Goal: Task Accomplishment & Management: Manage account settings

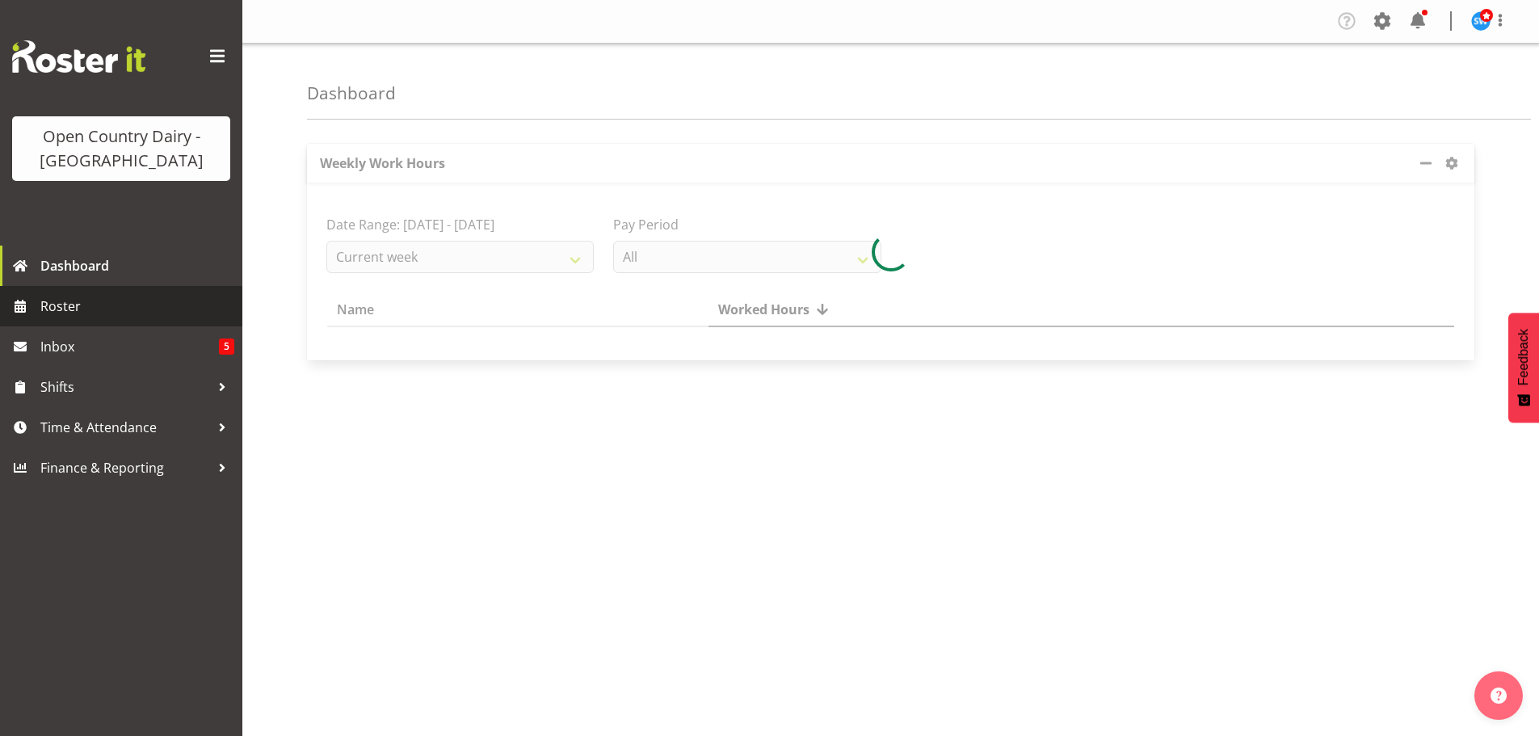
click at [77, 307] on span "Roster" at bounding box center [137, 306] width 194 height 24
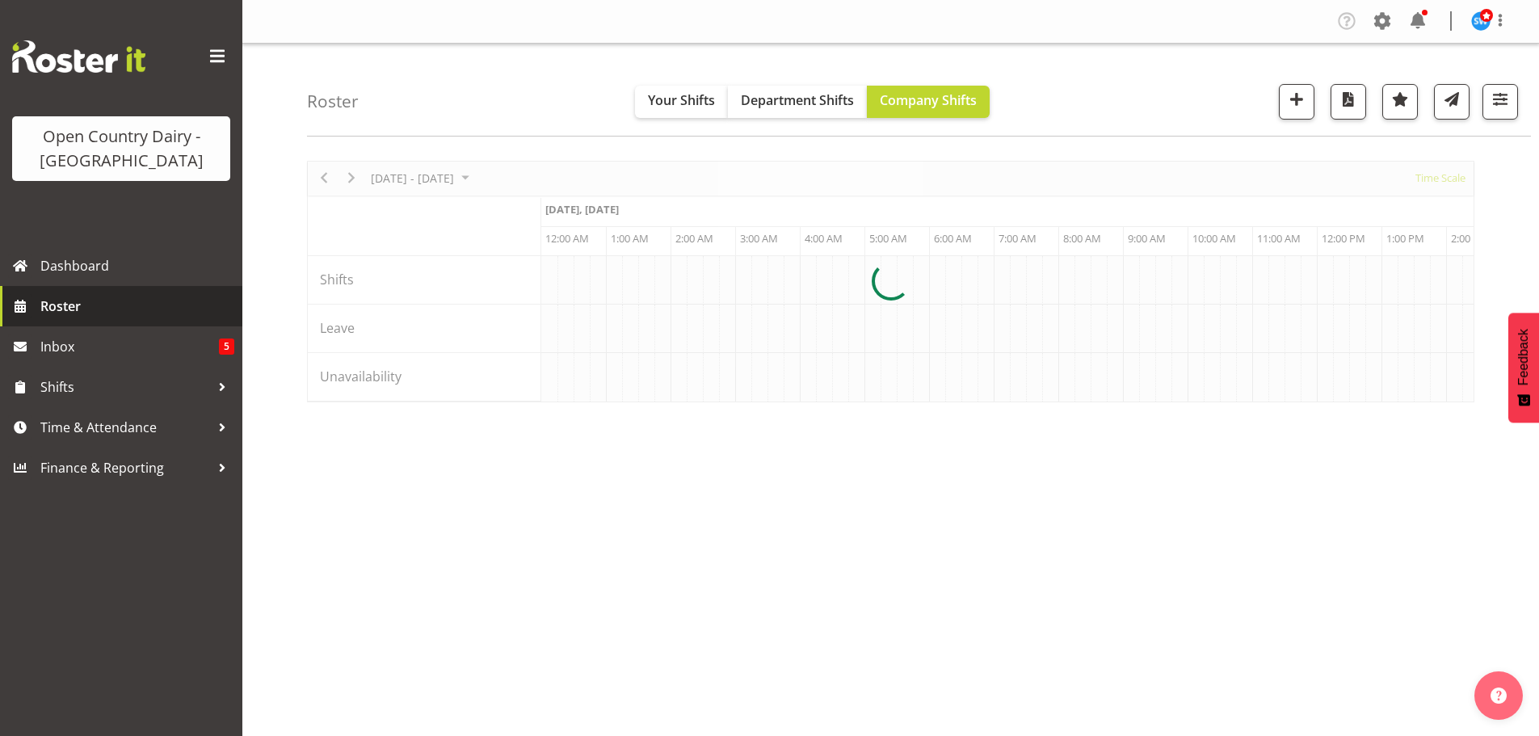
scroll to position [0, 3102]
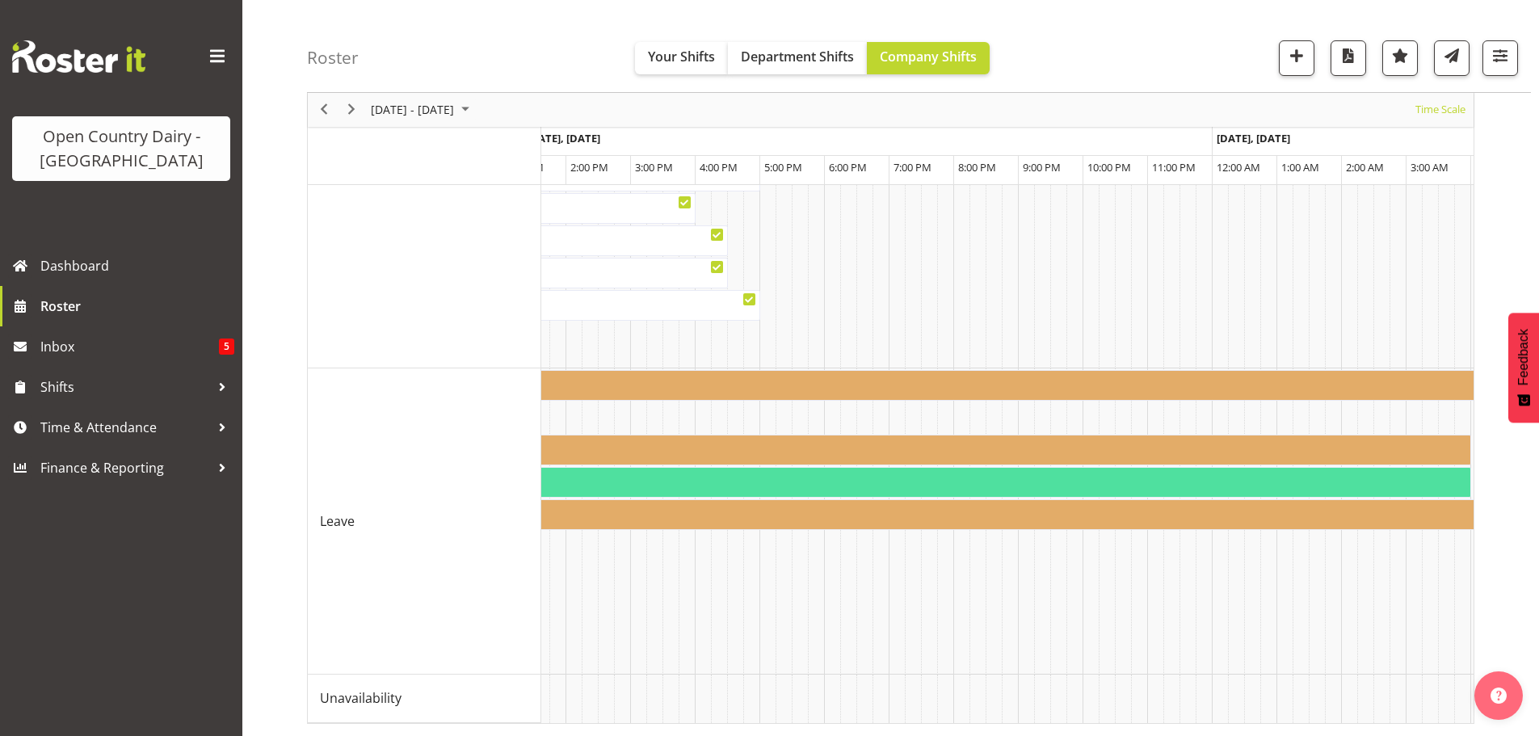
scroll to position [0, 5482]
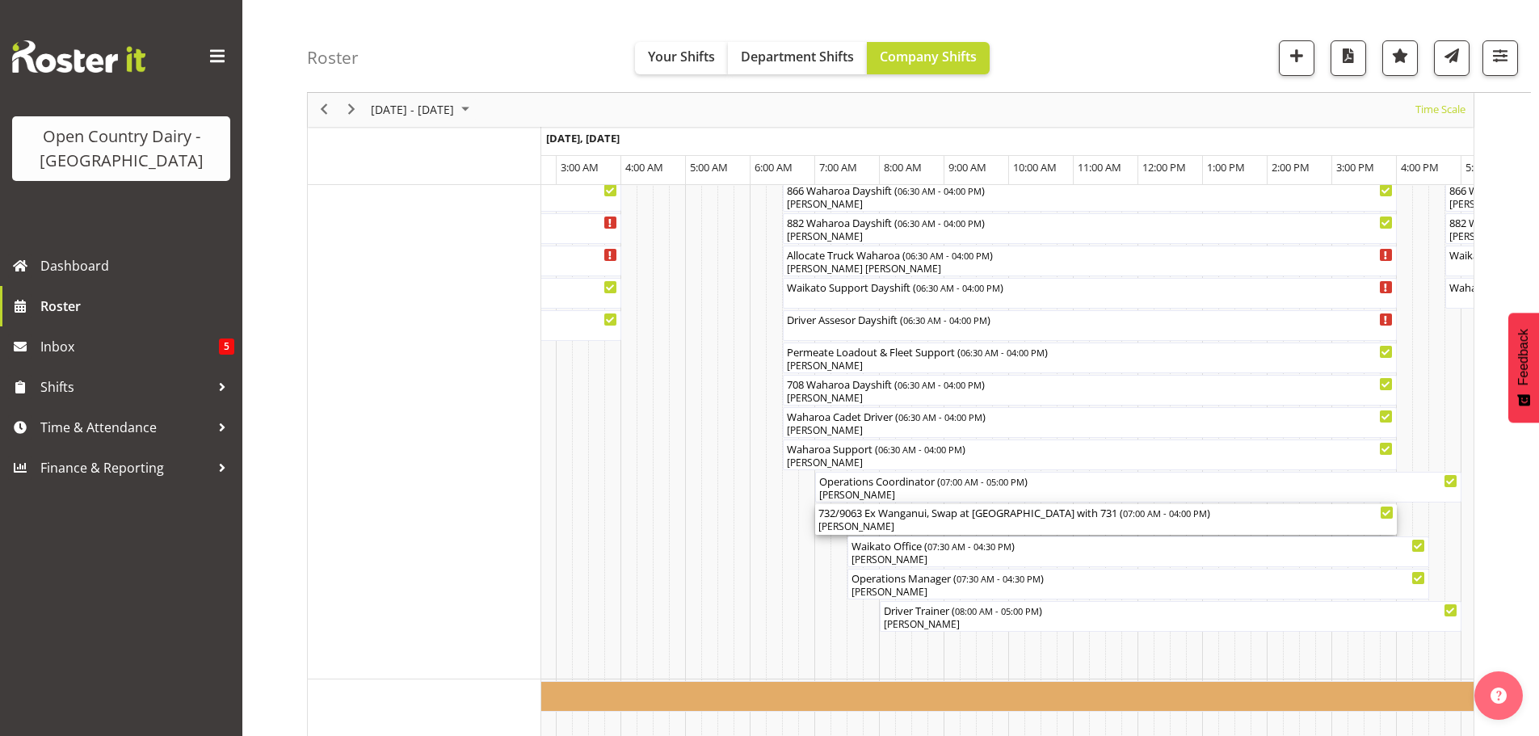
click at [914, 522] on div "[PERSON_NAME]" at bounding box center [1105, 526] width 575 height 15
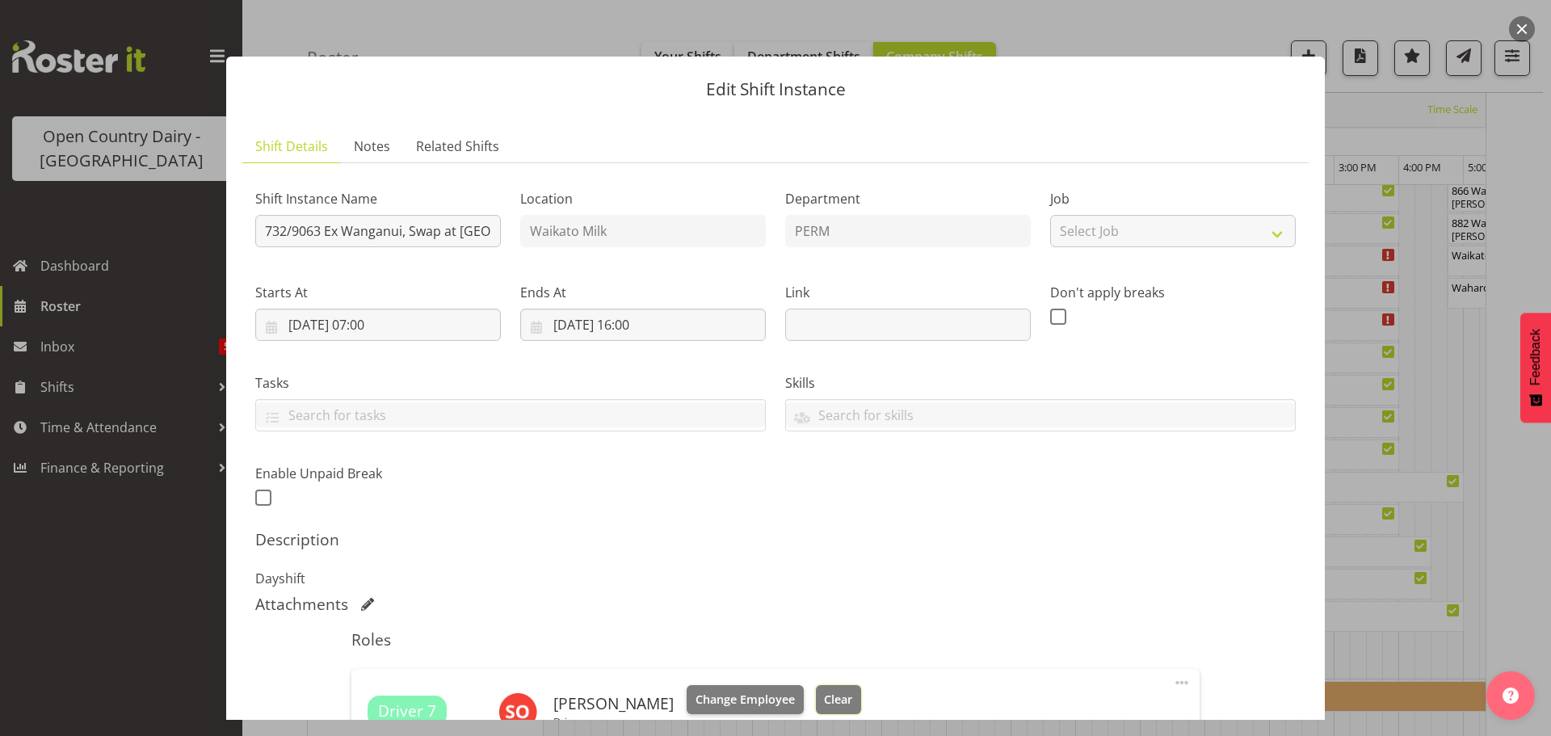
drag, startPoint x: 827, startPoint y: 695, endPoint x: 811, endPoint y: 639, distance: 58.0
click at [826, 695] on span "Clear" at bounding box center [838, 700] width 28 height 18
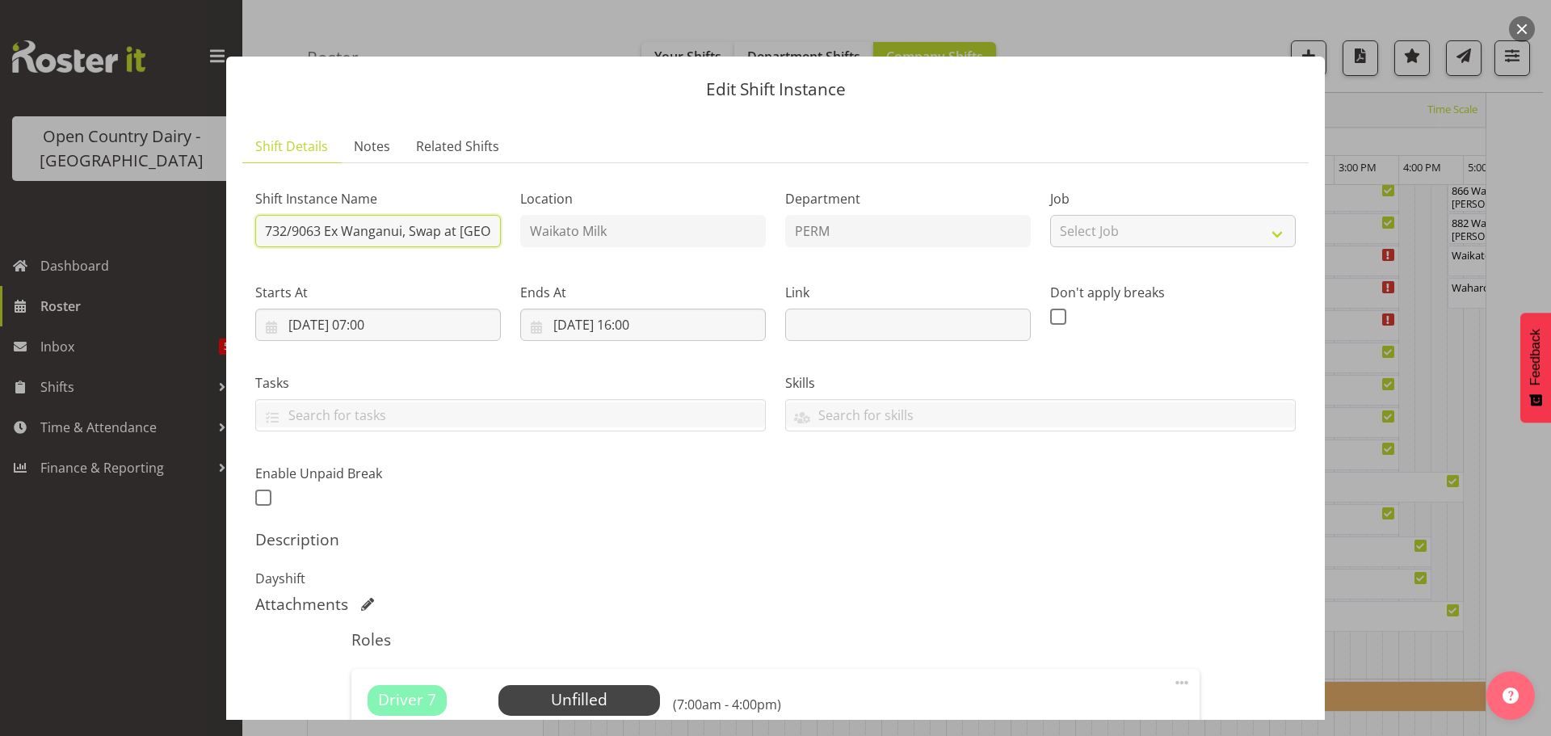
click at [485, 230] on input "732/9063 Ex Wanganui, Swap at [GEOGRAPHIC_DATA] with 731" at bounding box center [378, 231] width 246 height 32
click at [485, 230] on input "732/9063 Ex Wanganui, Swangi with 731" at bounding box center [378, 231] width 246 height 32
click at [485, 230] on input "732/9063 Ex Wanganui, Swangi 731" at bounding box center [378, 231] width 246 height 32
type input "732/9063"
click at [676, 557] on div "Description Dayshift" at bounding box center [775, 559] width 1040 height 58
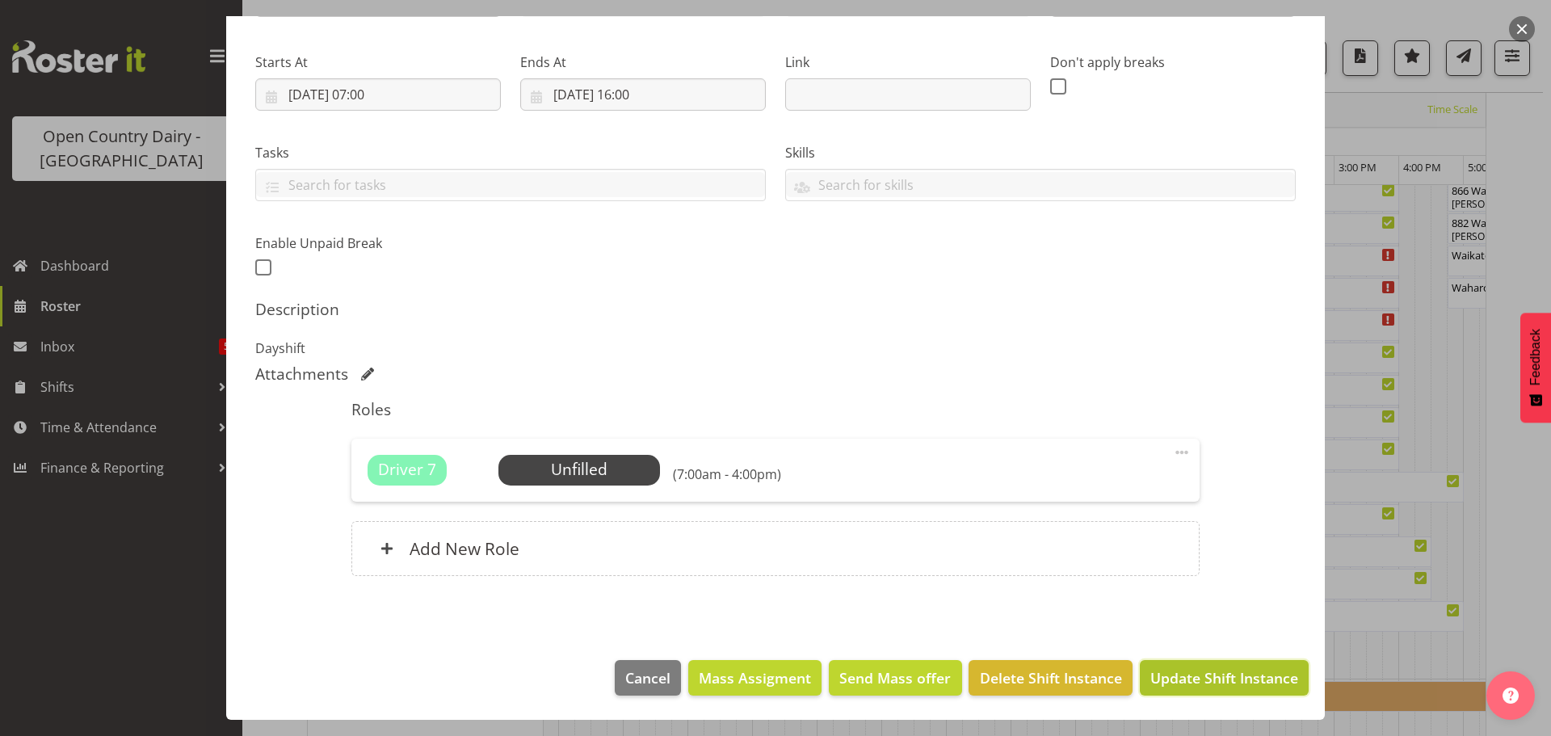
click at [1183, 678] on span "Update Shift Instance" at bounding box center [1224, 677] width 148 height 21
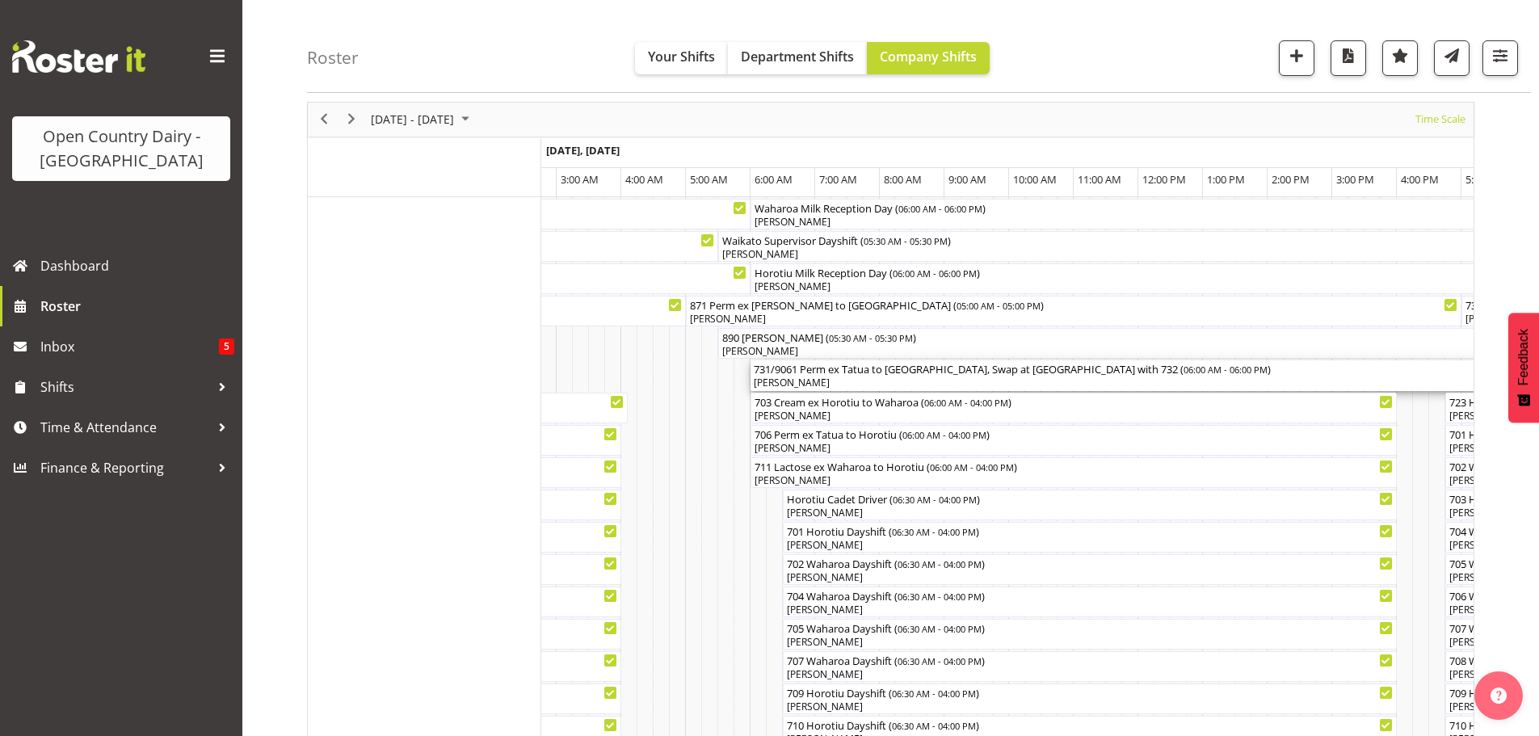
click at [978, 380] on div "[PERSON_NAME]" at bounding box center [1138, 383] width 769 height 15
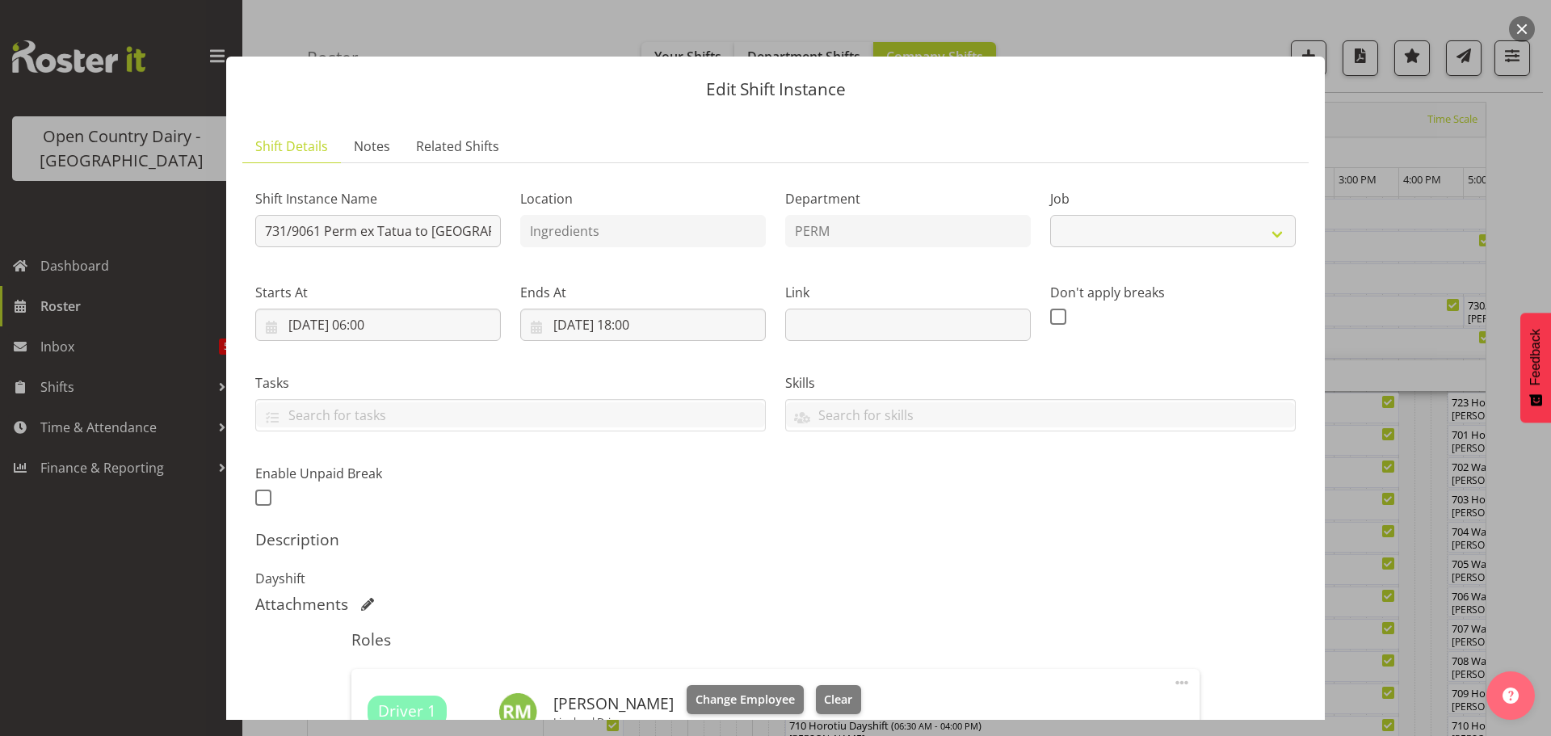
select select "9052"
click at [482, 228] on input "731/9061 Perm ex Tatua to Wanganui, Swap at Turangi with 732" at bounding box center [378, 231] width 246 height 32
click at [477, 229] on input "731/9061 Perm ex Tatuaui, Swap at Turangi with 732" at bounding box center [378, 231] width 246 height 32
click at [477, 229] on input "731/9061 Perm ex Tatuaui, Turangi with 732" at bounding box center [378, 231] width 246 height 32
click at [481, 229] on input "731/9061 Perm ex Tatuaui, with 732" at bounding box center [378, 231] width 246 height 32
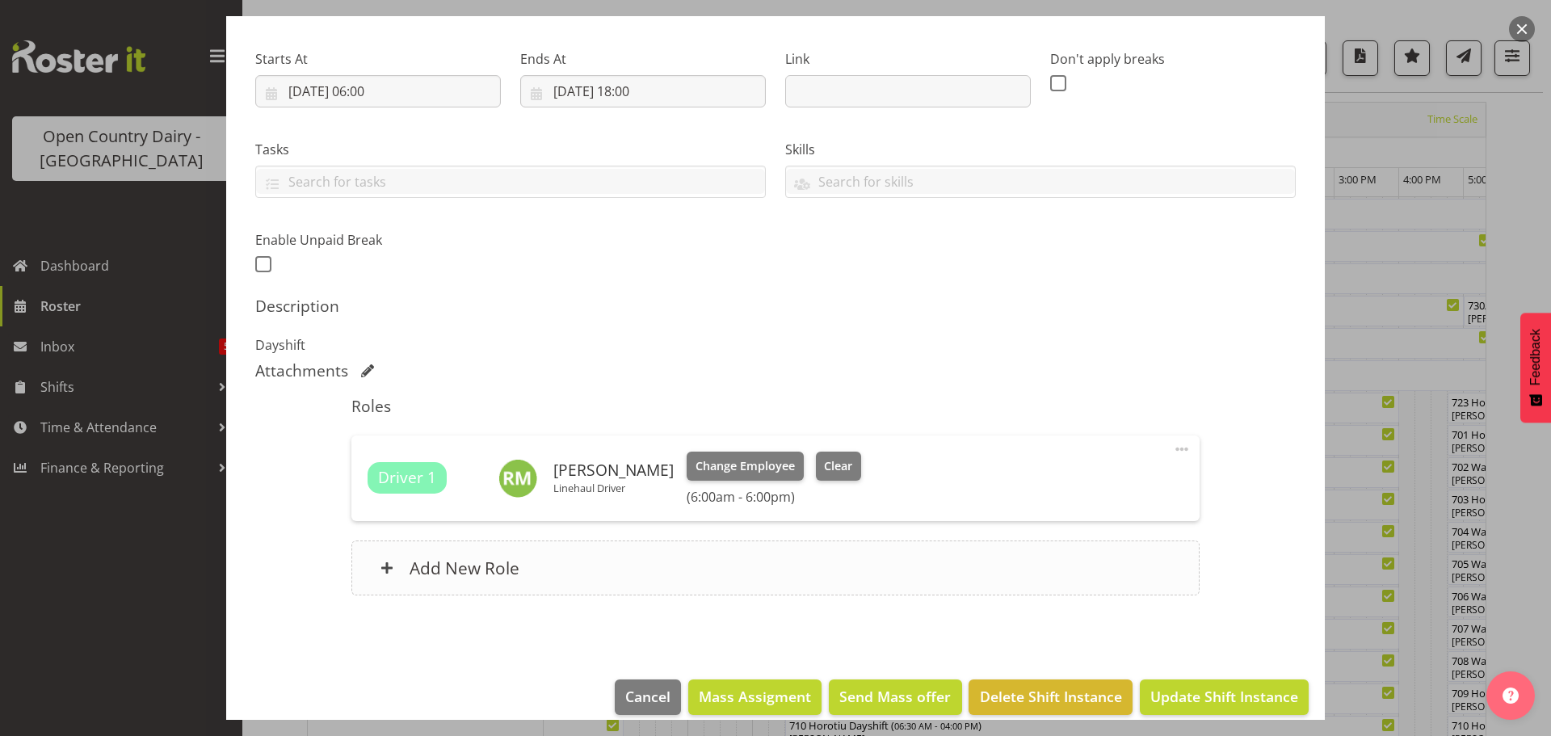
scroll to position [253, 0]
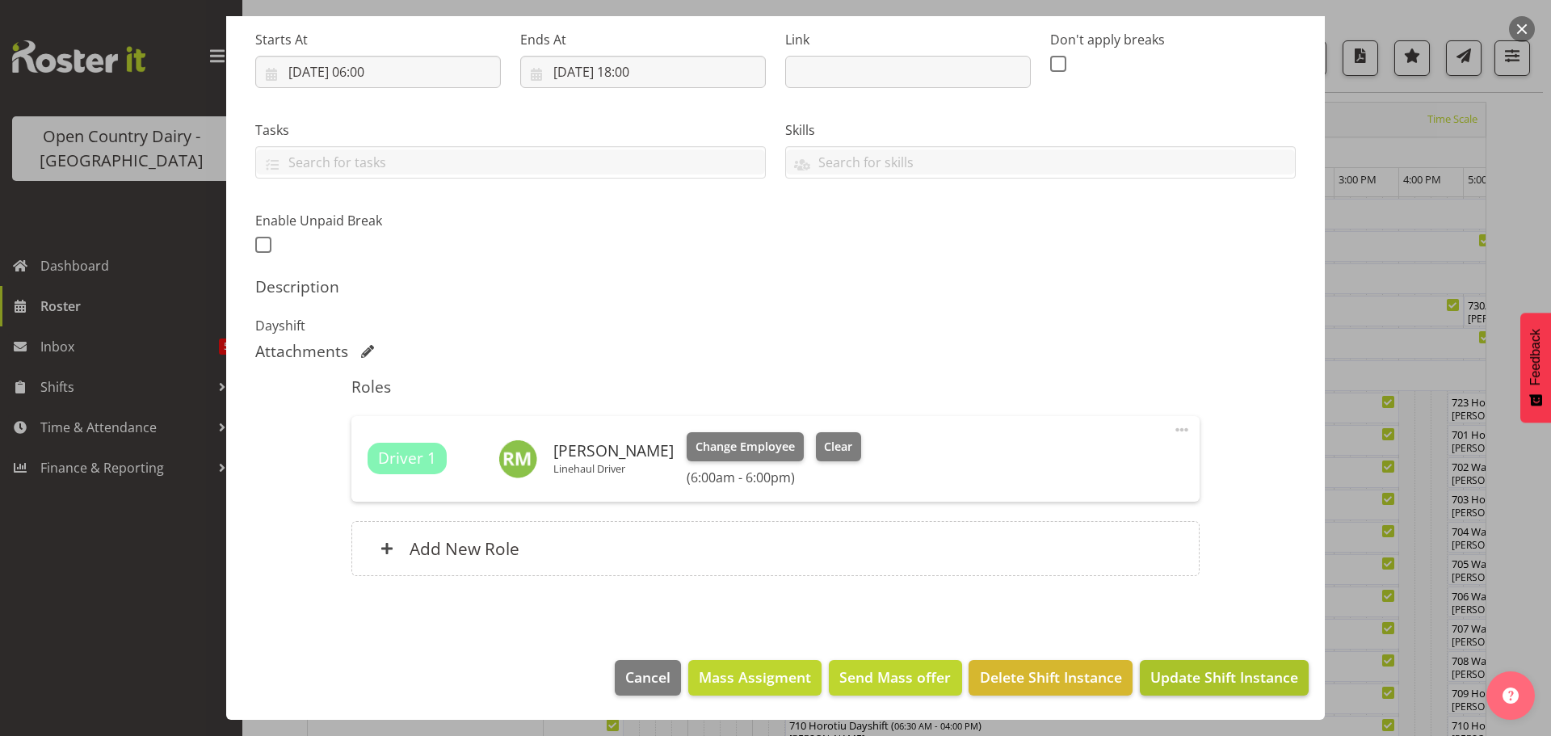
type input "731/9061 Perm ex Tatua to Wanganui"
click at [1174, 670] on span "Update Shift Instance" at bounding box center [1224, 676] width 148 height 21
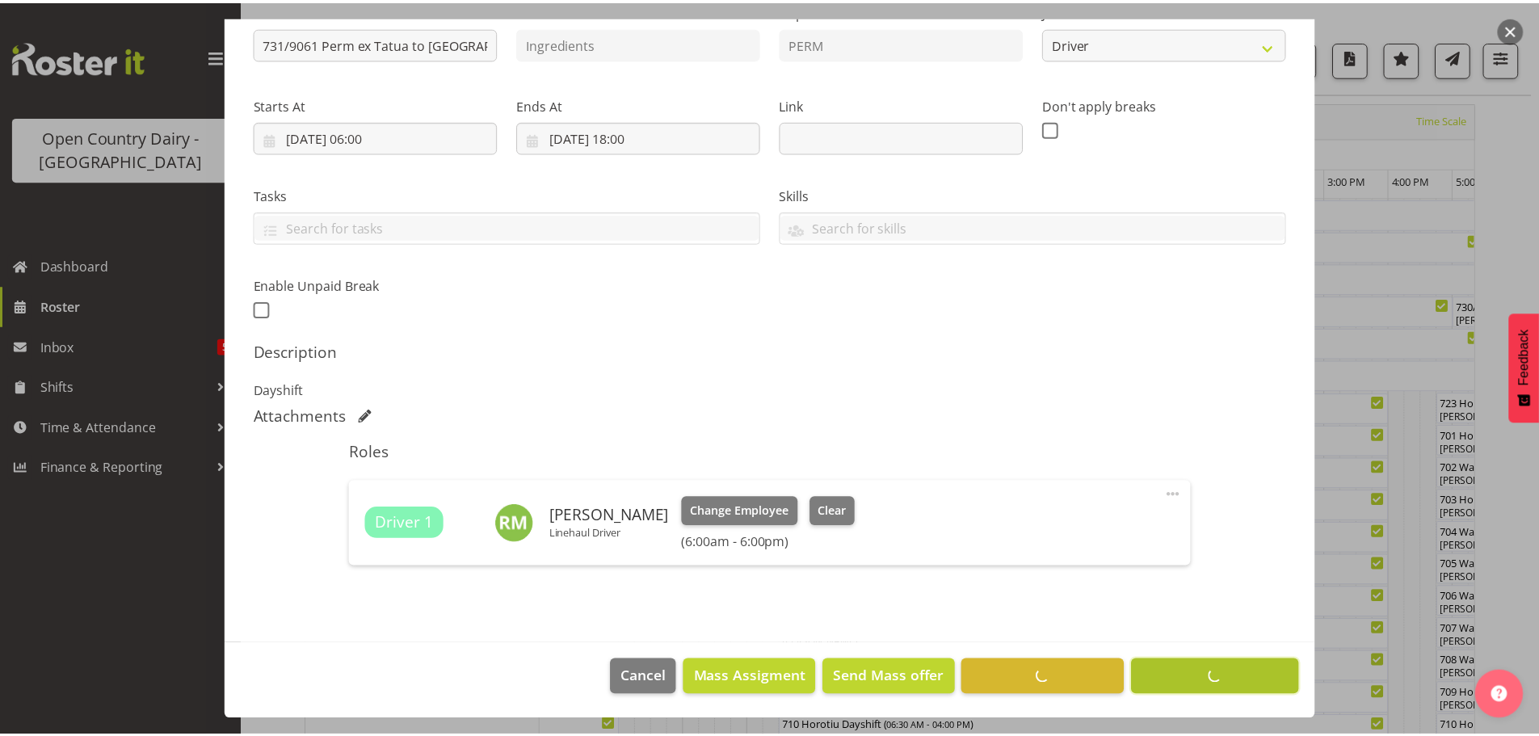
scroll to position [188, 0]
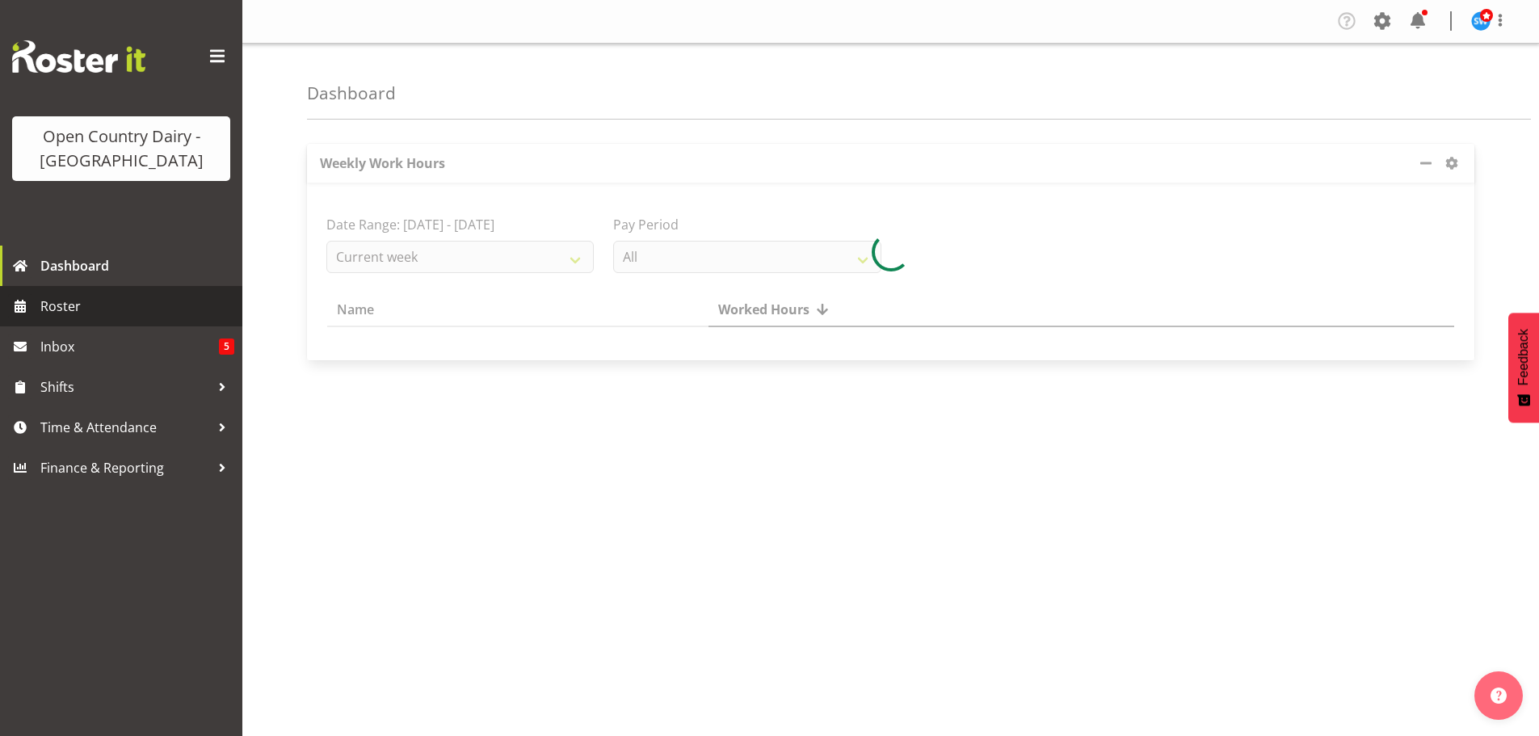
click at [55, 305] on span "Roster" at bounding box center [137, 306] width 194 height 24
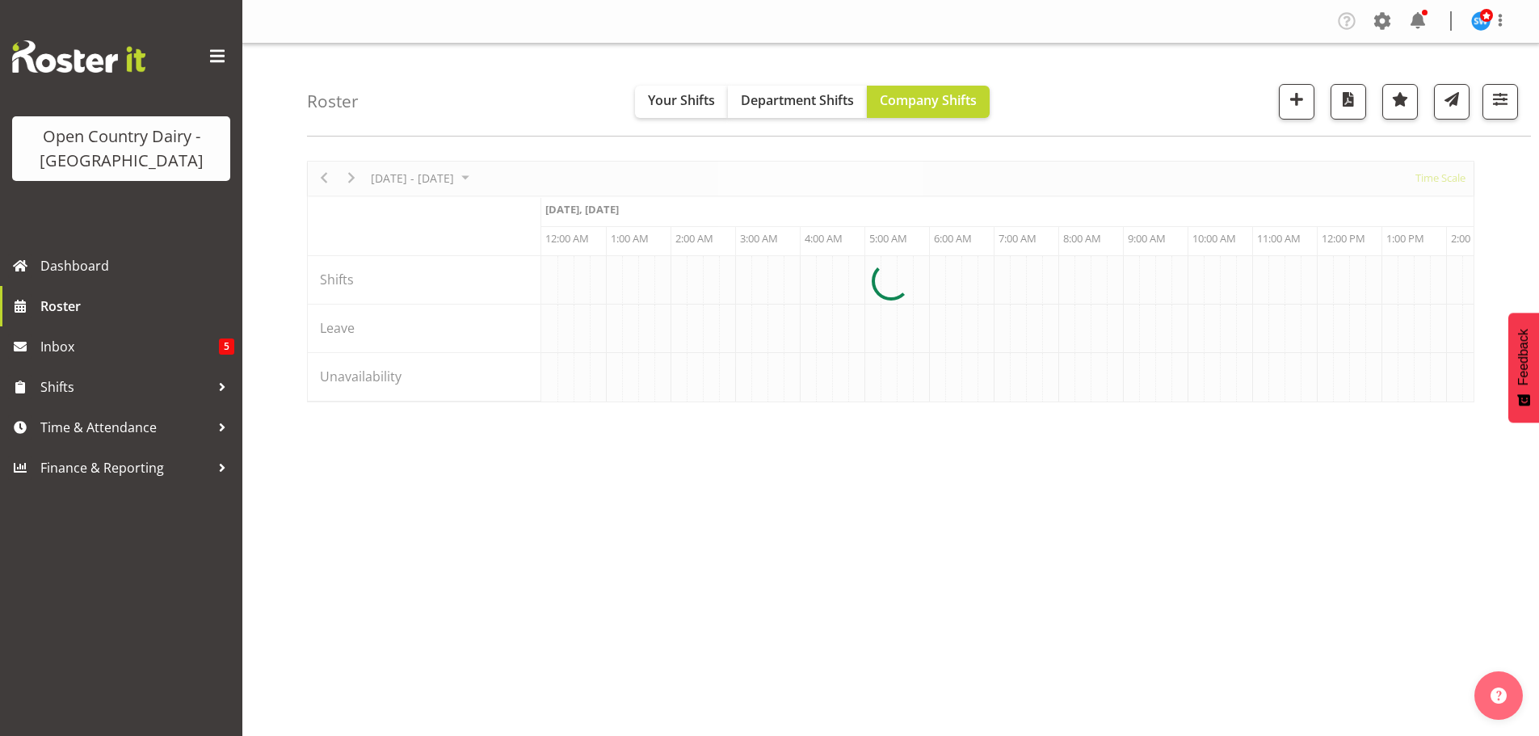
scroll to position [0, 3102]
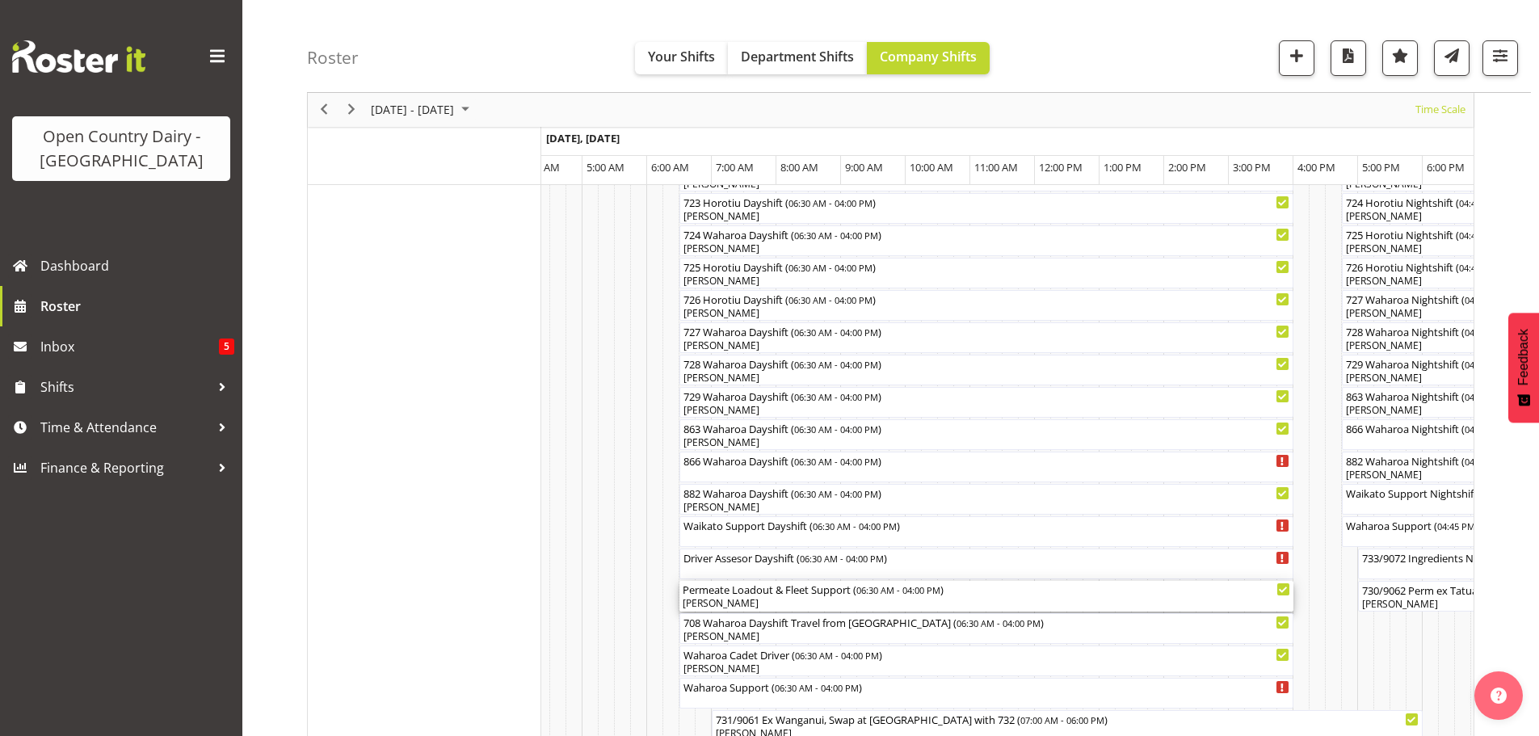
click at [771, 601] on div "[PERSON_NAME]" at bounding box center [986, 603] width 607 height 15
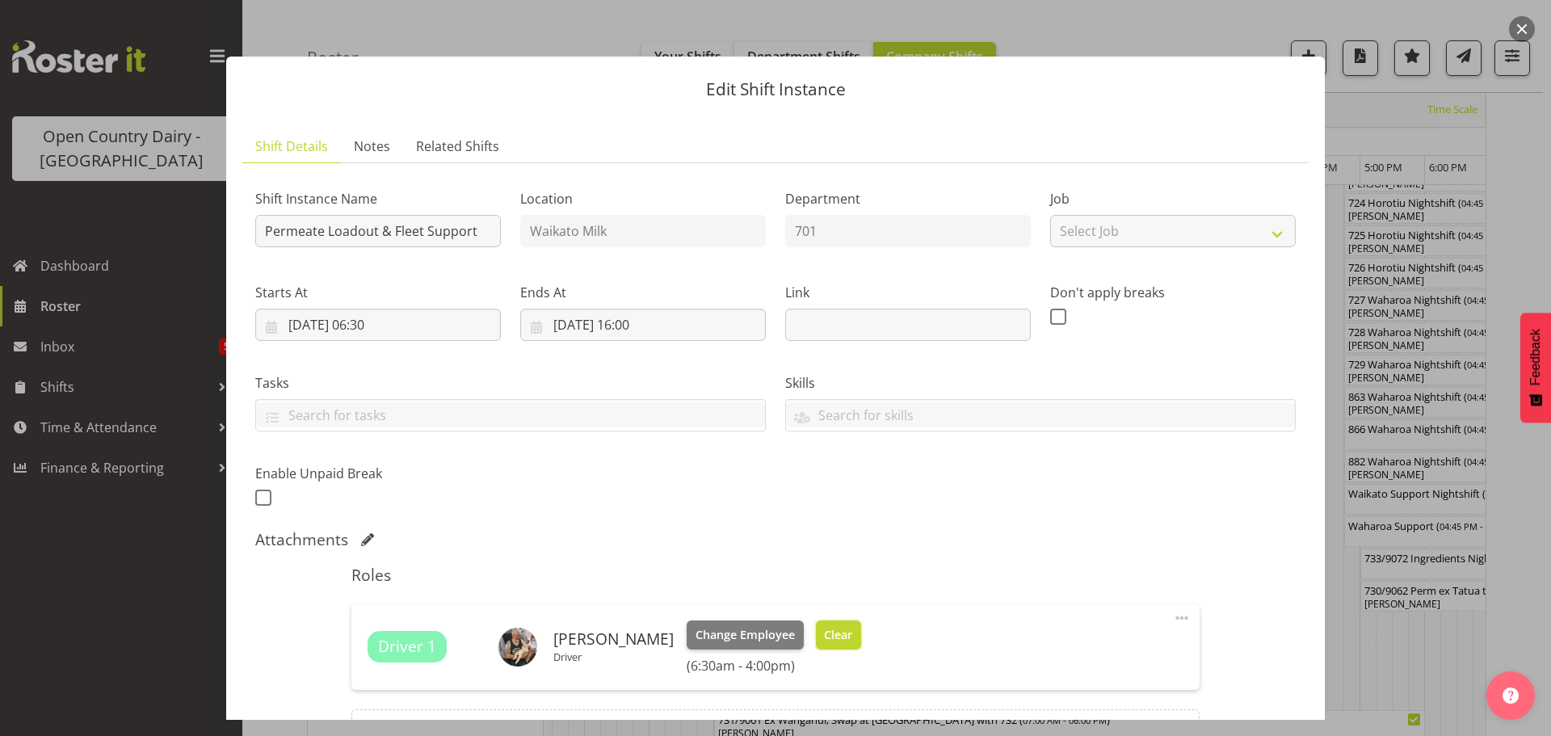
click at [826, 634] on span "Clear" at bounding box center [838, 635] width 28 height 18
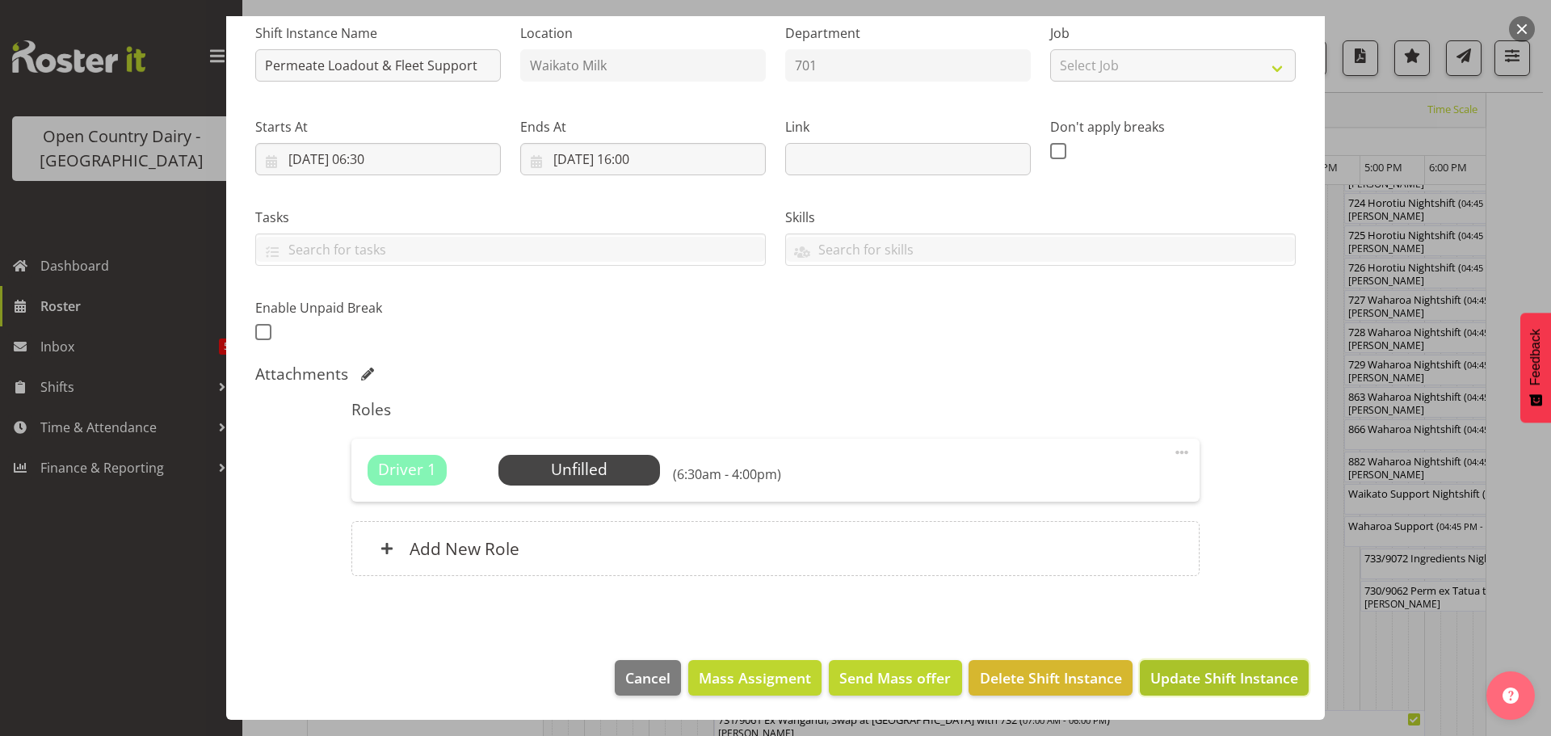
click at [1208, 675] on span "Update Shift Instance" at bounding box center [1224, 677] width 148 height 21
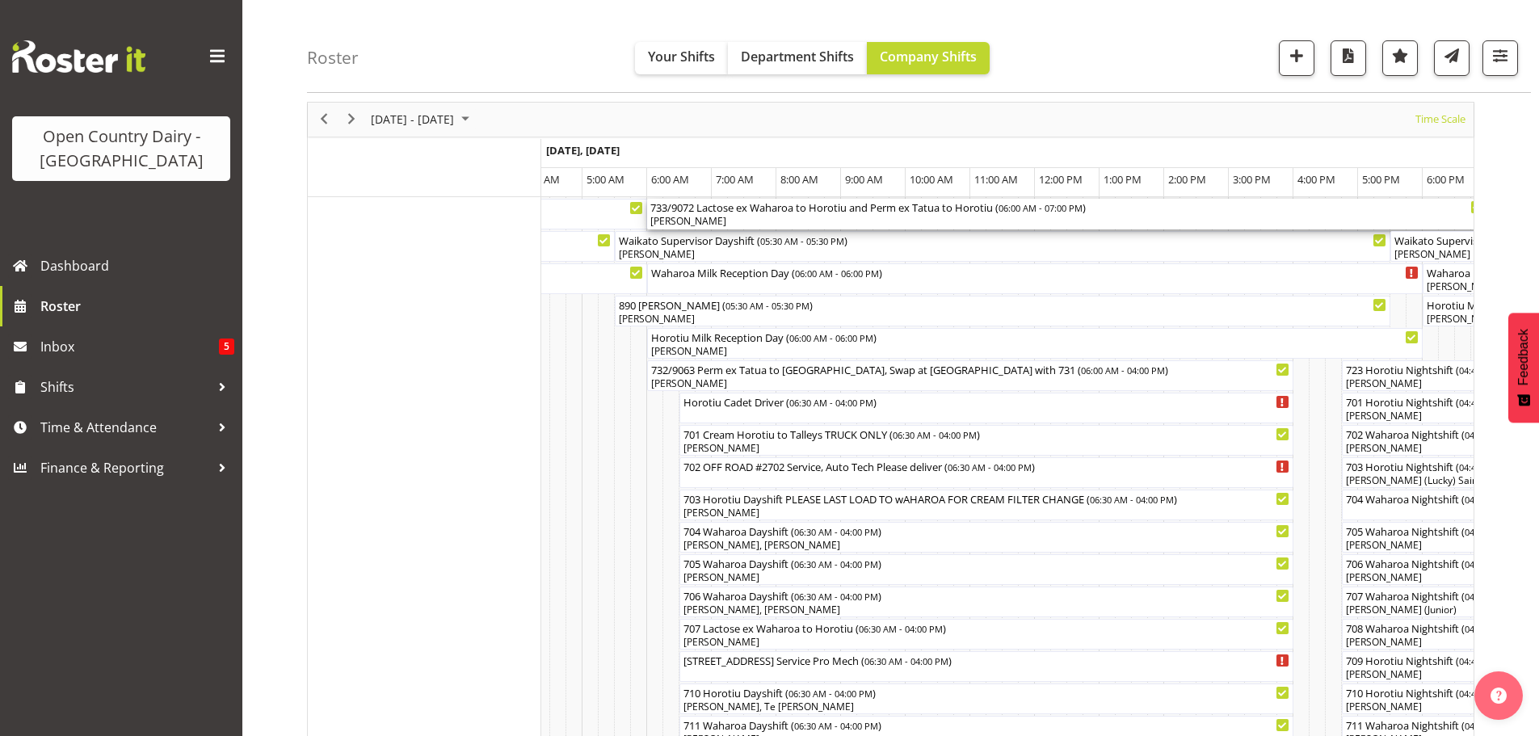
click at [743, 218] on div "[PERSON_NAME]" at bounding box center [1067, 221] width 834 height 15
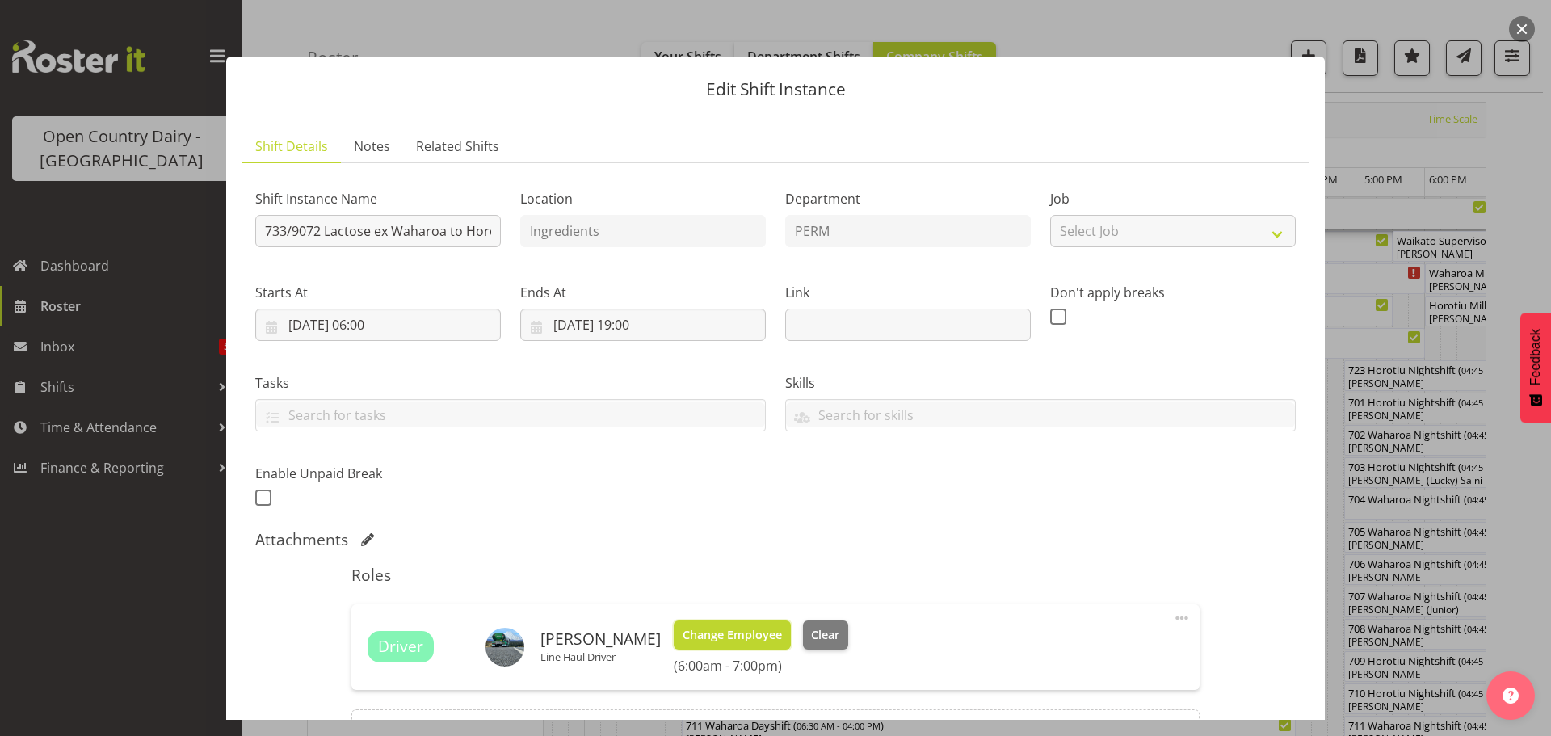
click at [722, 632] on span "Change Employee" at bounding box center [732, 635] width 99 height 18
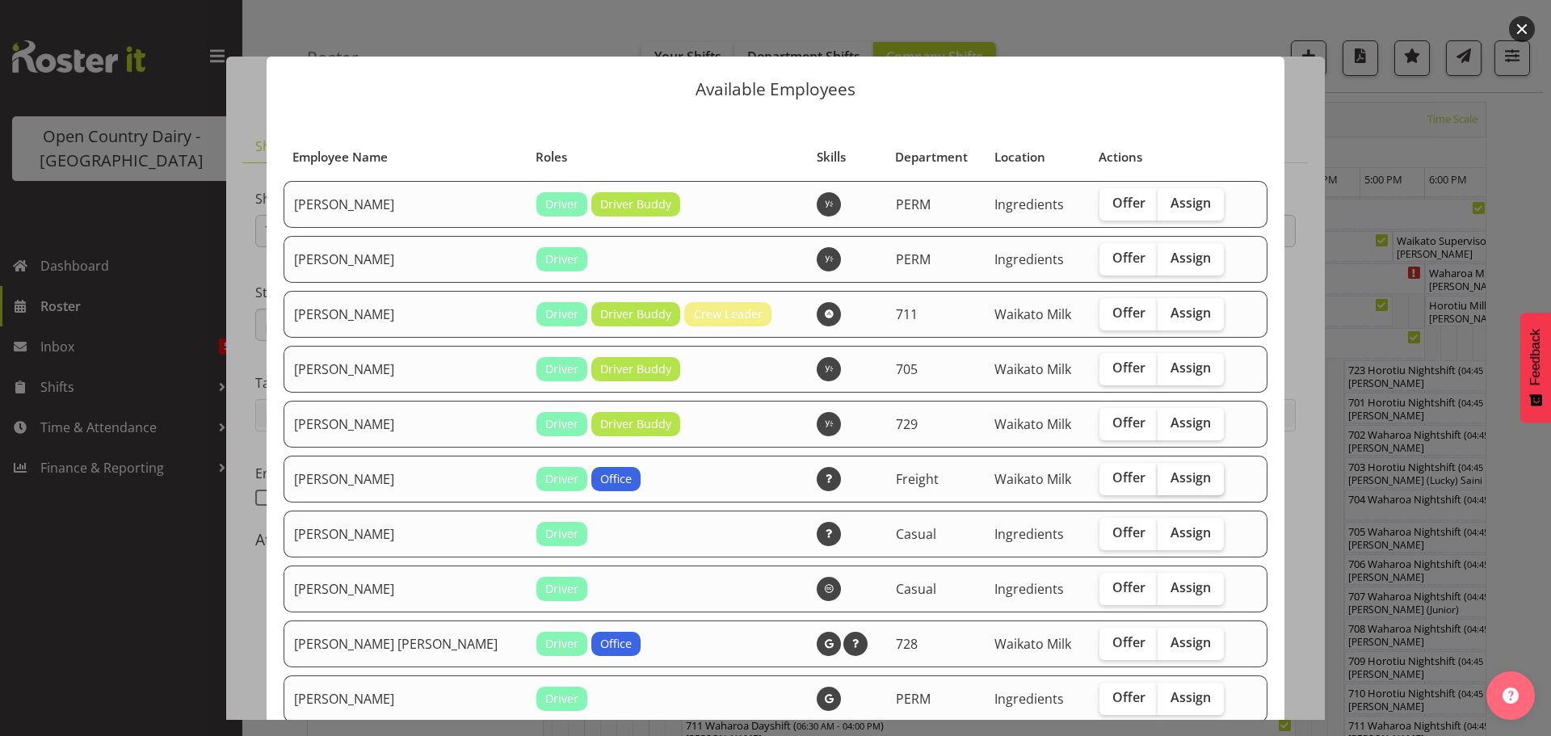
click at [1170, 477] on span "Assign" at bounding box center [1190, 477] width 40 height 16
click at [1159, 477] on input "Assign" at bounding box center [1163, 478] width 11 height 11
checkbox input "true"
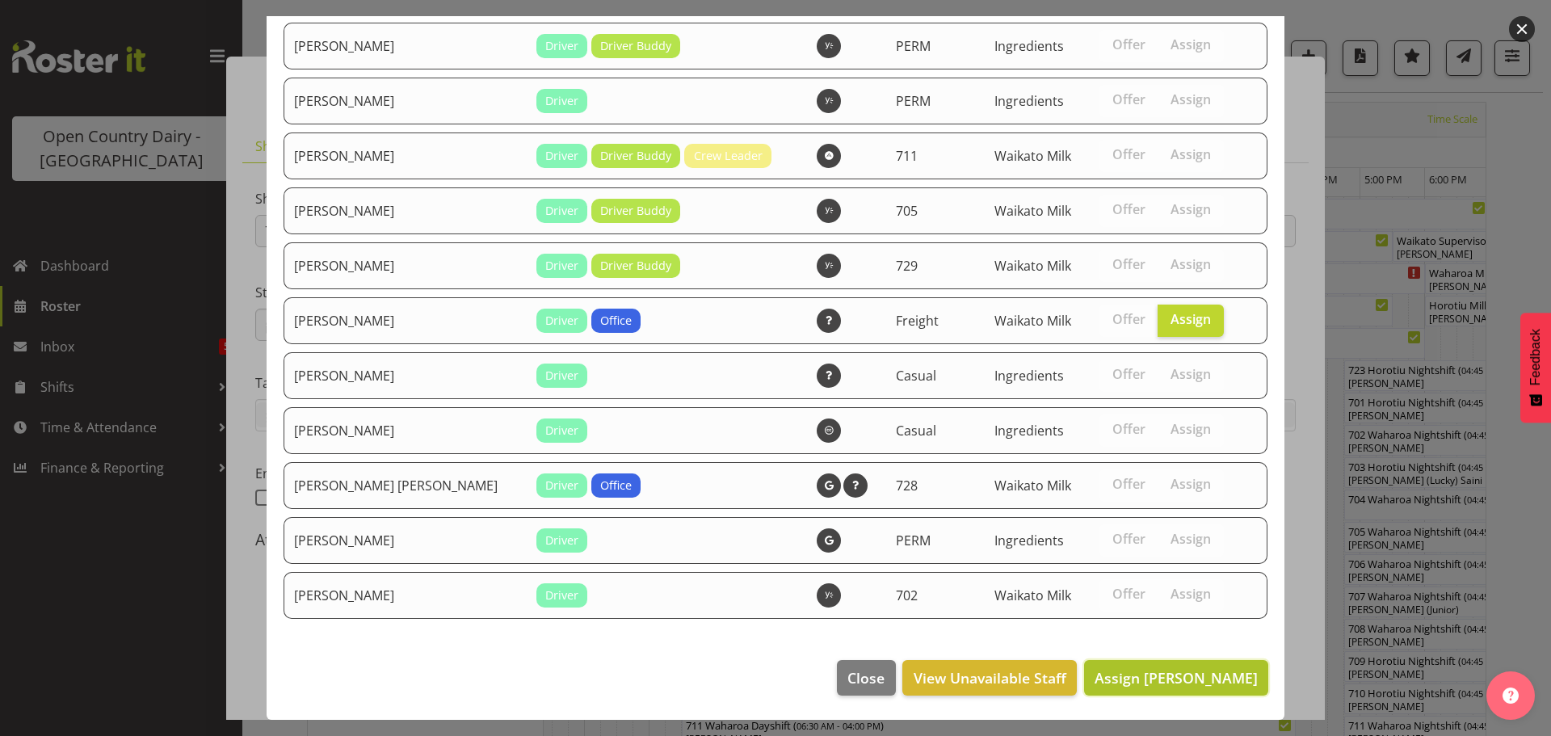
click at [1174, 669] on span "Assign Gavin Harvey" at bounding box center [1176, 677] width 163 height 19
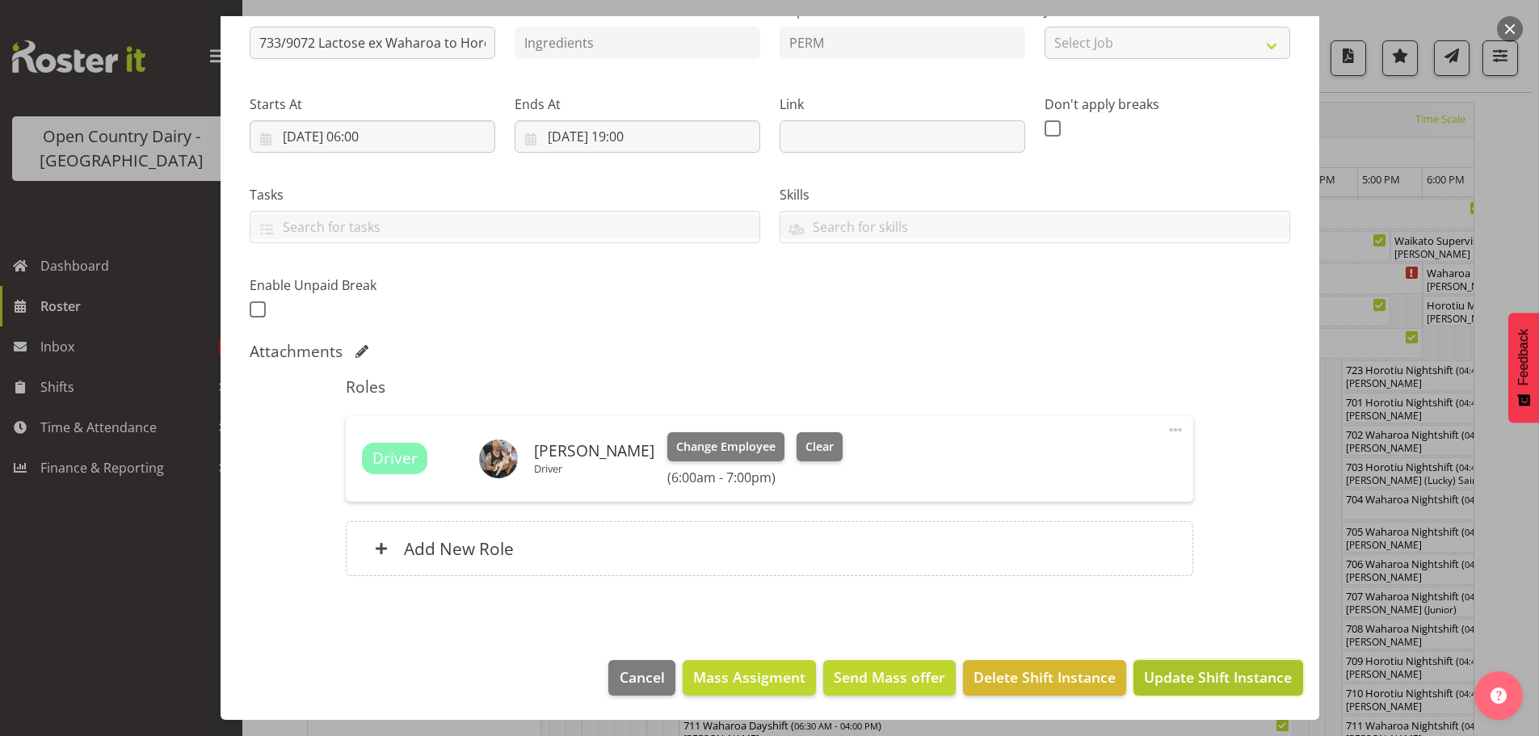
click at [1206, 670] on span "Update Shift Instance" at bounding box center [1218, 676] width 148 height 21
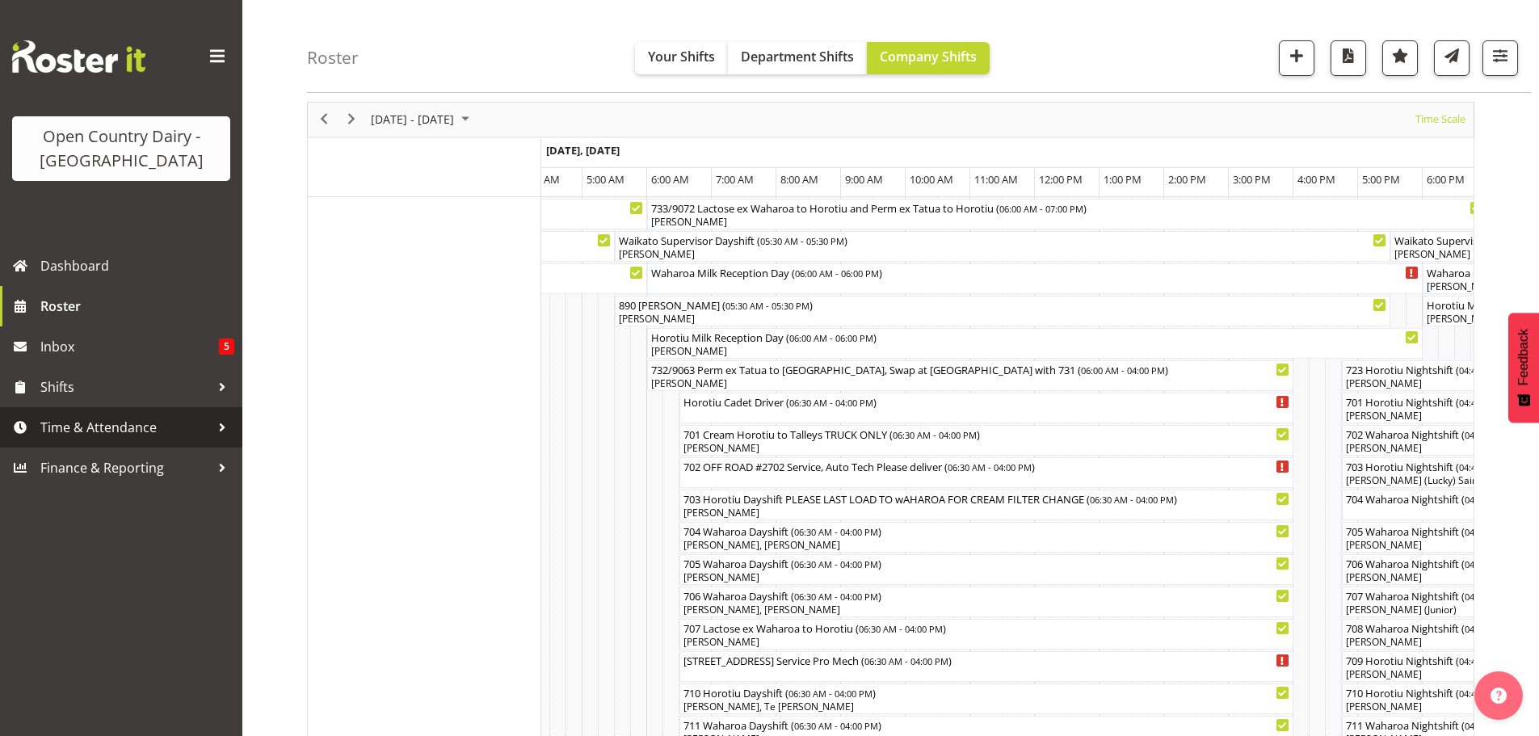
click at [78, 425] on span "Time & Attendance" at bounding box center [125, 427] width 170 height 24
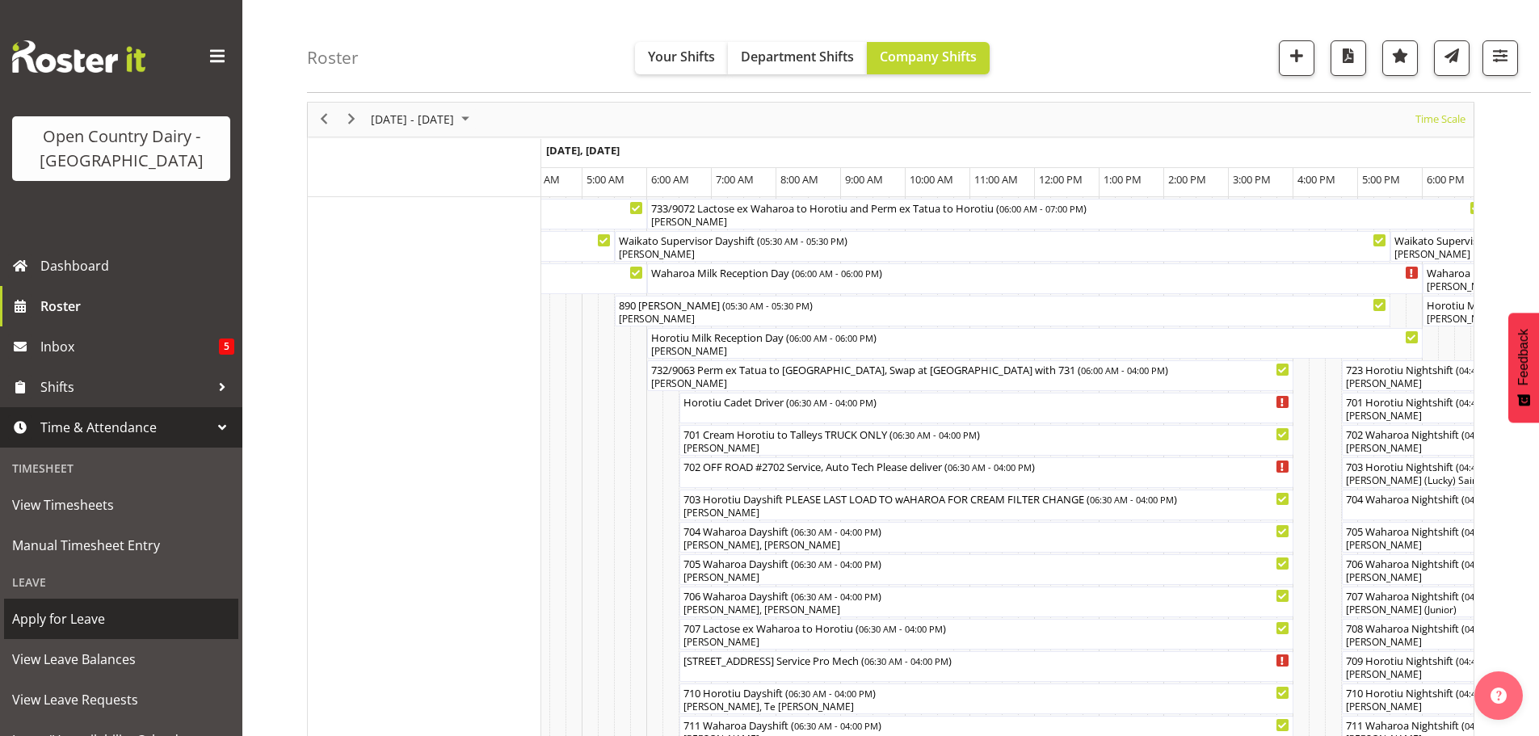
click at [57, 620] on span "Apply for Leave" at bounding box center [121, 619] width 218 height 24
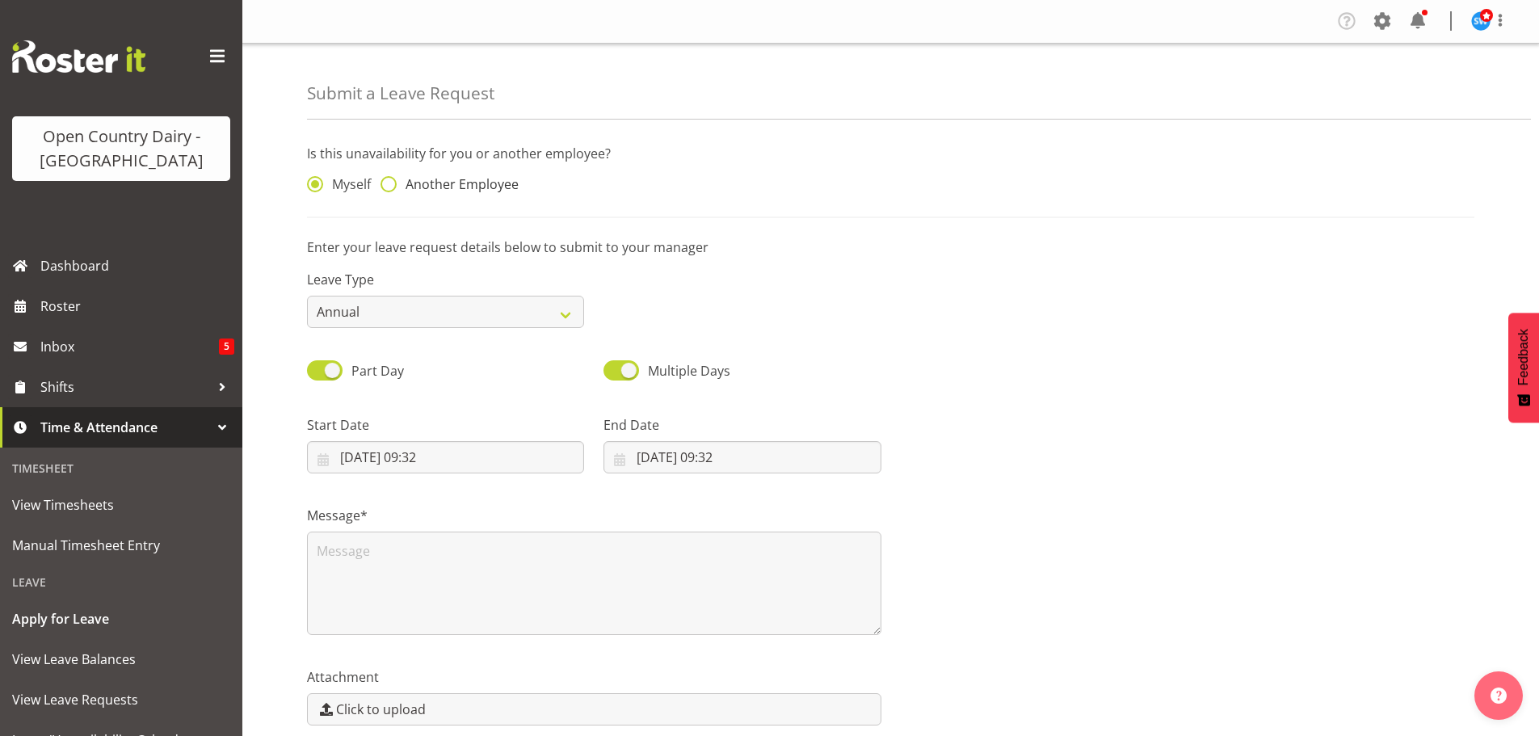
click at [389, 186] on span at bounding box center [388, 184] width 16 height 16
click at [389, 186] on input "Another Employee" at bounding box center [385, 184] width 11 height 11
radio input "true"
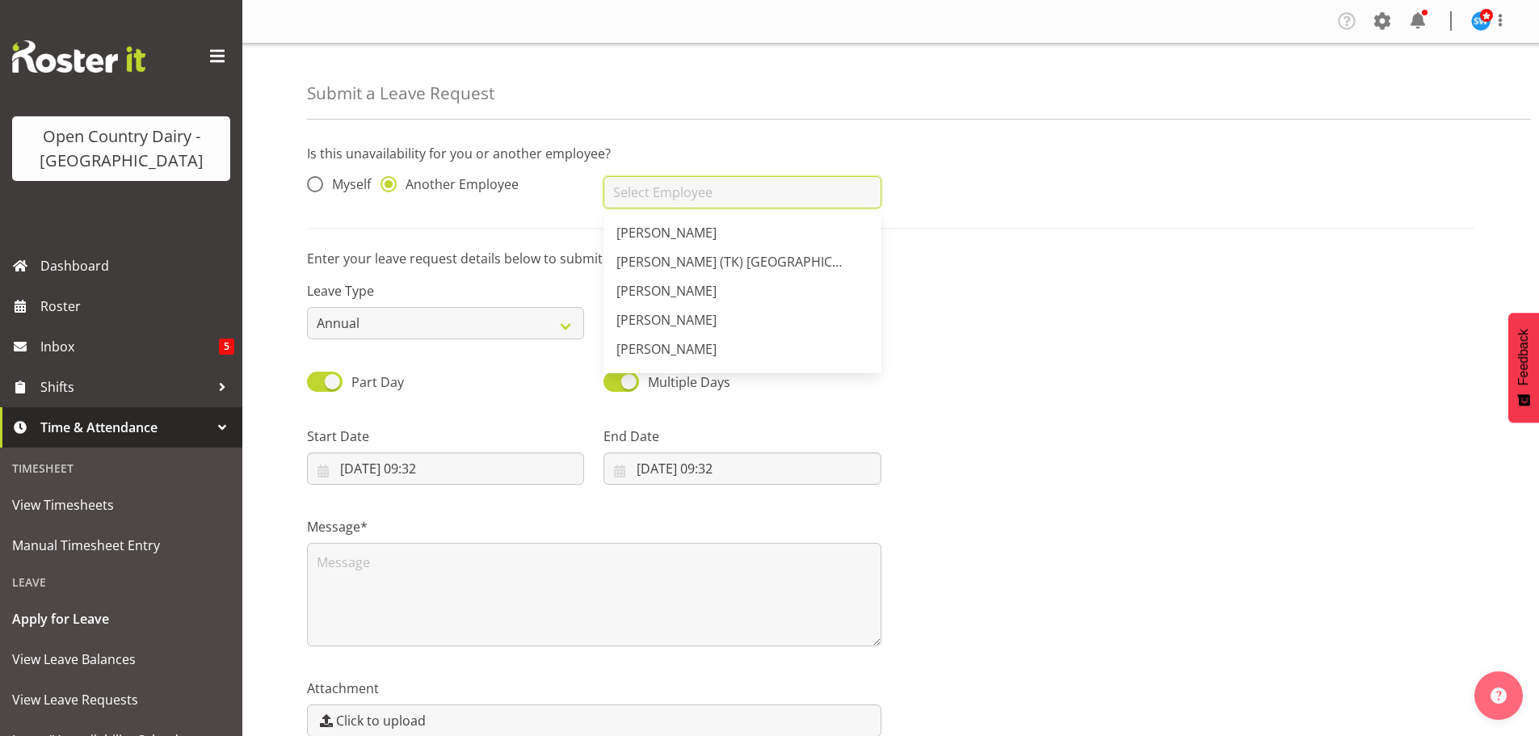
click at [632, 195] on input "text" at bounding box center [741, 192] width 277 height 32
click at [645, 284] on span "[PERSON_NAME]" at bounding box center [666, 284] width 100 height 18
type input "[PERSON_NAME]"
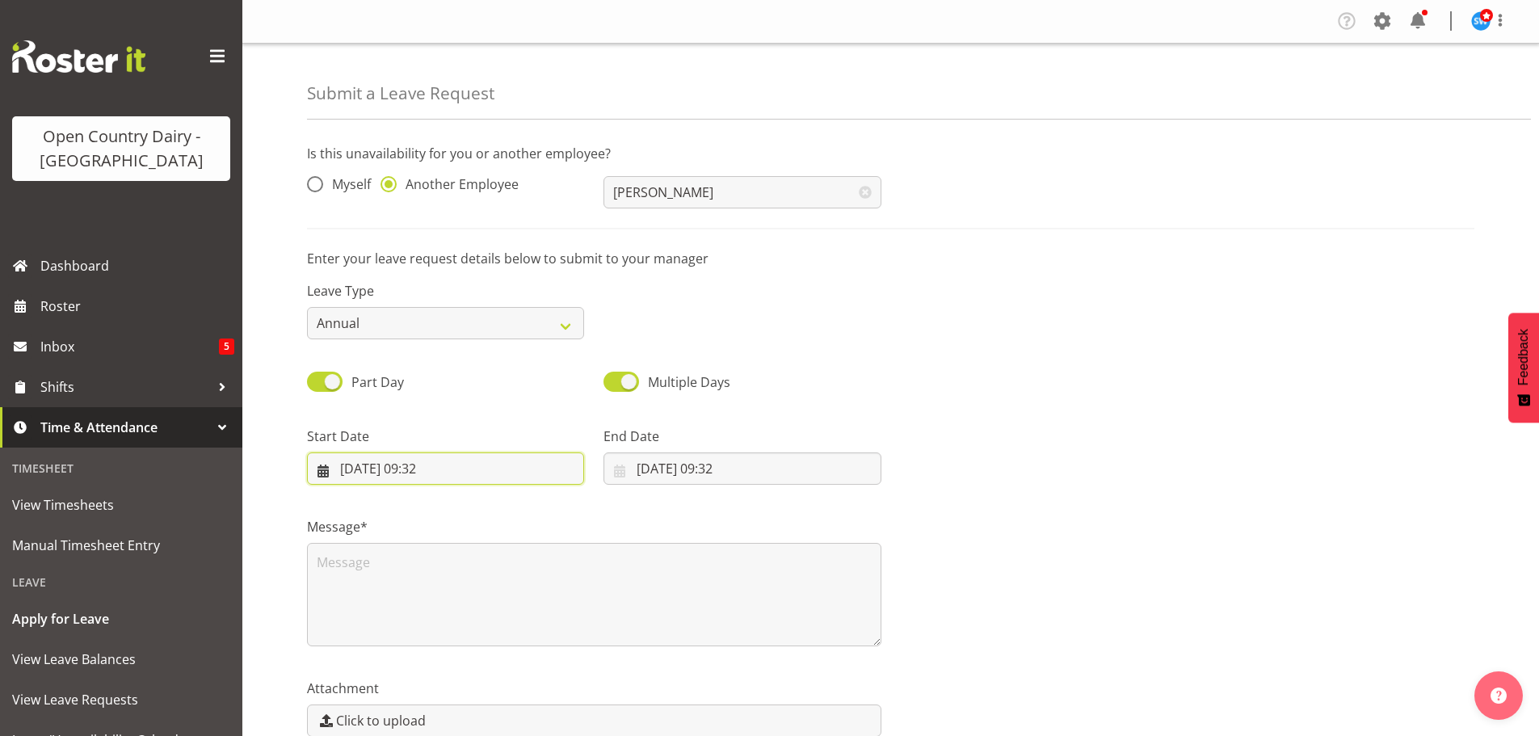
click at [373, 464] on input "17/09/2025, 09:32" at bounding box center [445, 468] width 277 height 32
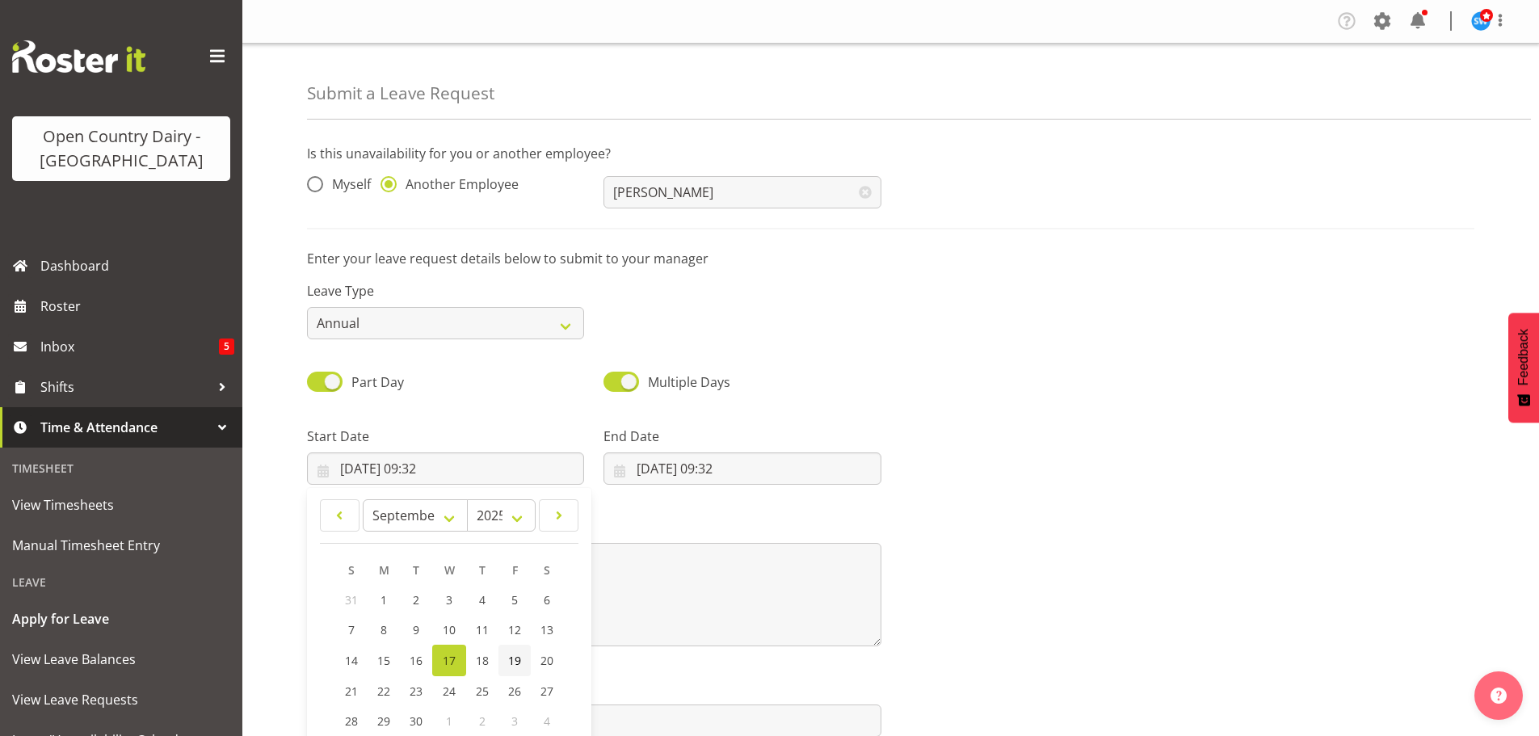
click at [515, 661] on span "19" at bounding box center [514, 660] width 13 height 15
type input "19/09/2025, 09:32"
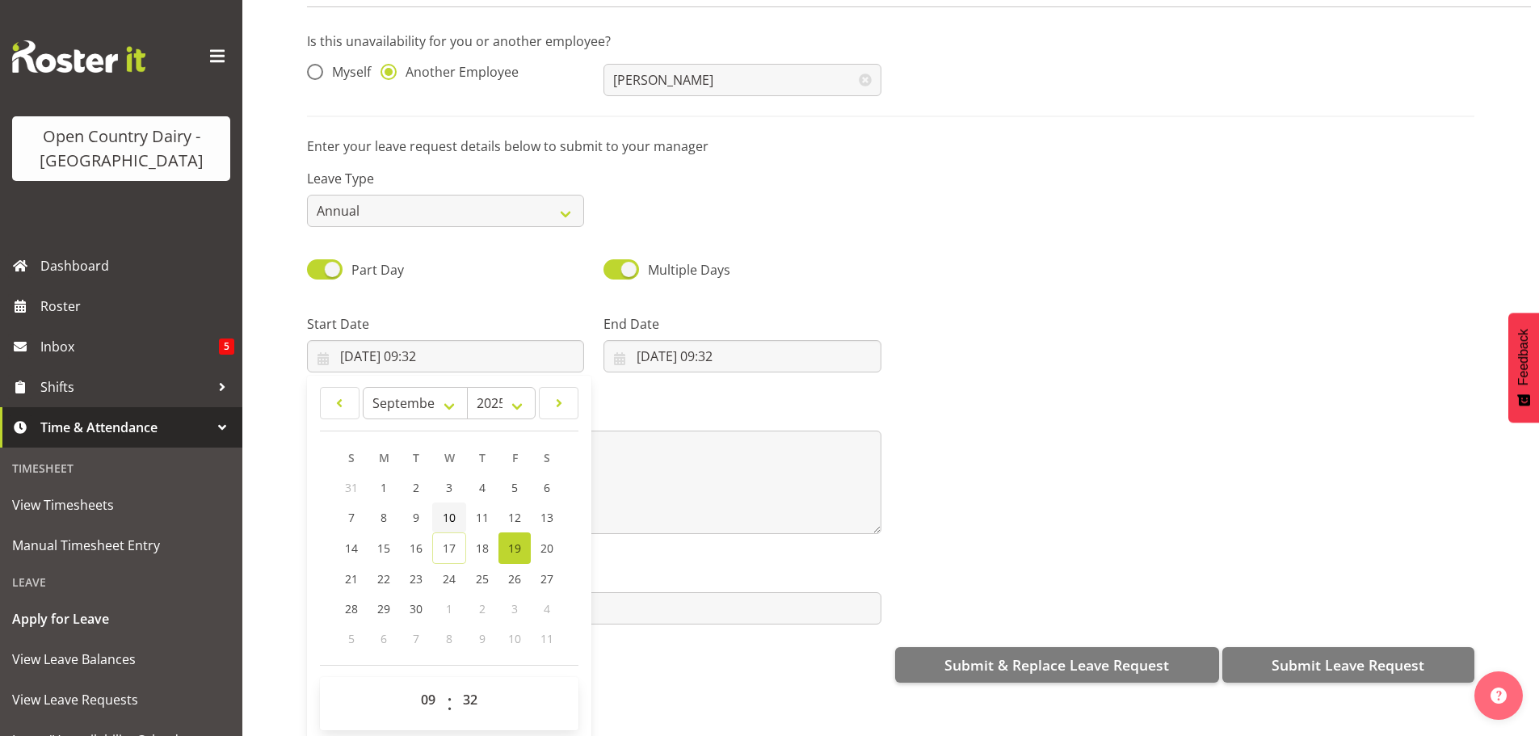
scroll to position [83, 0]
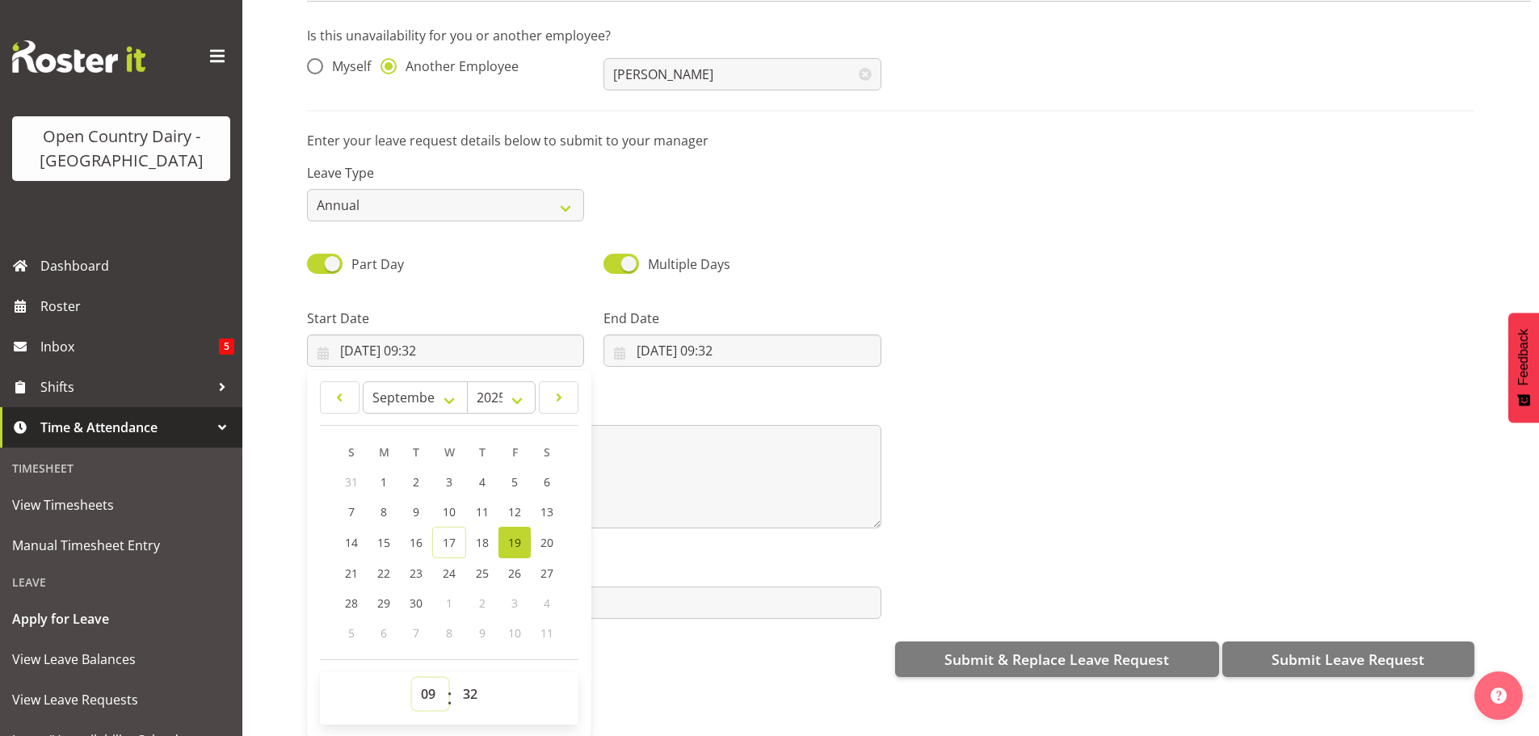
click at [427, 682] on select "00 01 02 03 04 05 06 07 08 09 10 11 12 13 14 15 16 17 18 19 20 21 22 23" at bounding box center [430, 694] width 36 height 32
select select "6"
click at [412, 678] on select "00 01 02 03 04 05 06 07 08 09 10 11 12 13 14 15 16 17 18 19 20 21 22 23" at bounding box center [430, 694] width 36 height 32
type input "19/09/2025, 06:32"
click at [467, 679] on select "00 01 02 03 04 05 06 07 08 09 10 11 12 13 14 15 16 17 18 19 20 21 22 23 24 25 2…" at bounding box center [472, 694] width 36 height 32
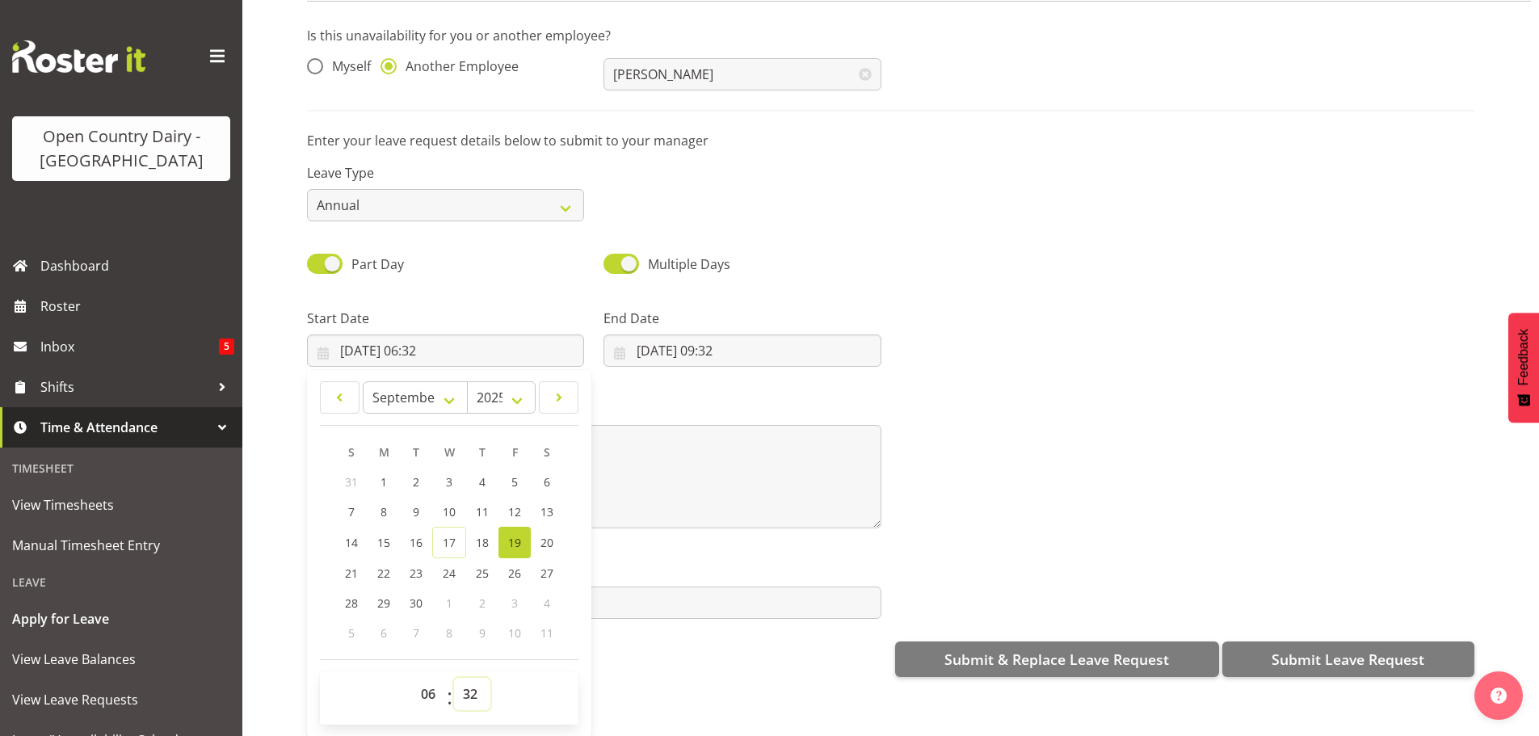
select select "0"
click at [454, 678] on select "00 01 02 03 04 05 06 07 08 09 10 11 12 13 14 15 16 17 18 19 20 21 22 23 24 25 2…" at bounding box center [472, 694] width 36 height 32
type input "19/09/2025, 06:00"
click at [708, 335] on input "17/09/2025, 09:32" at bounding box center [741, 350] width 277 height 32
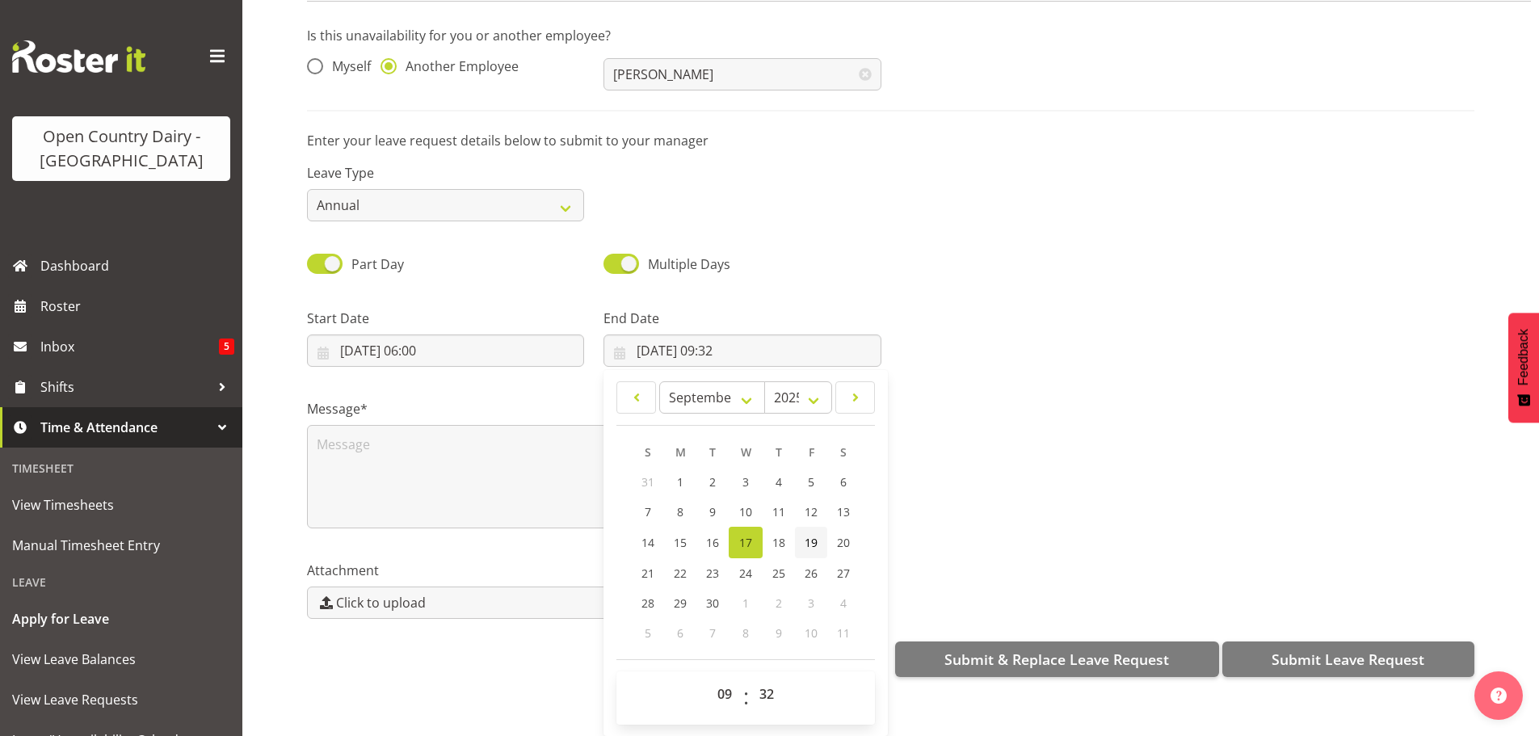
click at [811, 535] on span "19" at bounding box center [811, 542] width 13 height 15
type input "19/09/2025, 09:32"
click at [723, 683] on select "00 01 02 03 04 05 06 07 08 09 10 11 12 13 14 15 16 17 18 19 20 21 22 23" at bounding box center [726, 694] width 36 height 32
select select "20"
click at [708, 678] on select "00 01 02 03 04 05 06 07 08 09 10 11 12 13 14 15 16 17 18 19 20 21 22 23" at bounding box center [726, 694] width 36 height 32
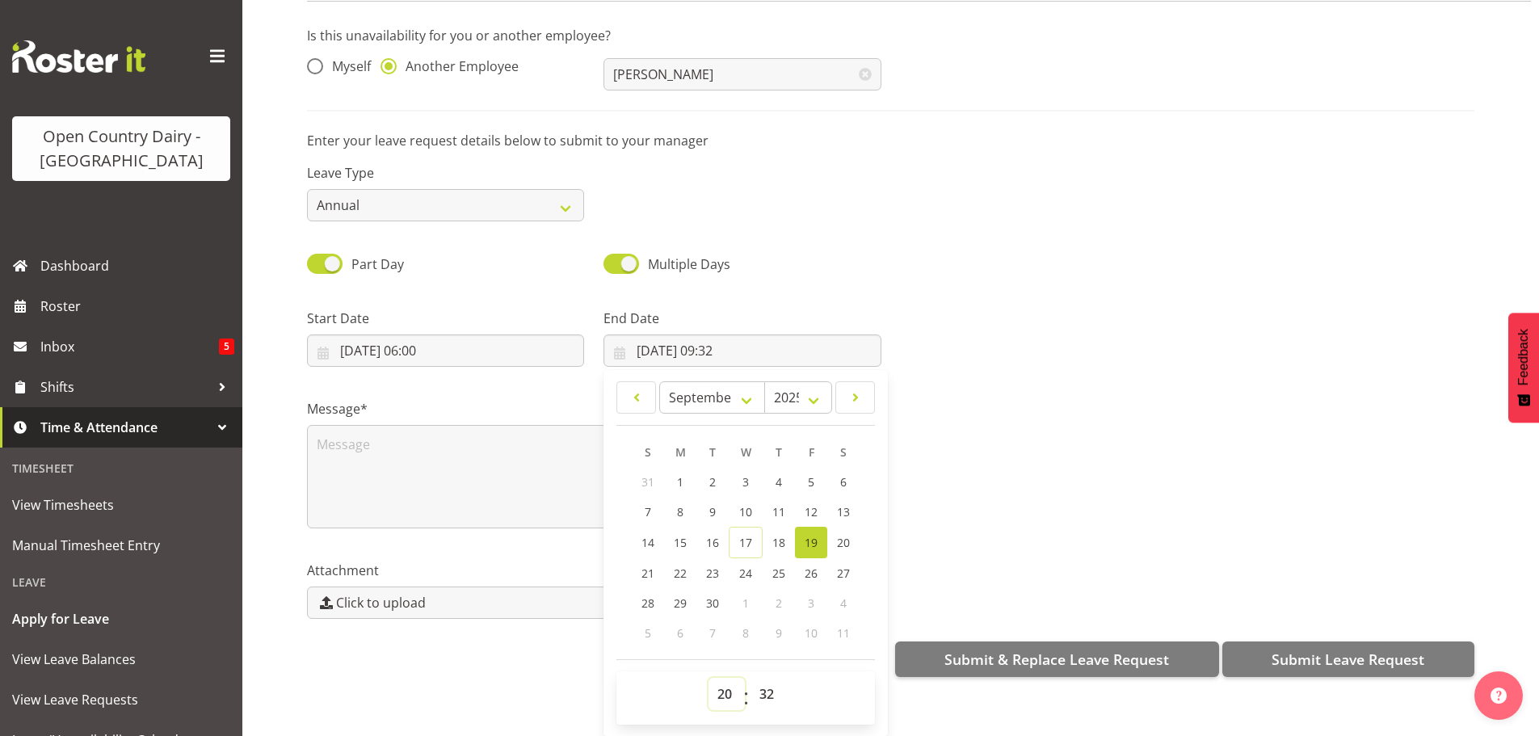
type input "19/09/2025, 20:32"
click at [760, 680] on select "00 01 02 03 04 05 06 07 08 09 10 11 12 13 14 15 16 17 18 19 20 21 22 23 24 25 2…" at bounding box center [768, 694] width 36 height 32
select select "0"
click at [750, 678] on select "00 01 02 03 04 05 06 07 08 09 10 11 12 13 14 15 16 17 18 19 20 21 22 23 24 25 2…" at bounding box center [768, 694] width 36 height 32
type input "19/09/2025, 20:00"
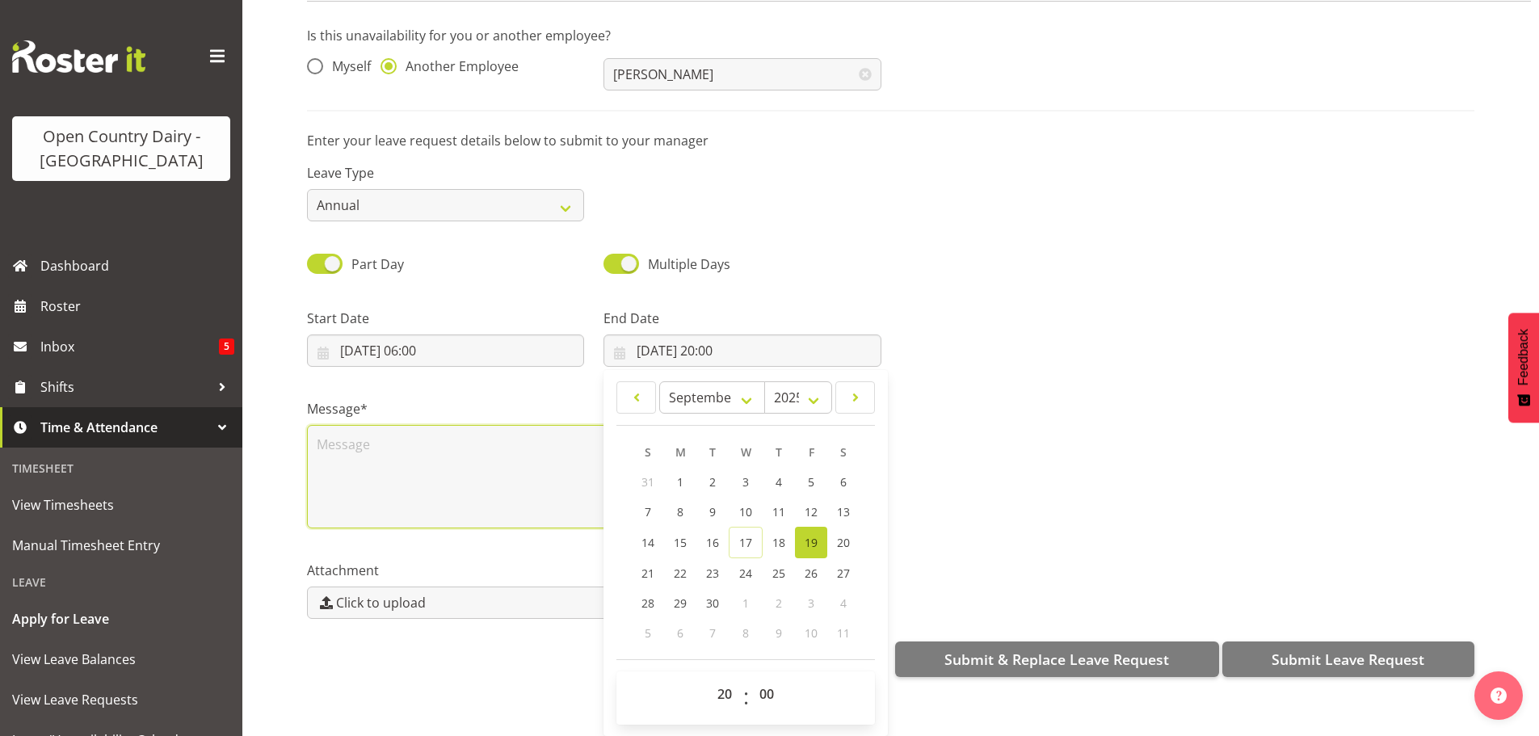
click at [439, 446] on textarea at bounding box center [594, 476] width 574 height 103
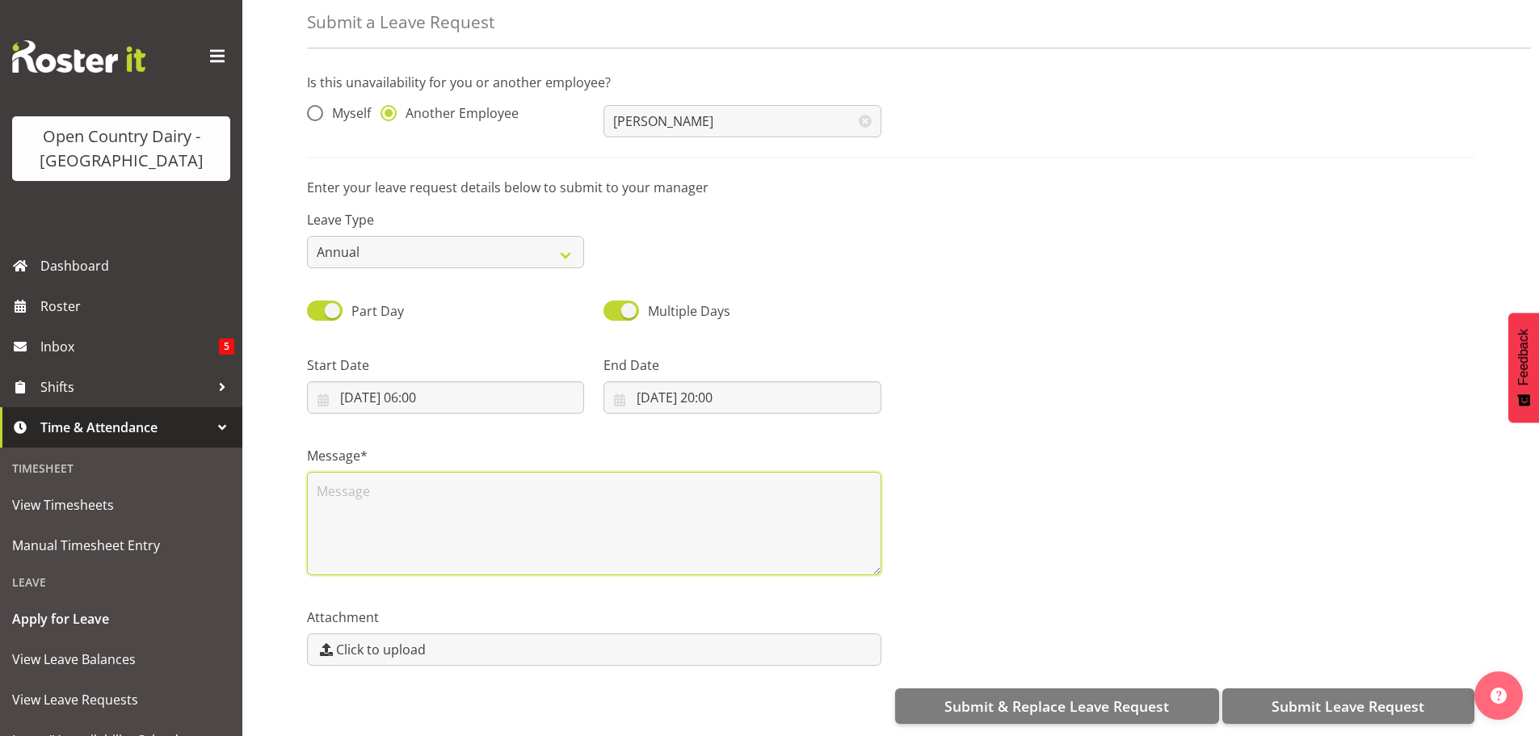
scroll to position [0, 0]
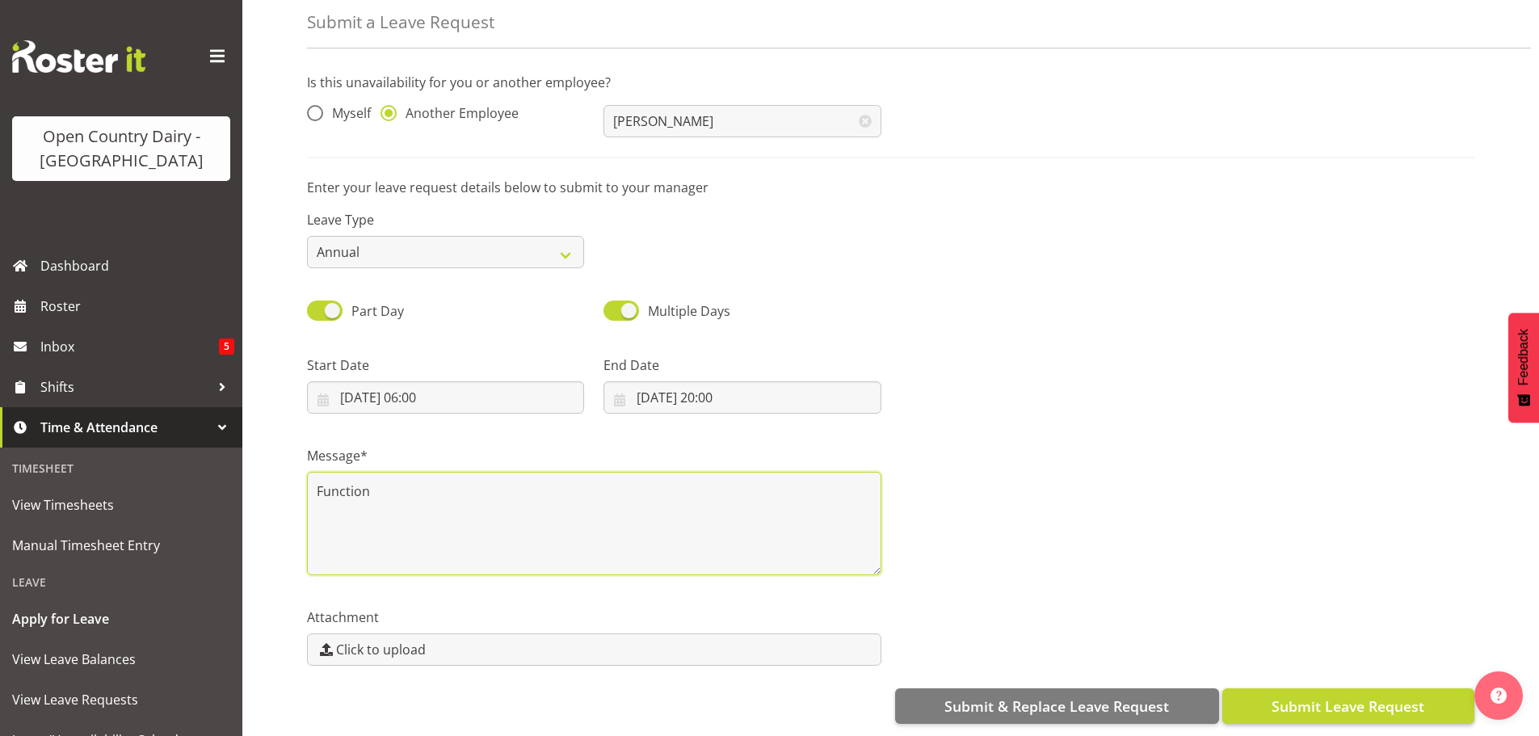
type textarea "Function"
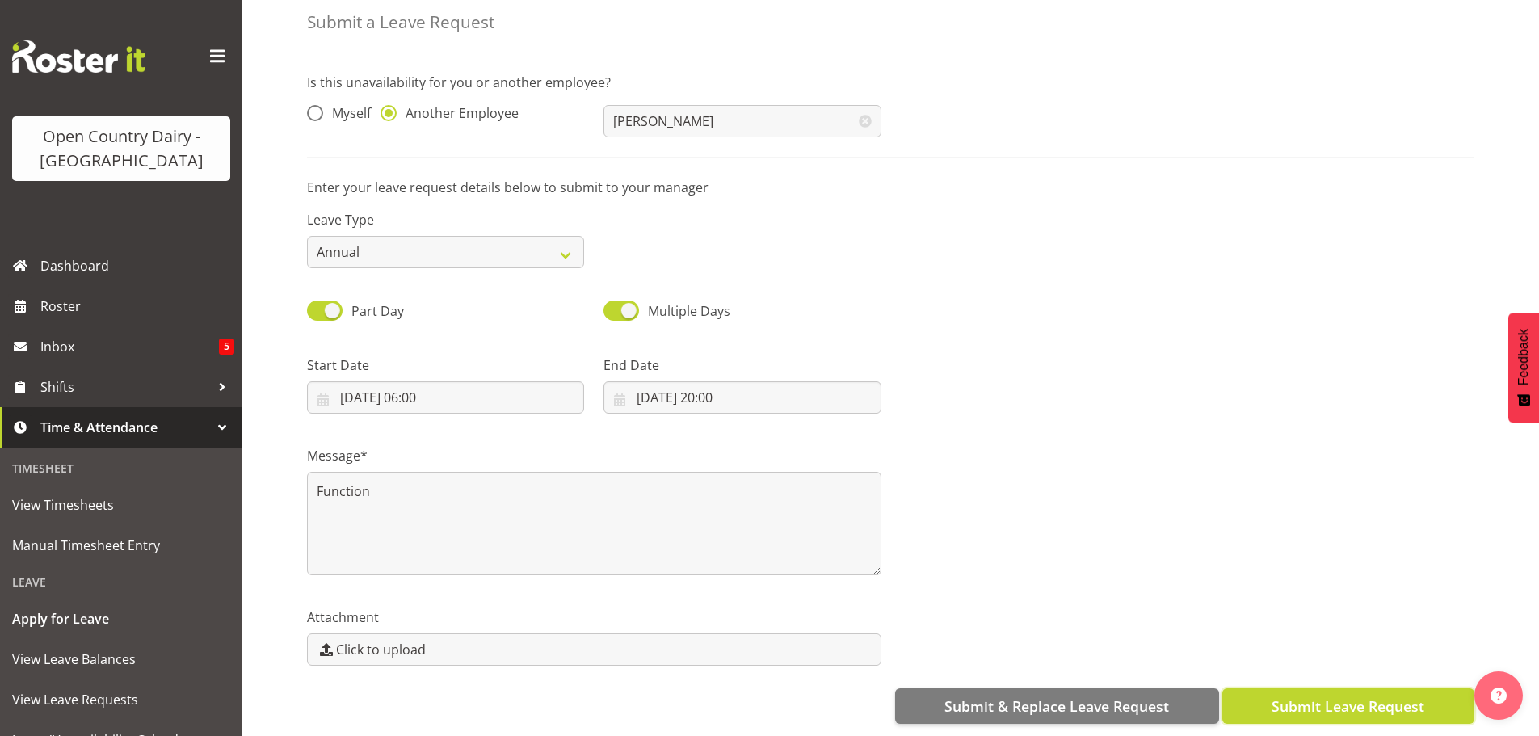
click at [1337, 695] on span "Submit Leave Request" at bounding box center [1347, 705] width 153 height 21
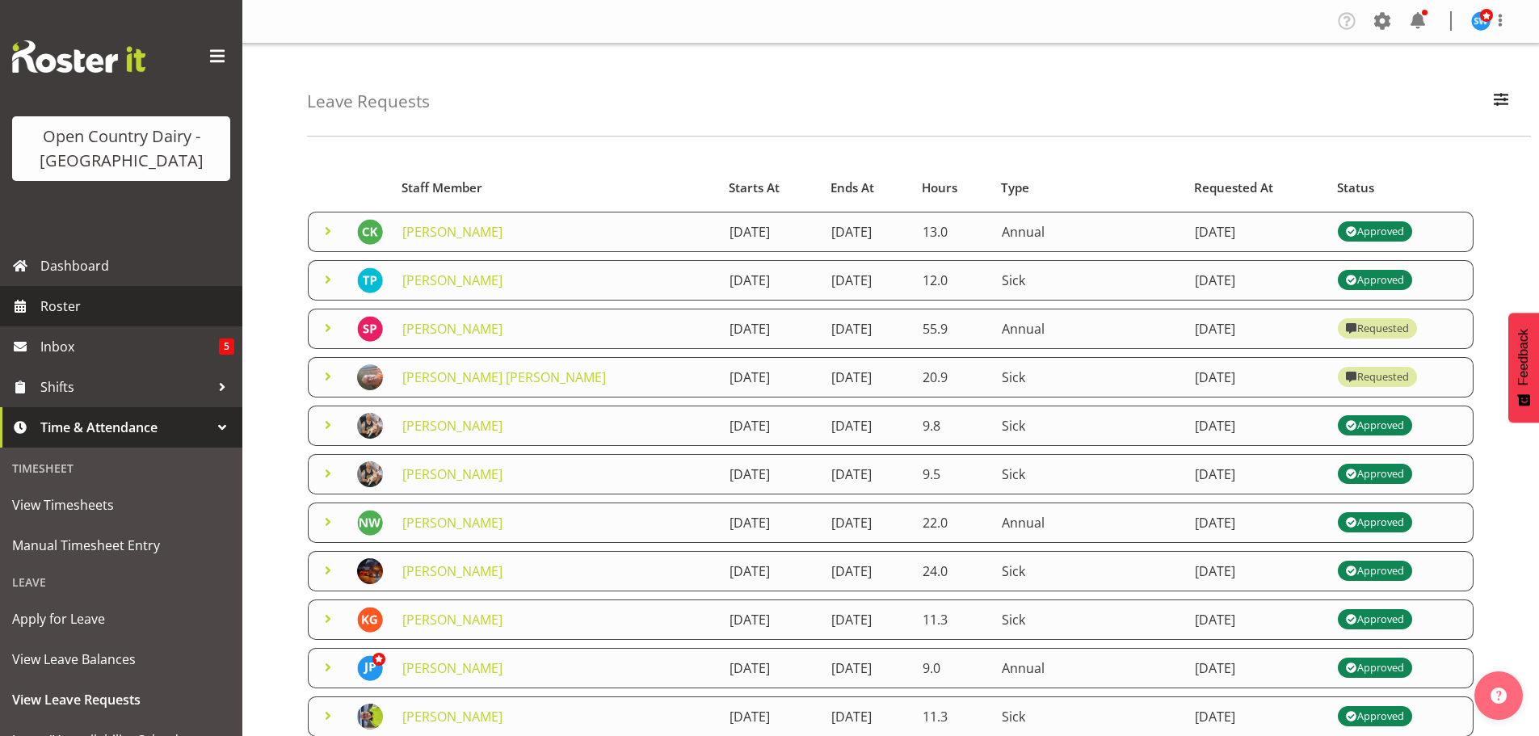
click at [65, 305] on span "Roster" at bounding box center [137, 306] width 194 height 24
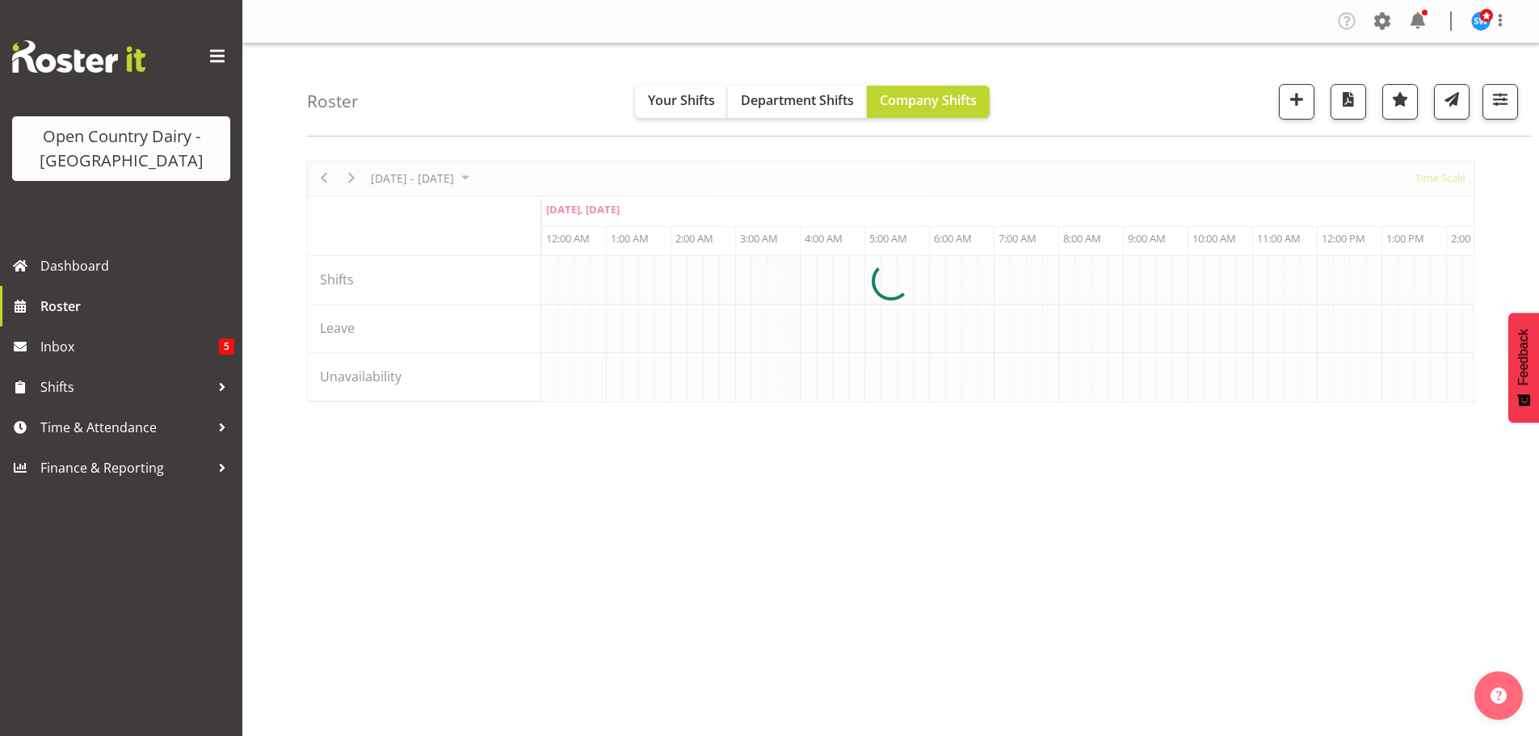
scroll to position [0, 3102]
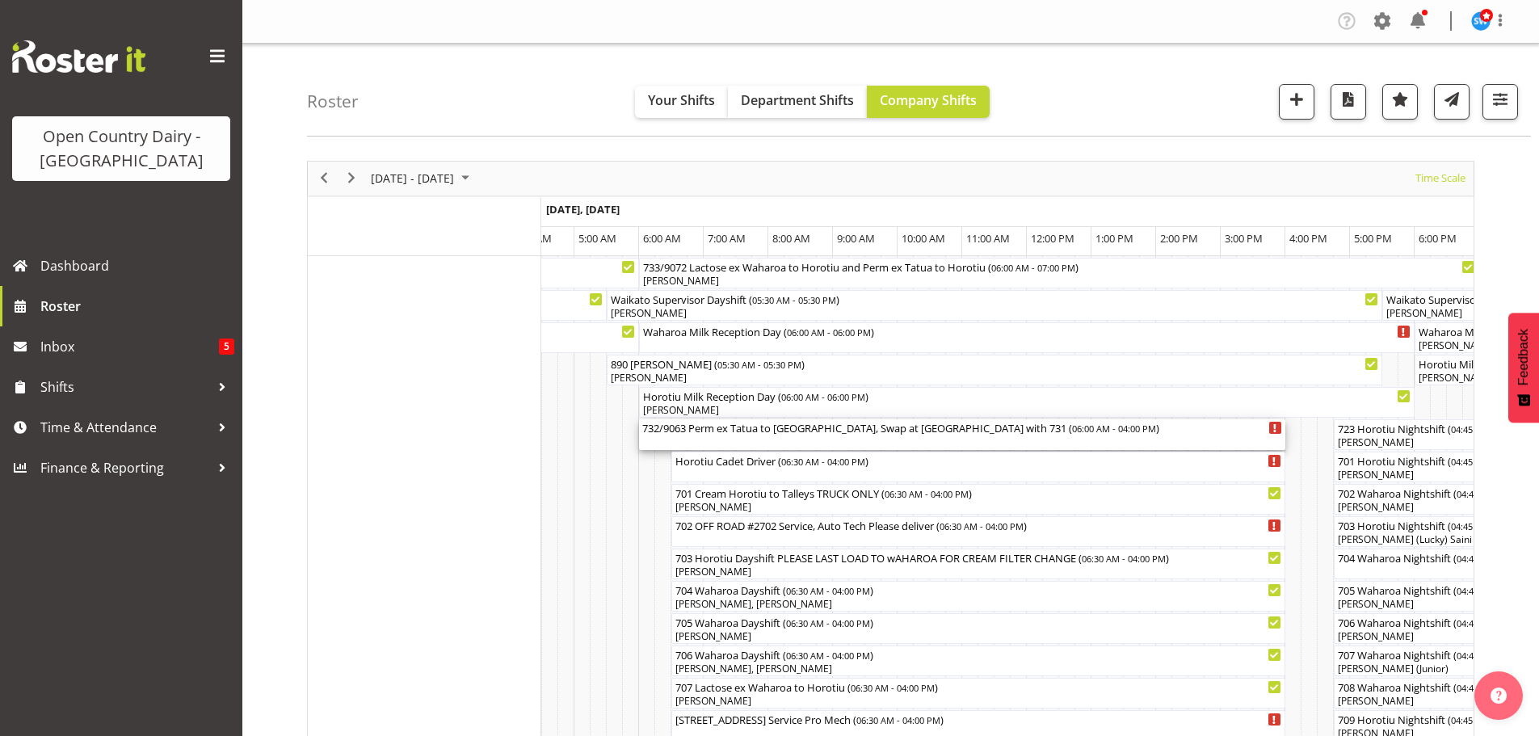
click at [759, 439] on div "732/9063 Perm ex [PERSON_NAME] to [GEOGRAPHIC_DATA], Swap at [GEOGRAPHIC_DATA] …" at bounding box center [962, 434] width 640 height 31
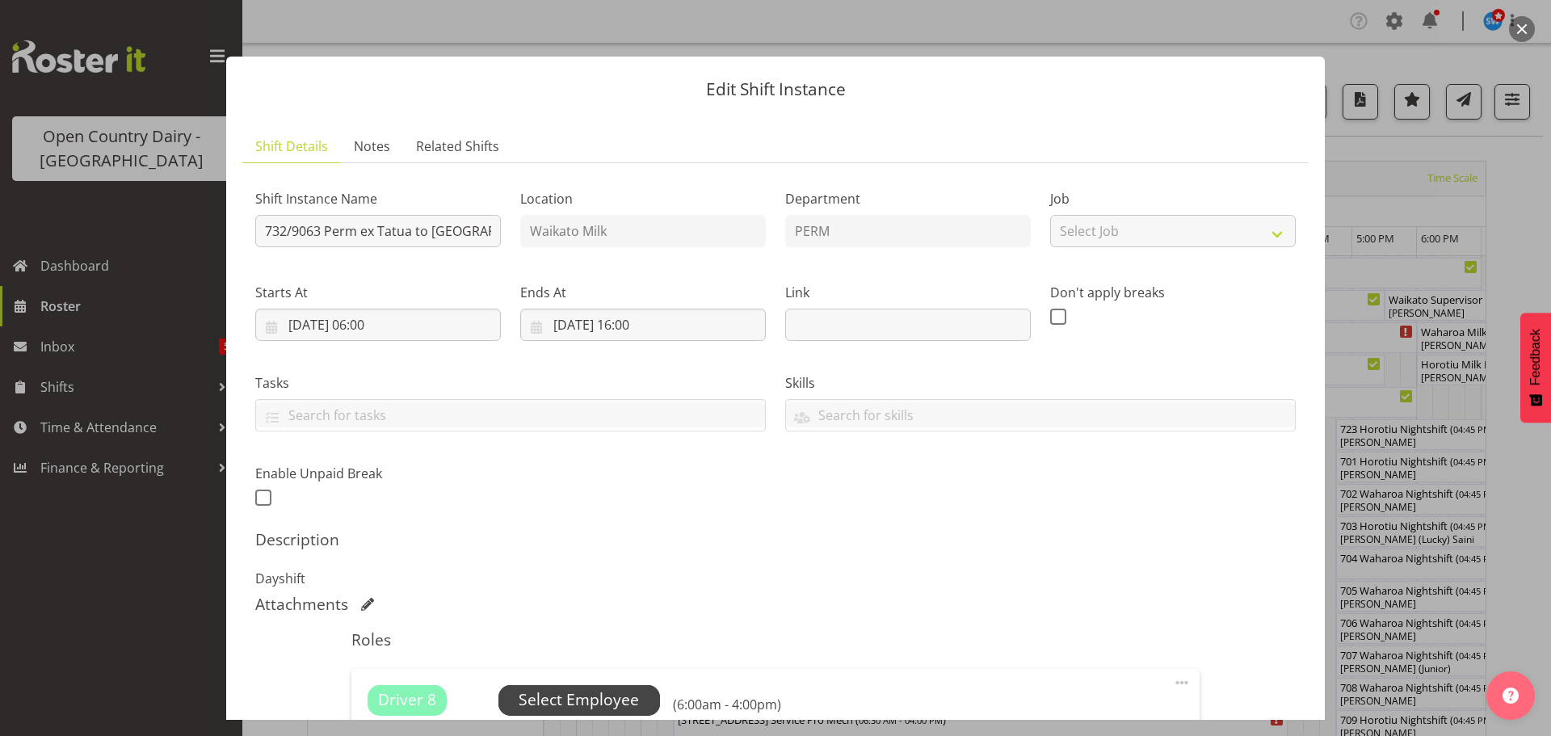
click at [576, 699] on span "Select Employee" at bounding box center [579, 699] width 120 height 23
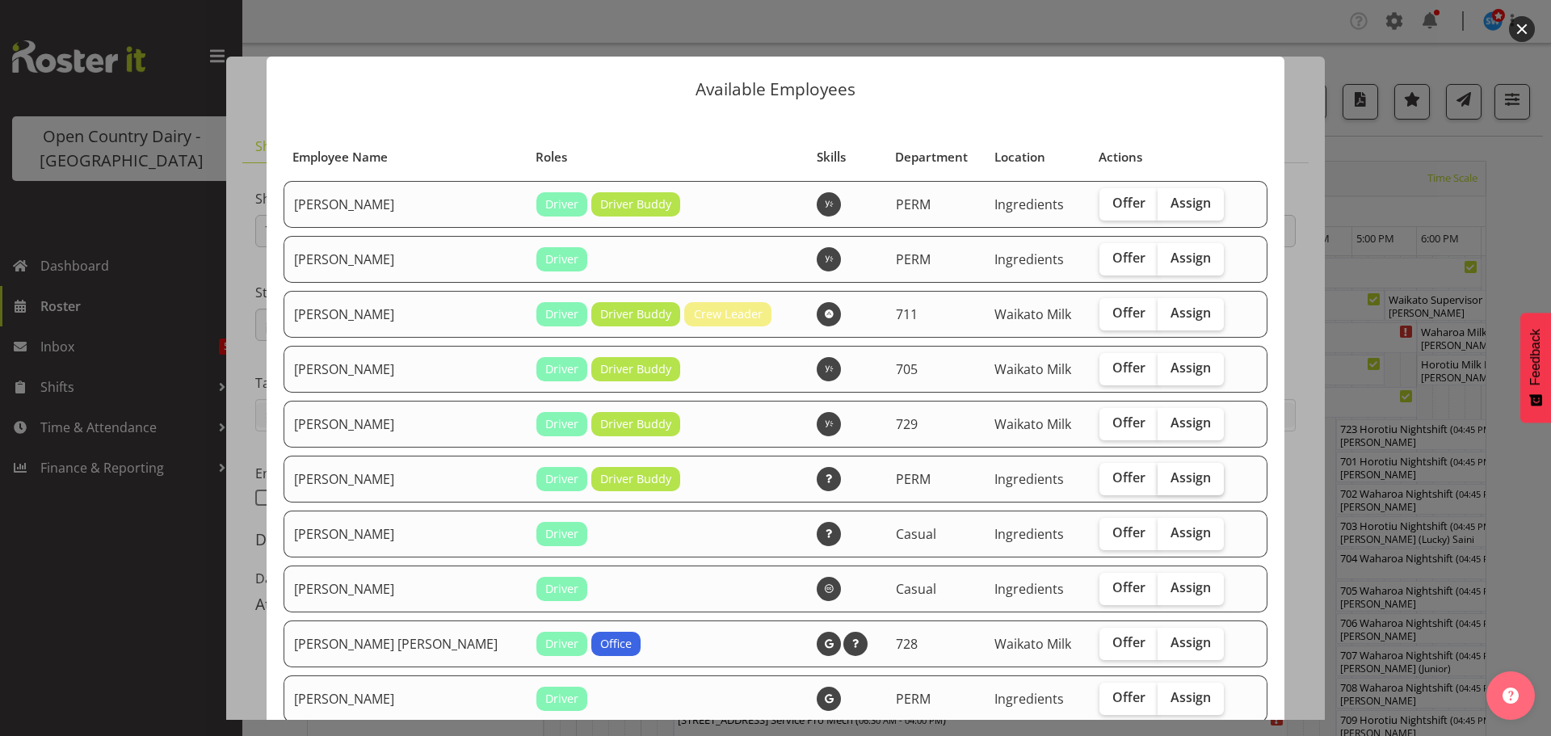
click at [1170, 478] on span "Assign" at bounding box center [1190, 477] width 40 height 16
click at [1158, 478] on input "Assign" at bounding box center [1163, 478] width 11 height 11
checkbox input "true"
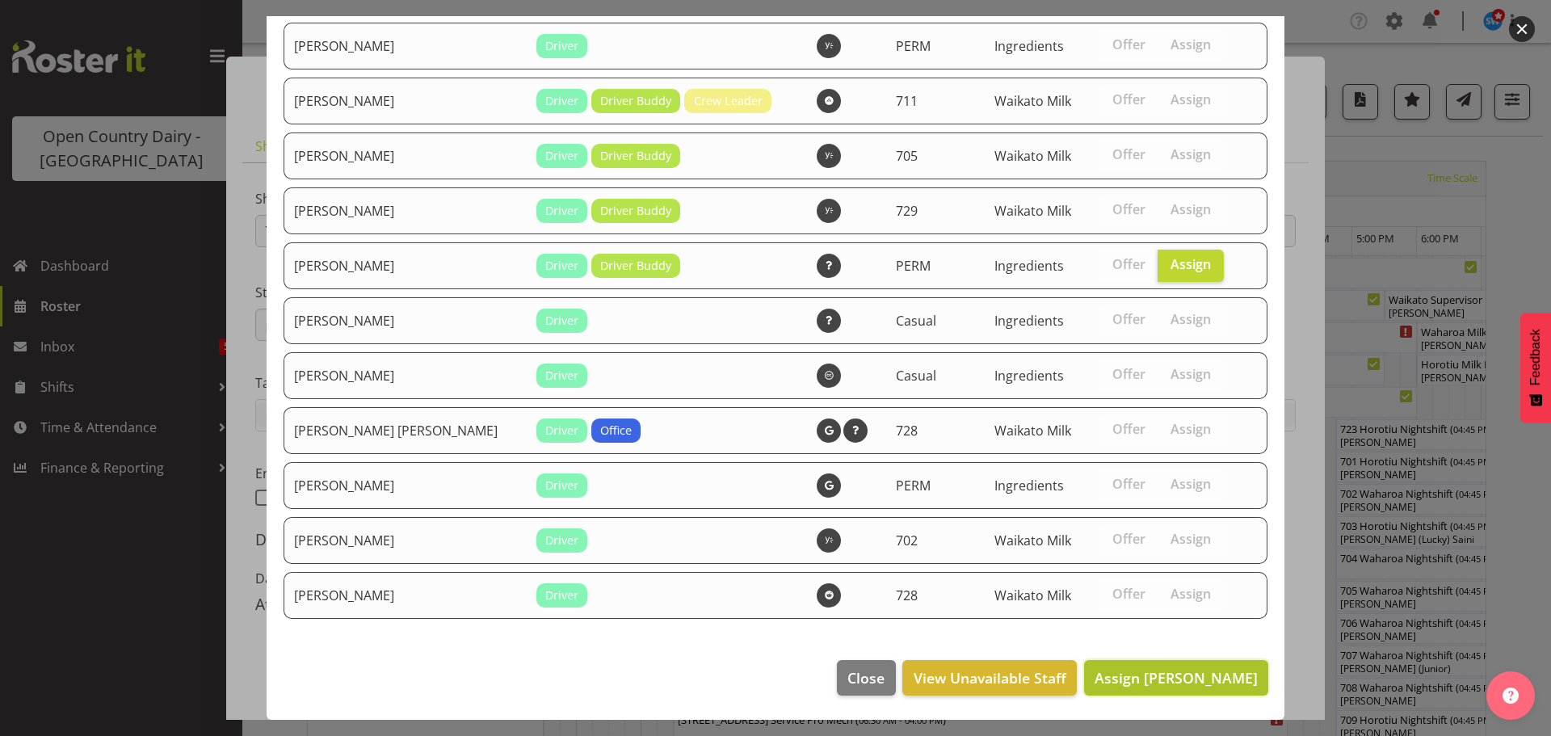
click at [1153, 674] on span "Assign [PERSON_NAME]" at bounding box center [1176, 677] width 163 height 19
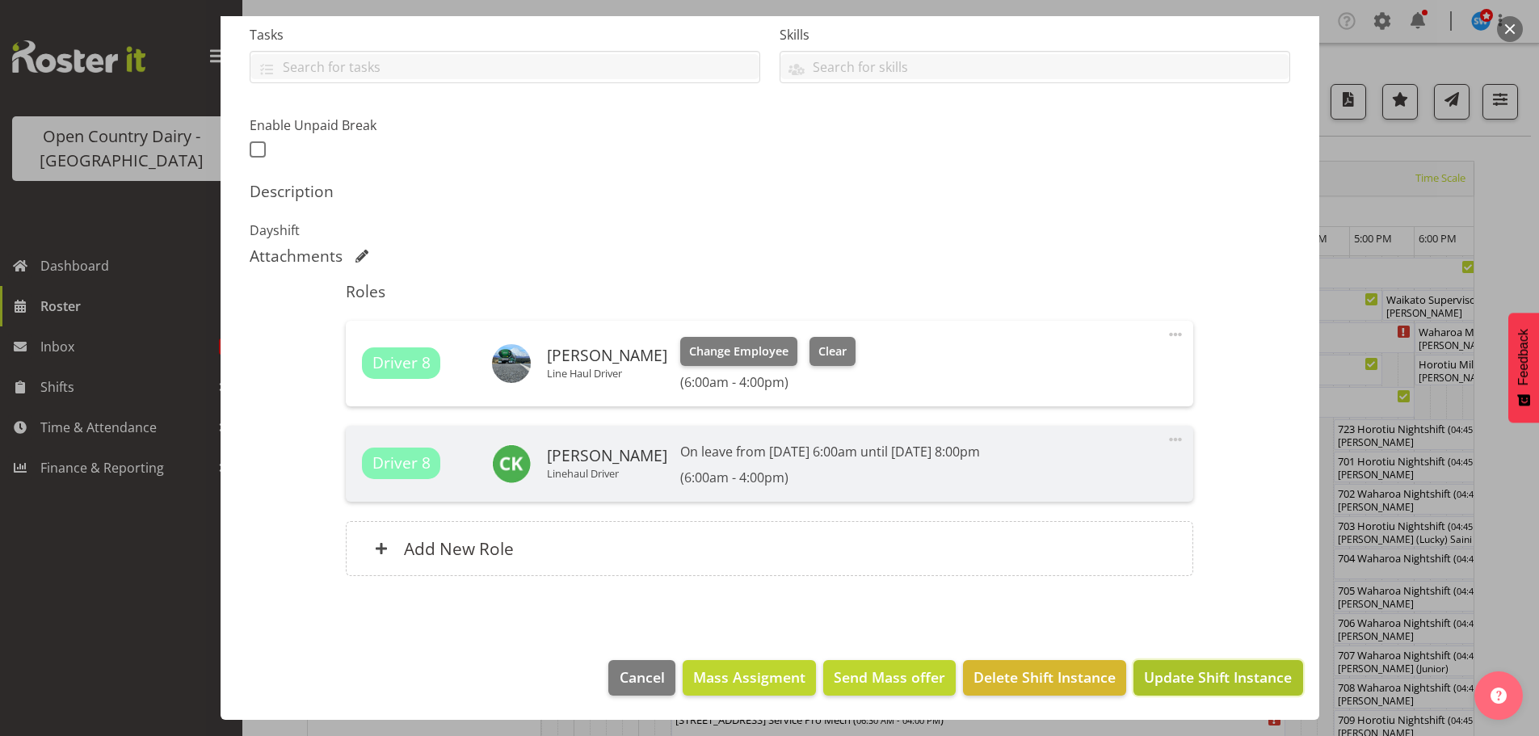
click at [1180, 676] on span "Update Shift Instance" at bounding box center [1218, 676] width 148 height 21
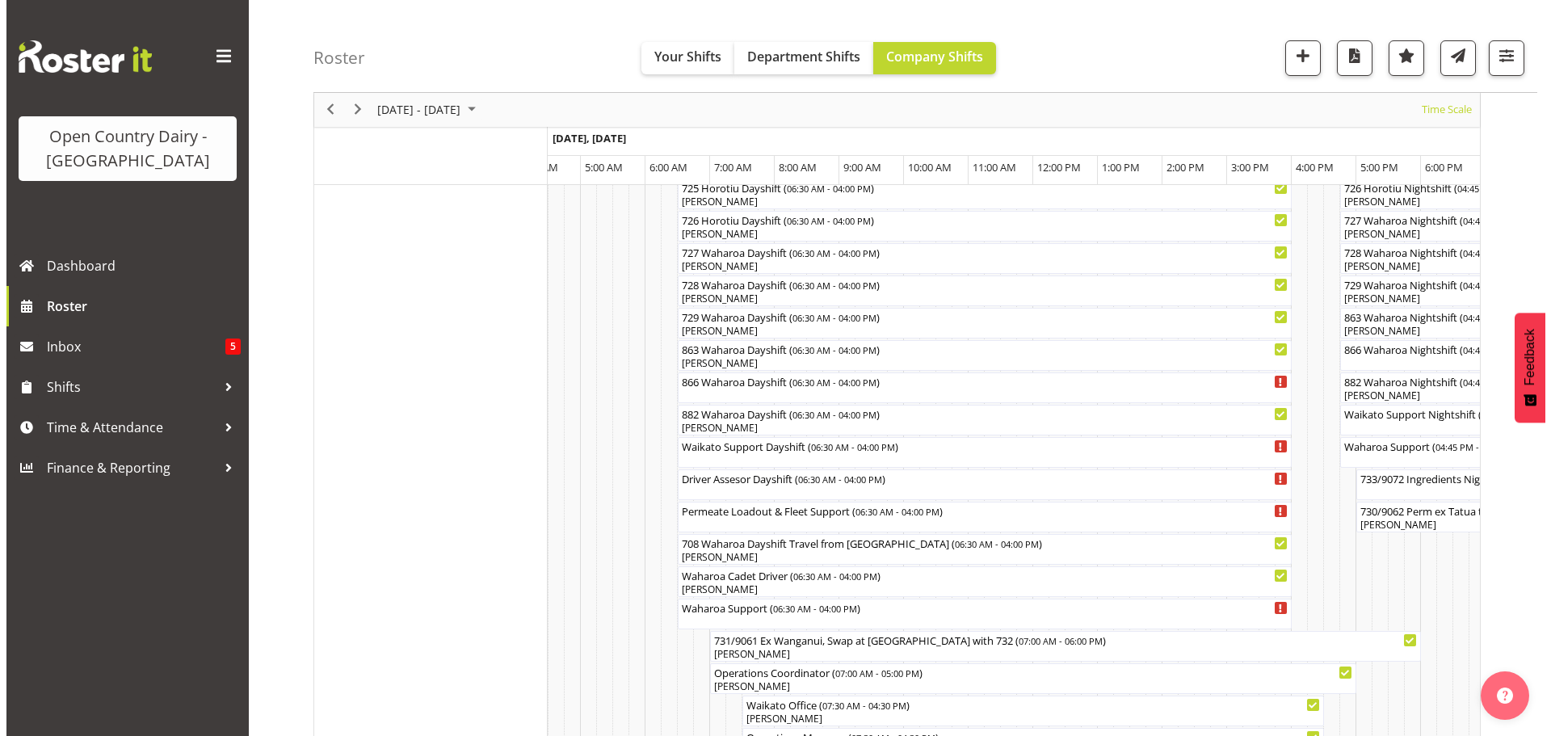
scroll to position [1050, 0]
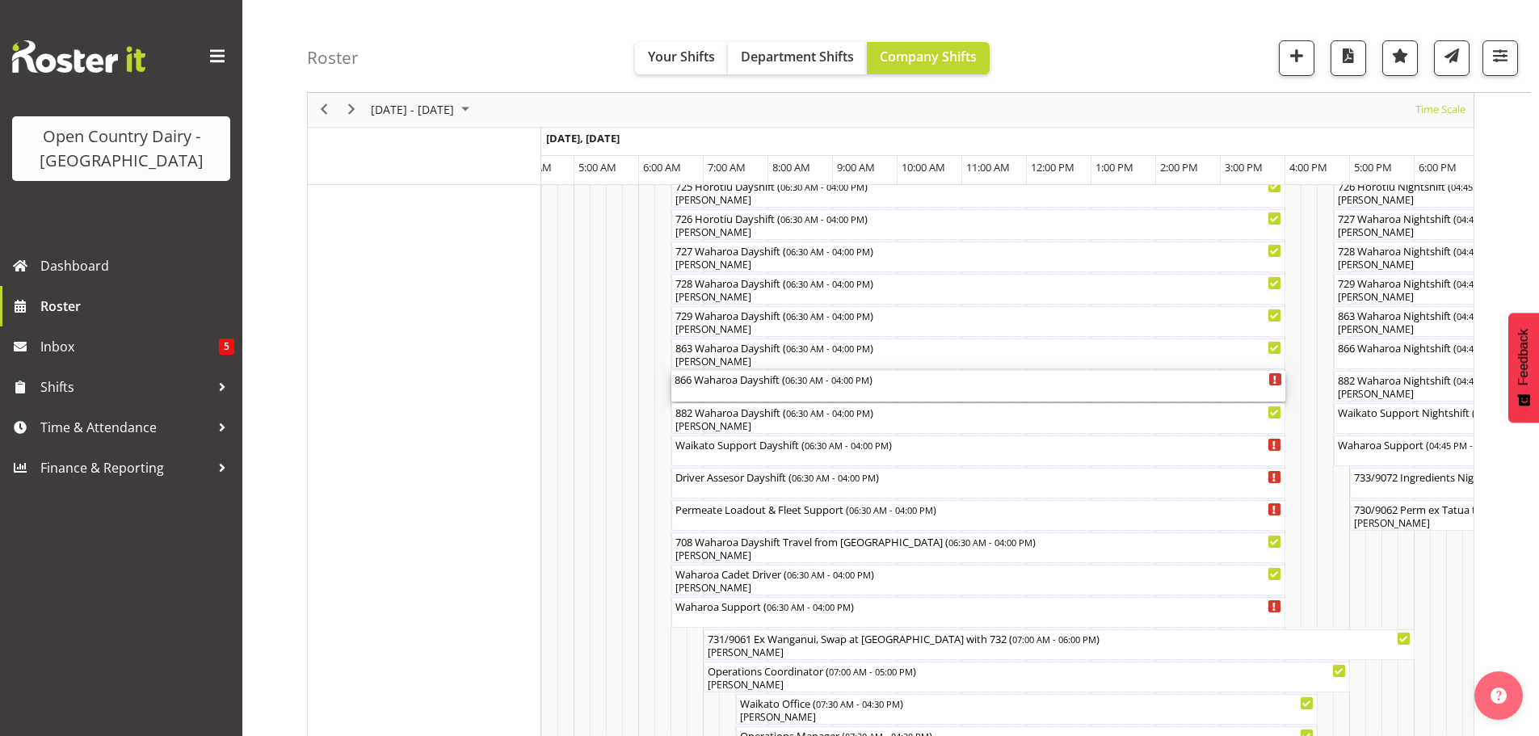
click at [737, 389] on div "866 Waharoa Dayshift ( 06:30 AM - 04:00 PM )" at bounding box center [977, 386] width 607 height 31
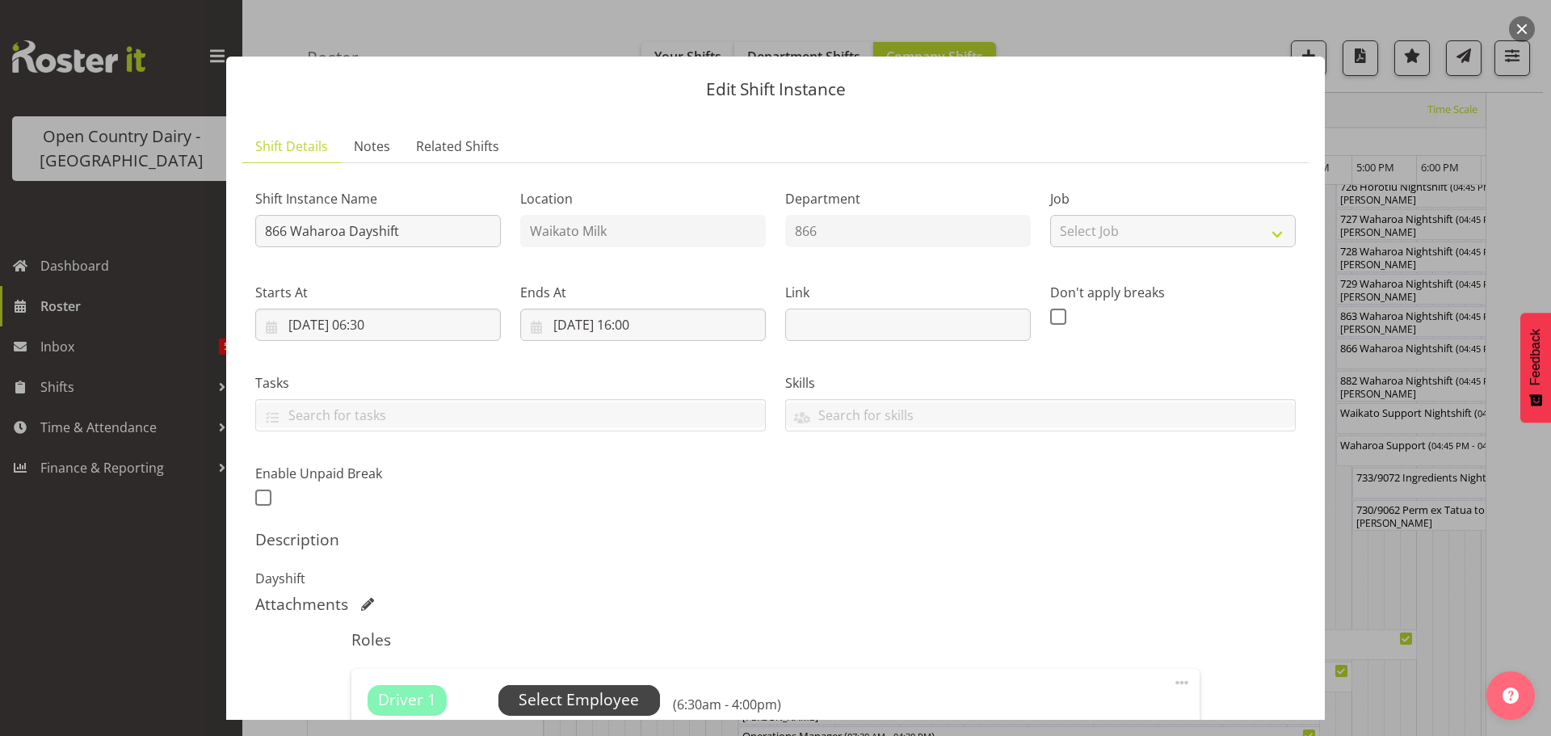
click at [574, 696] on span "Select Employee" at bounding box center [579, 699] width 120 height 23
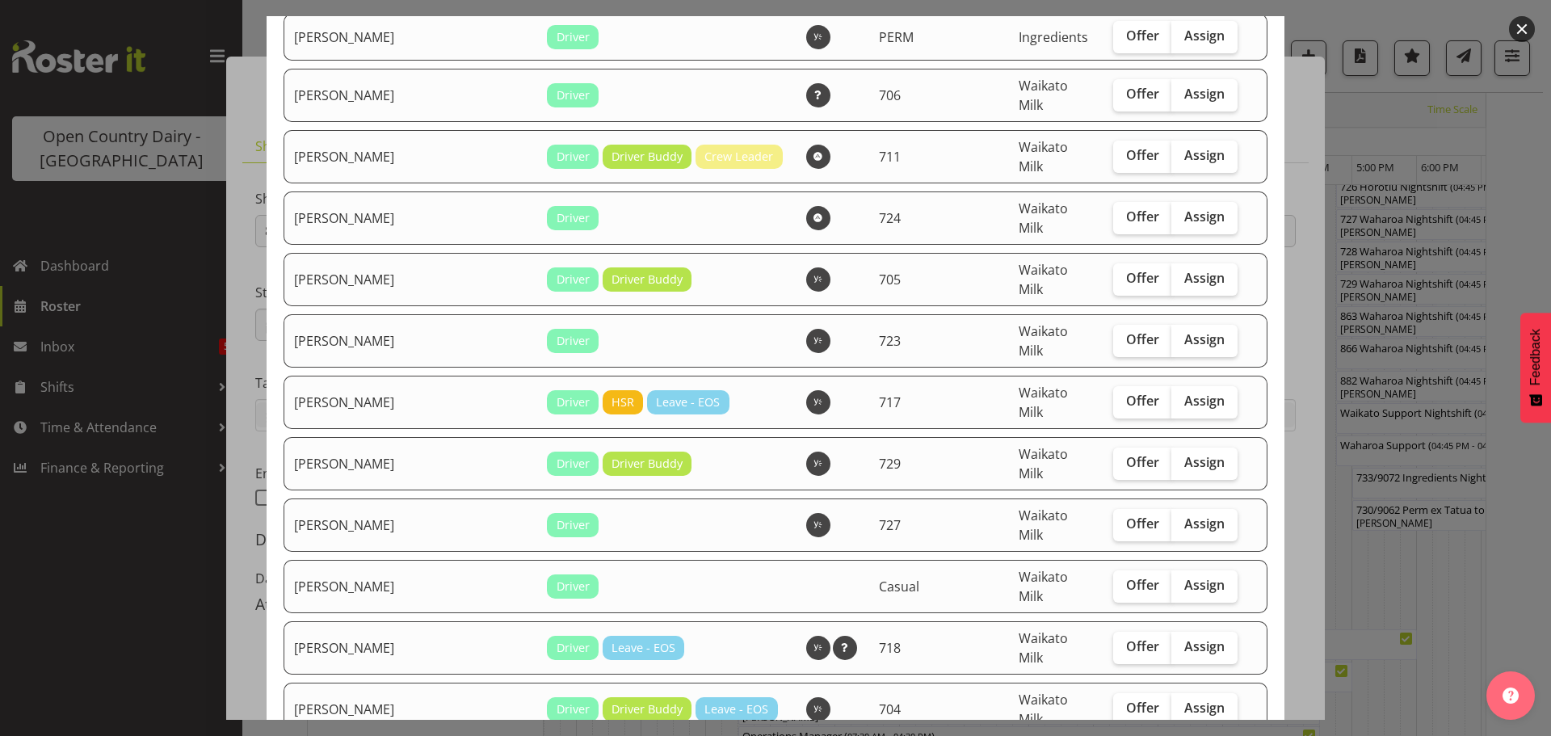
scroll to position [242, 0]
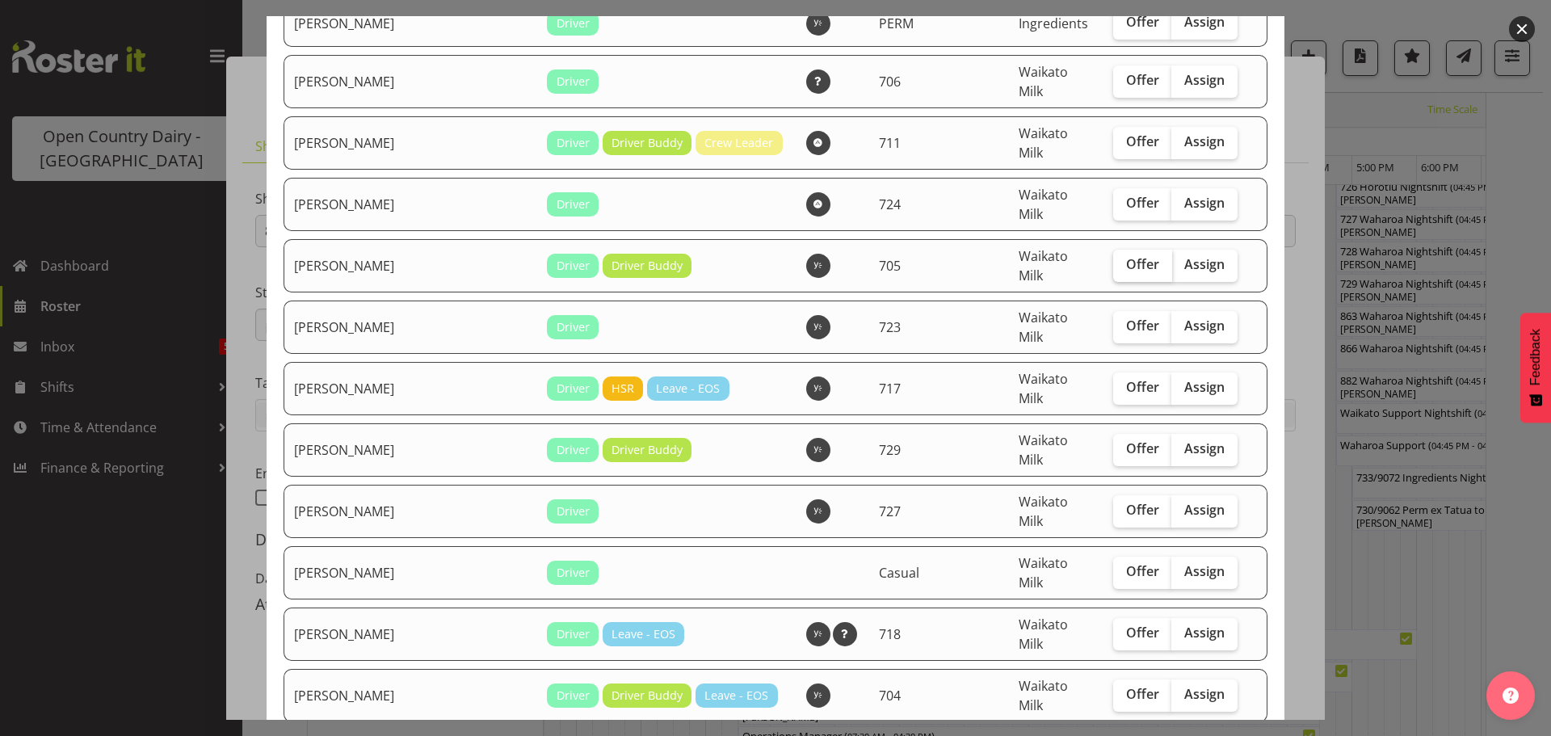
click at [1126, 256] on span "Offer" at bounding box center [1142, 264] width 33 height 16
click at [1113, 259] on input "Offer" at bounding box center [1118, 264] width 11 height 11
checkbox input "true"
click at [1126, 440] on span "Offer" at bounding box center [1142, 448] width 33 height 16
click at [1113, 443] on input "Offer" at bounding box center [1118, 448] width 11 height 11
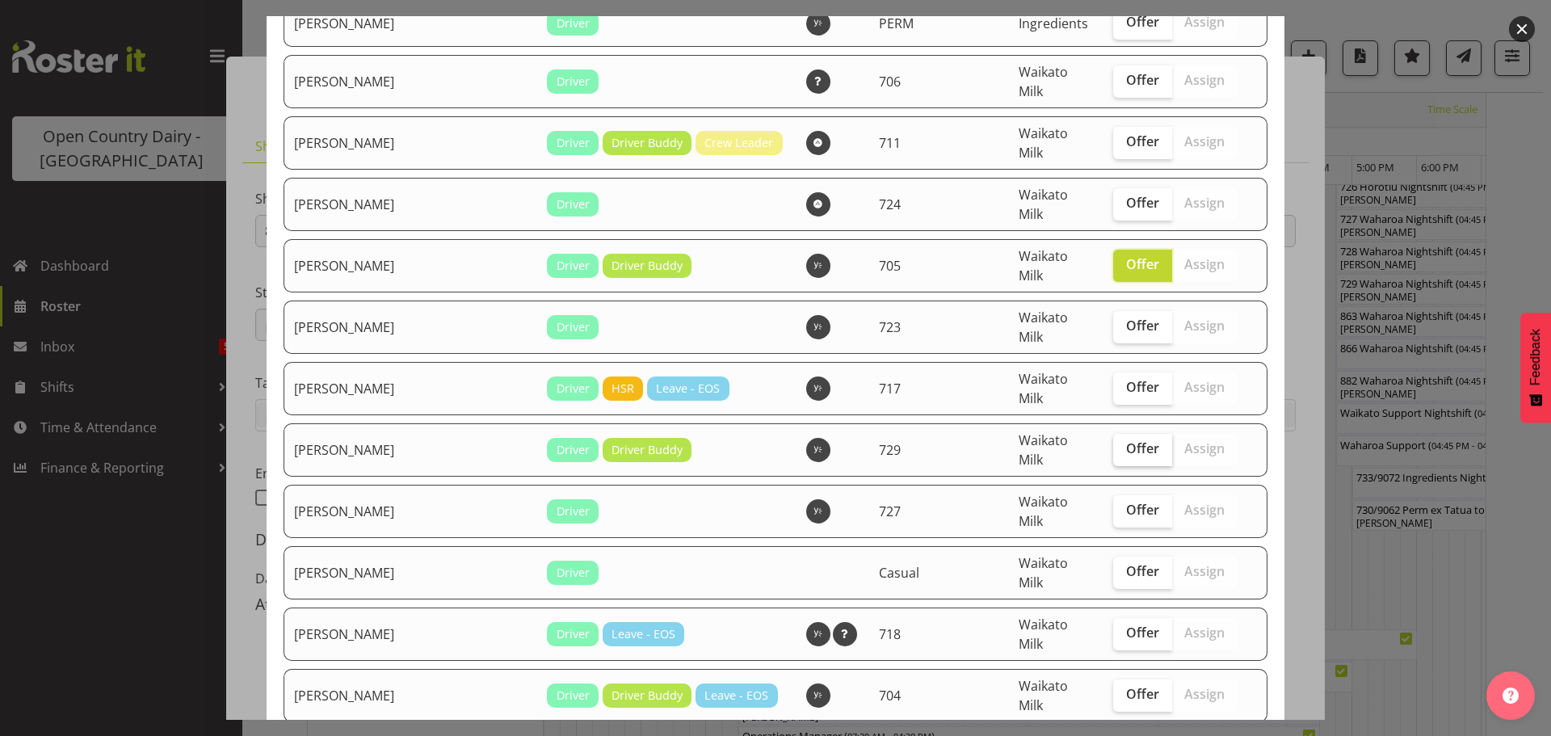
checkbox input "true"
click at [1126, 502] on span "Offer" at bounding box center [1142, 510] width 33 height 16
click at [1113, 505] on input "Offer" at bounding box center [1118, 510] width 11 height 11
checkbox input "true"
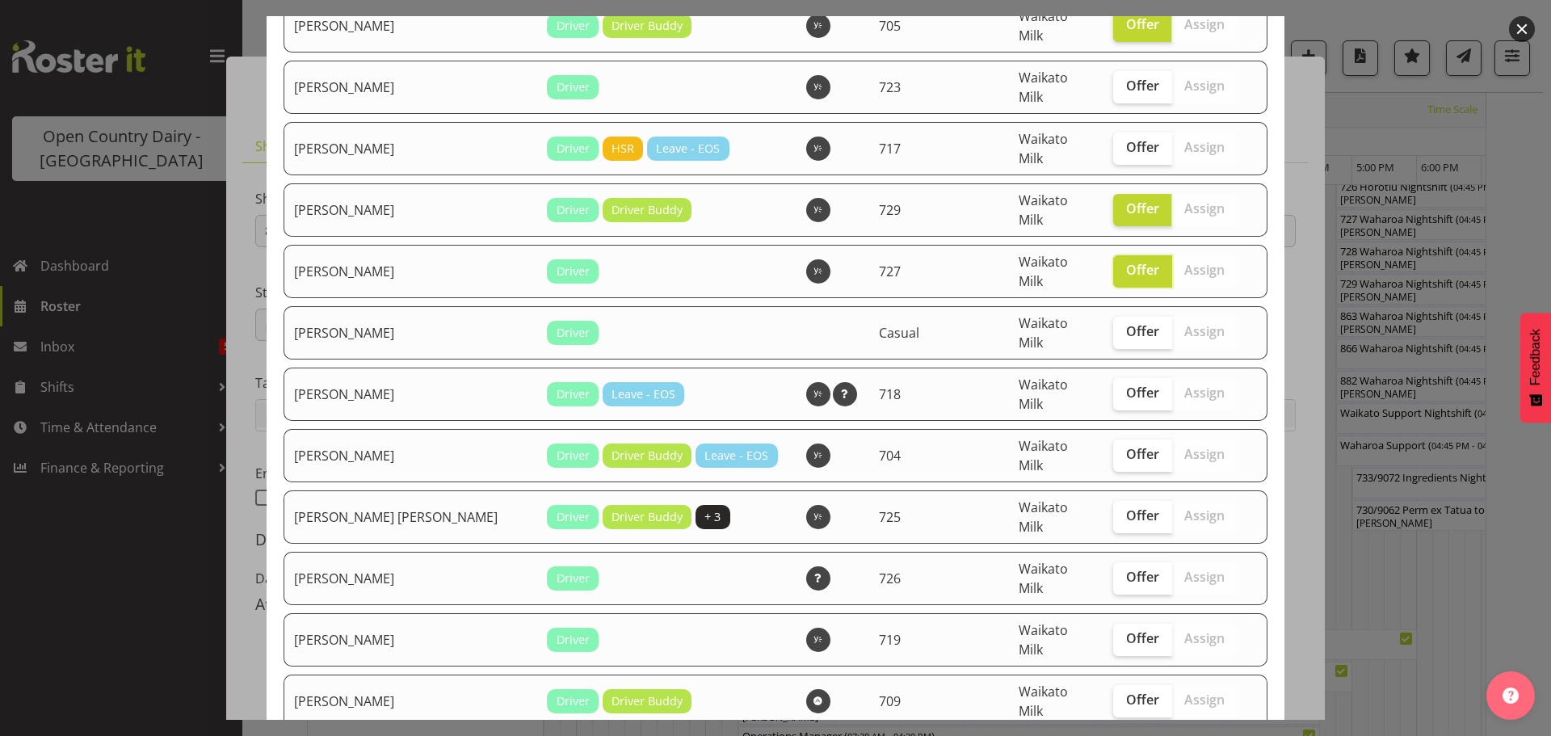
scroll to position [485, 0]
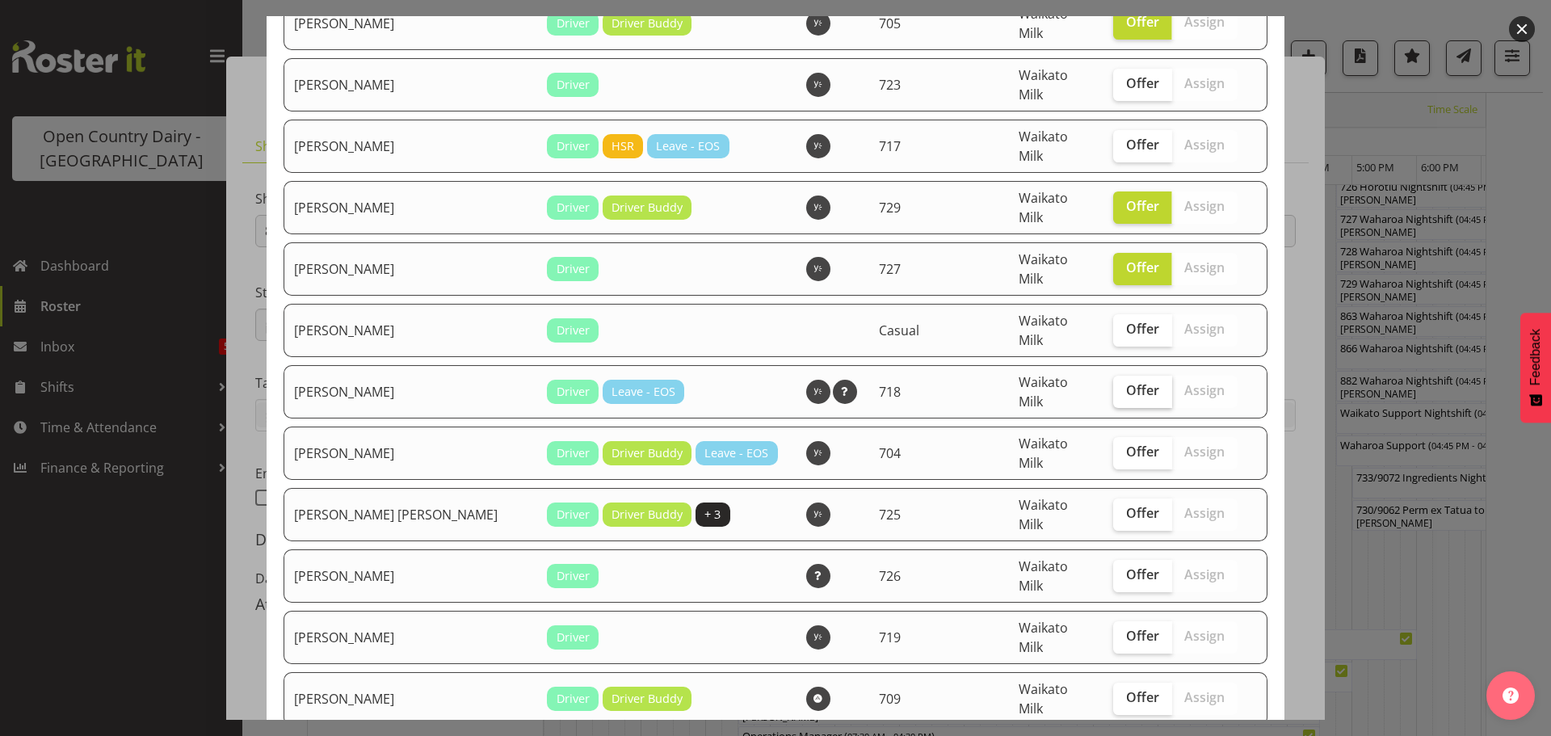
click at [1126, 382] on span "Offer" at bounding box center [1142, 390] width 33 height 16
click at [1116, 385] on input "Offer" at bounding box center [1118, 390] width 11 height 11
checkbox input "true"
click at [1126, 443] on span "Offer" at bounding box center [1142, 451] width 33 height 16
click at [1113, 447] on input "Offer" at bounding box center [1118, 452] width 11 height 11
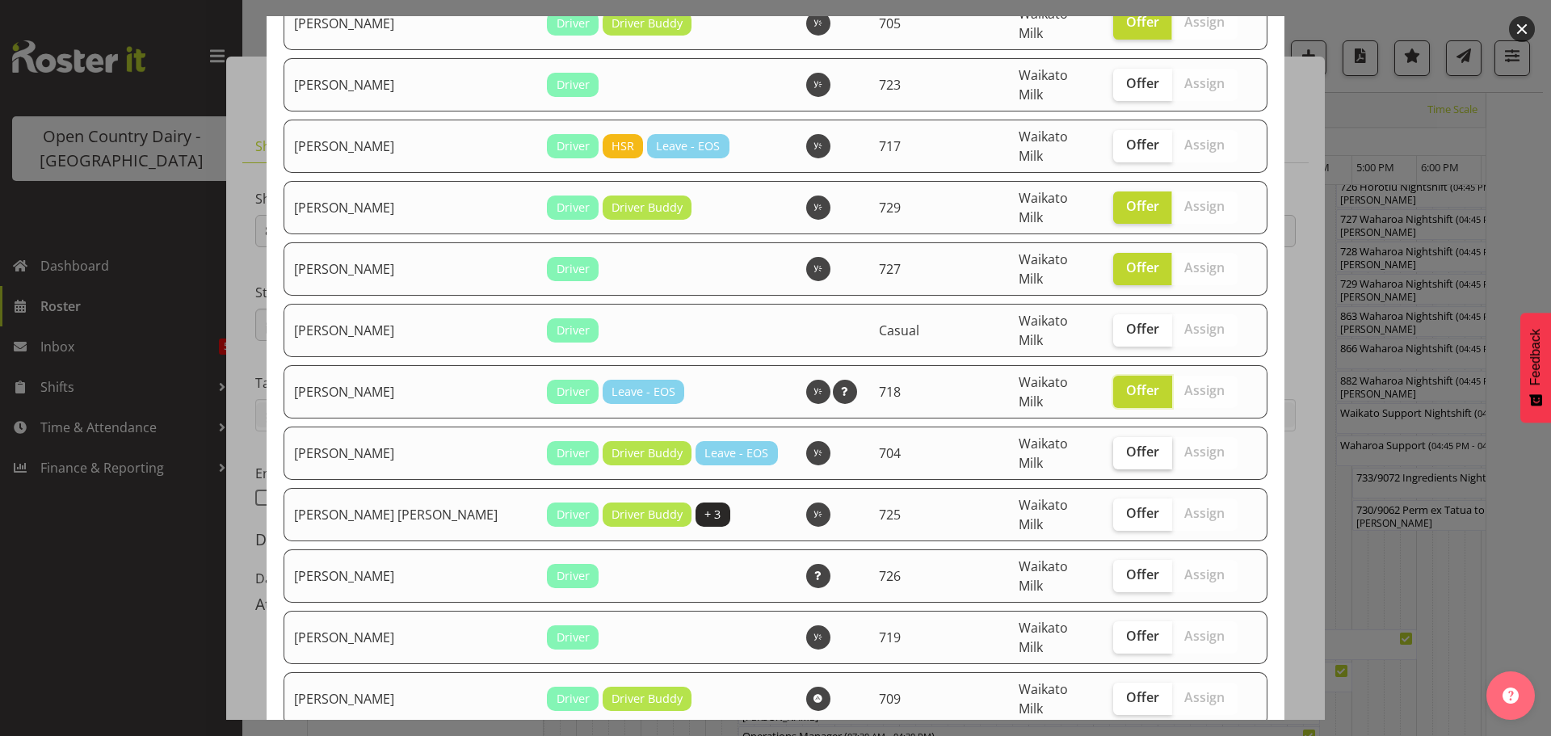
checkbox input "true"
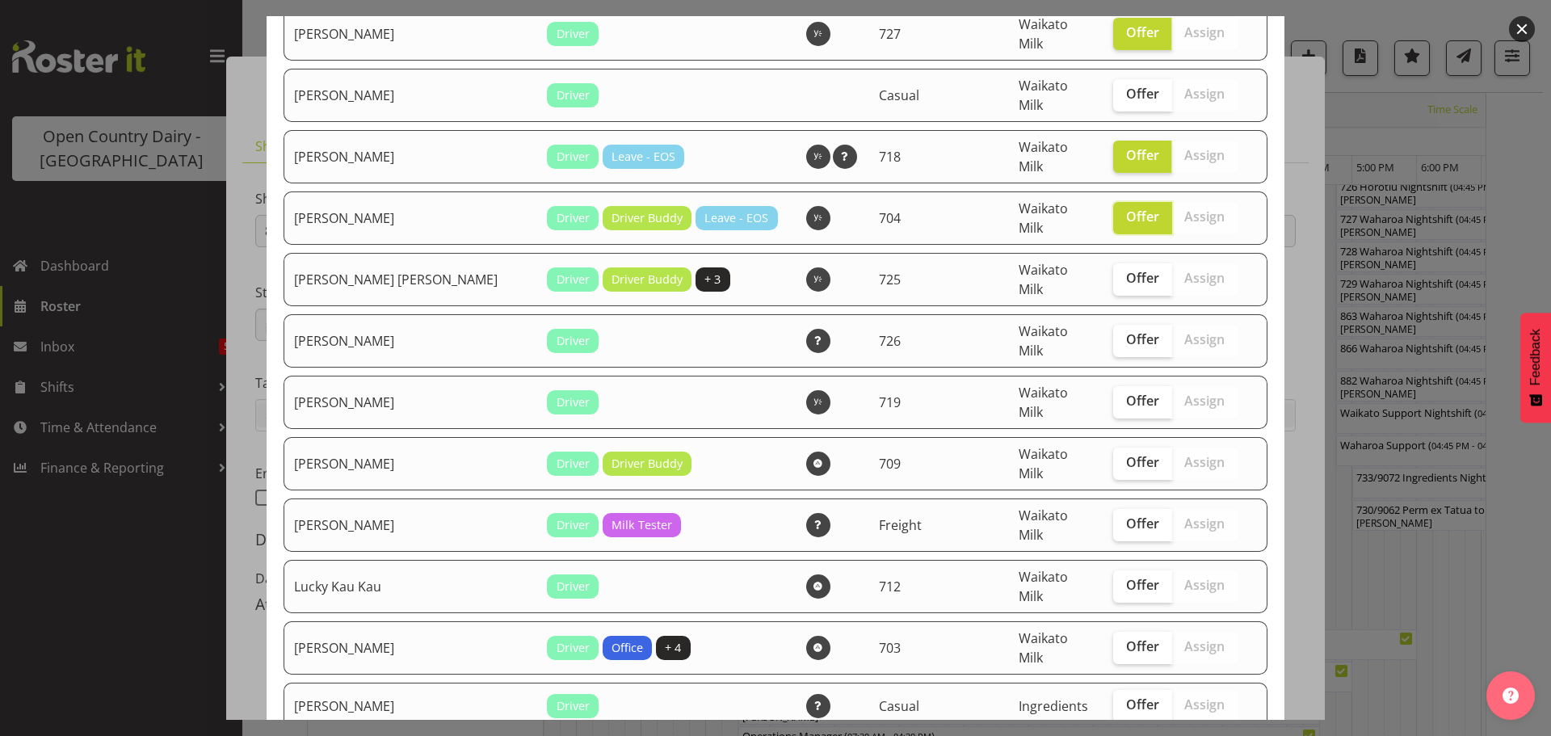
scroll to position [727, 0]
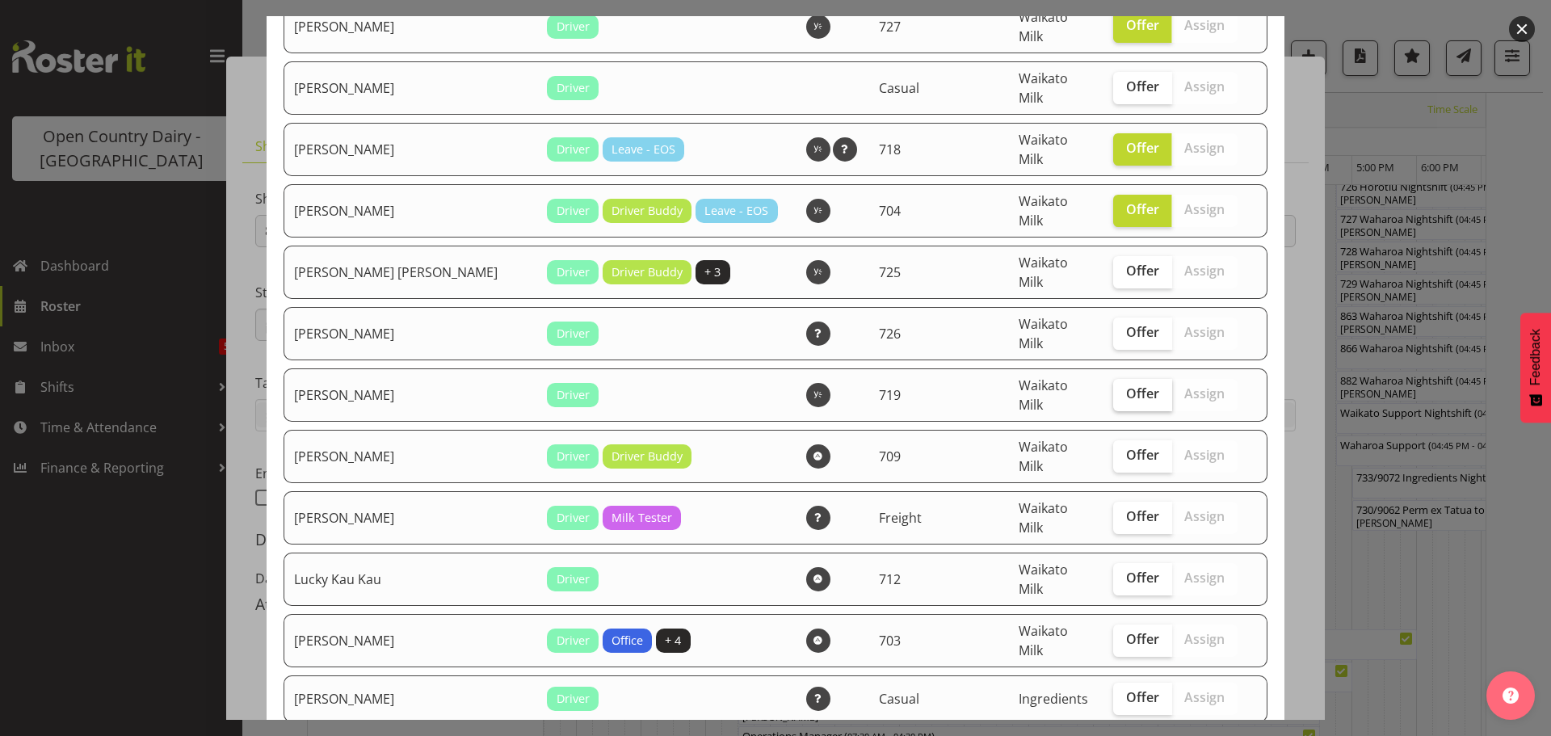
click at [1126, 385] on span "Offer" at bounding box center [1142, 393] width 33 height 16
click at [1113, 389] on input "Offer" at bounding box center [1118, 394] width 11 height 11
checkbox input "true"
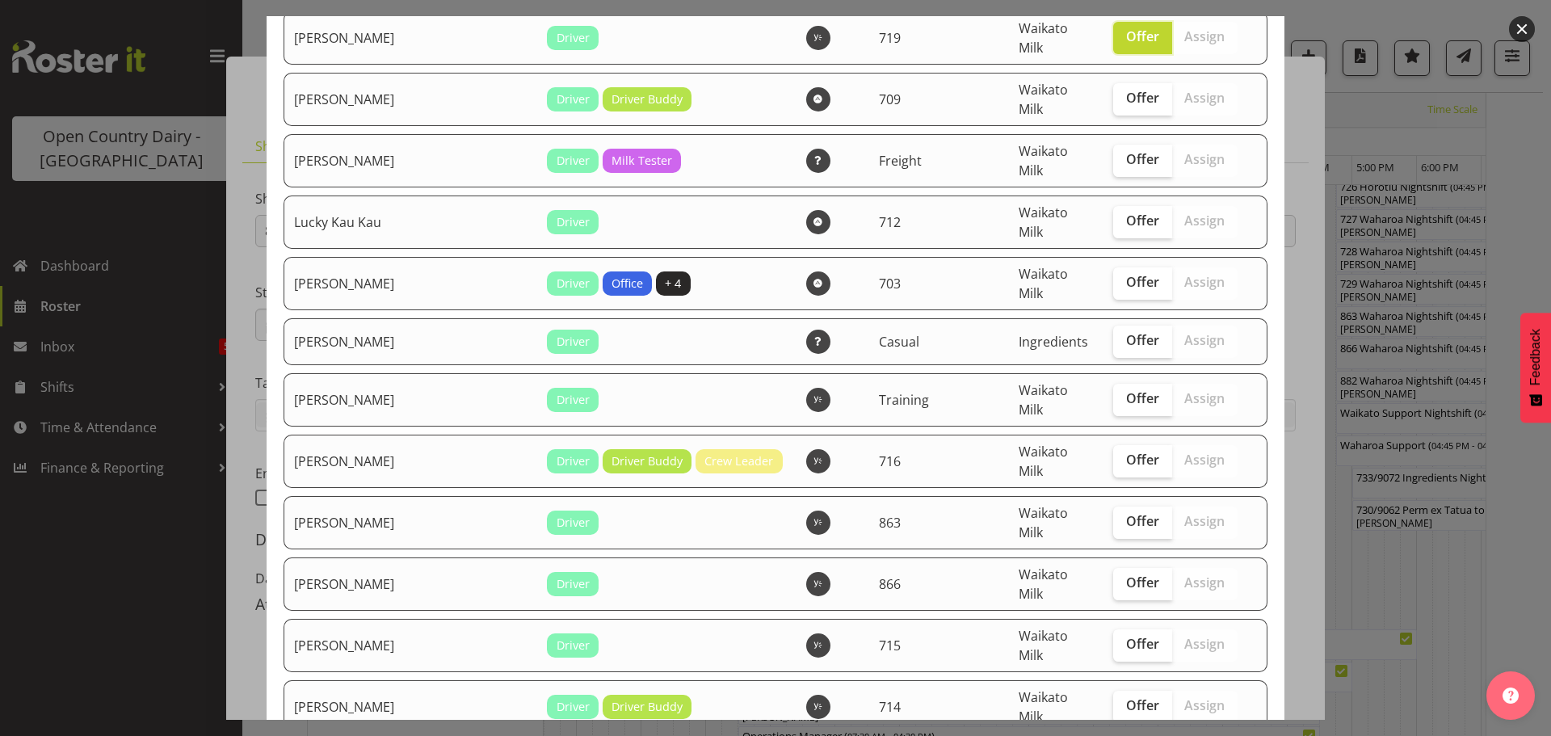
scroll to position [1131, 0]
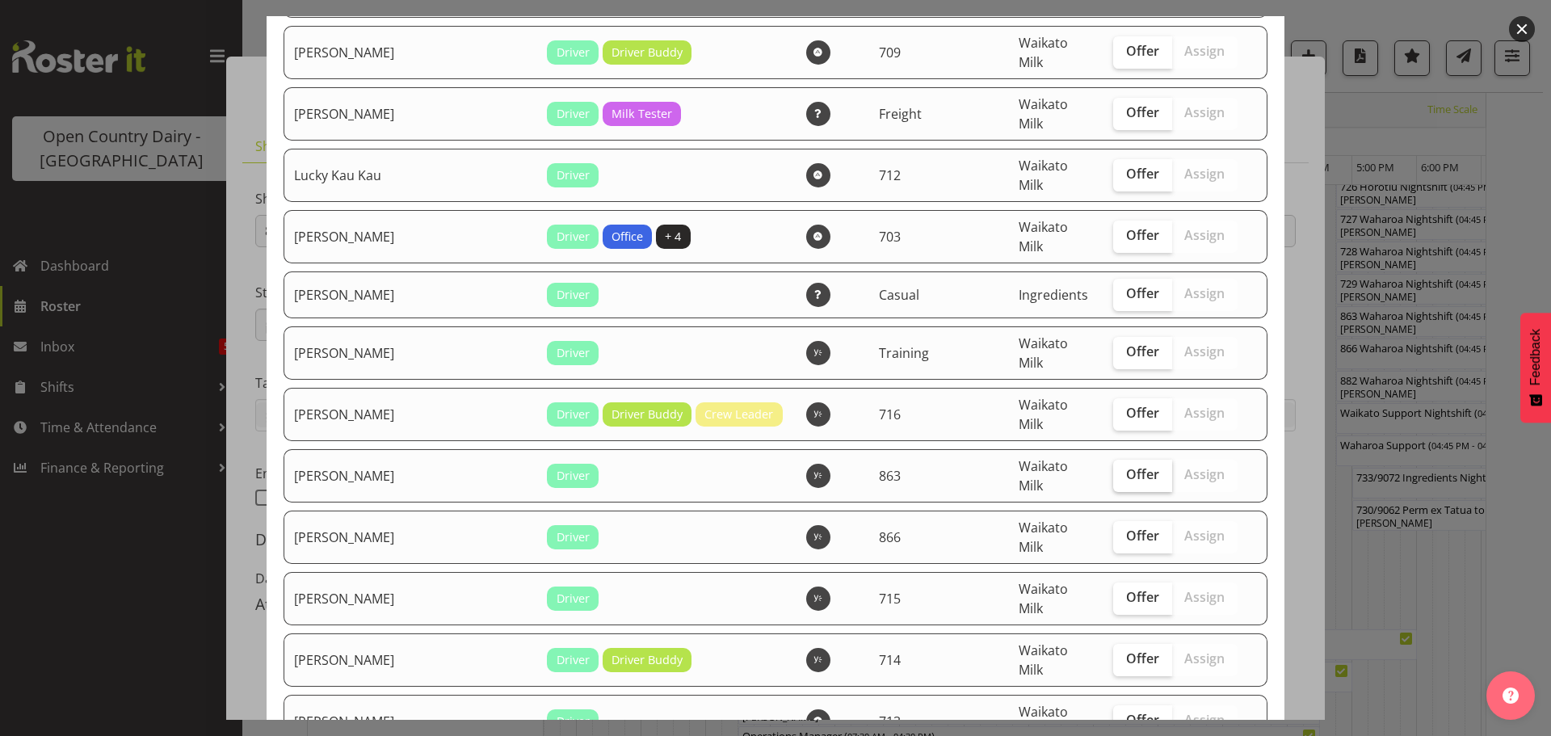
click at [1126, 466] on span "Offer" at bounding box center [1142, 474] width 33 height 16
click at [1113, 469] on input "Offer" at bounding box center [1118, 474] width 11 height 11
checkbox input "true"
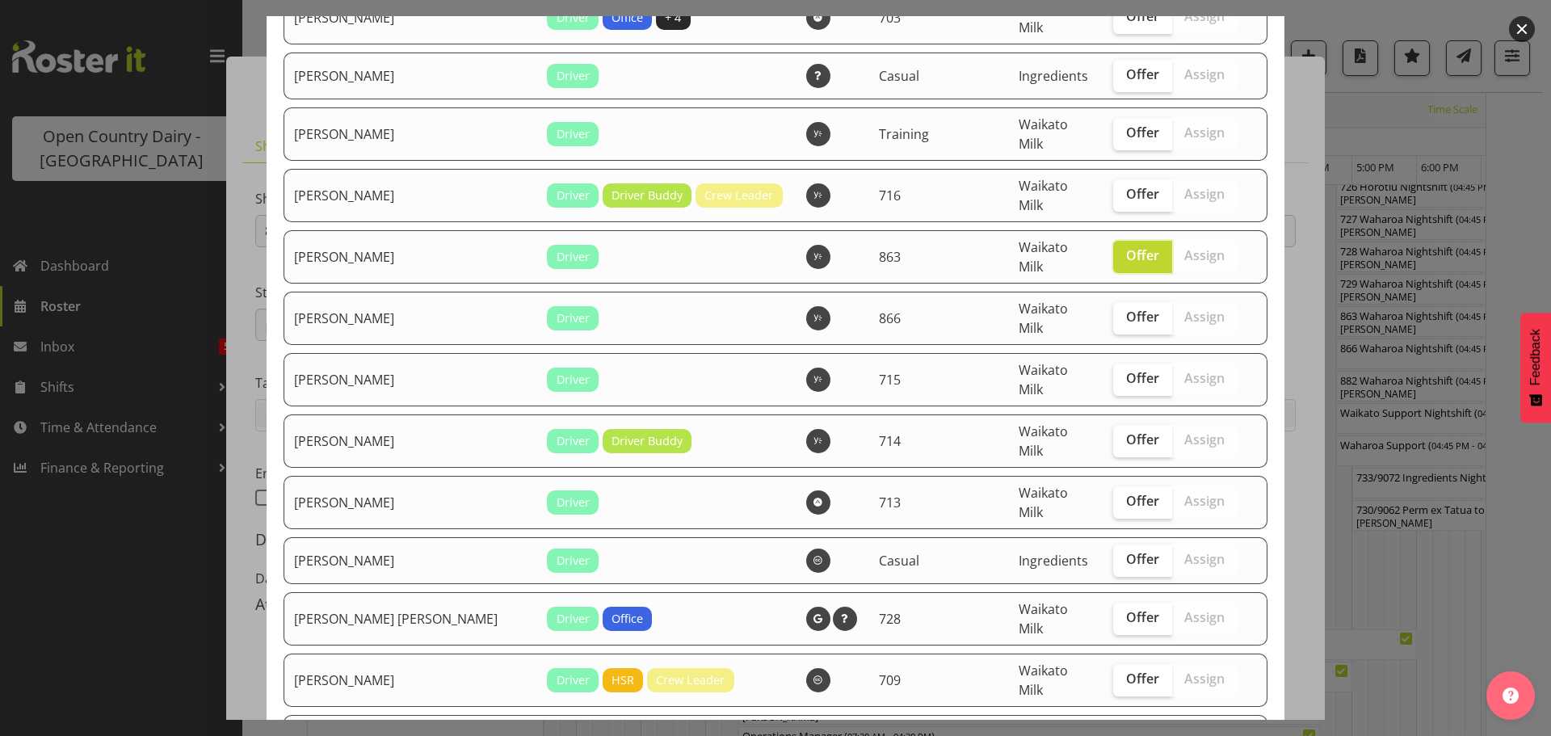
scroll to position [1373, 0]
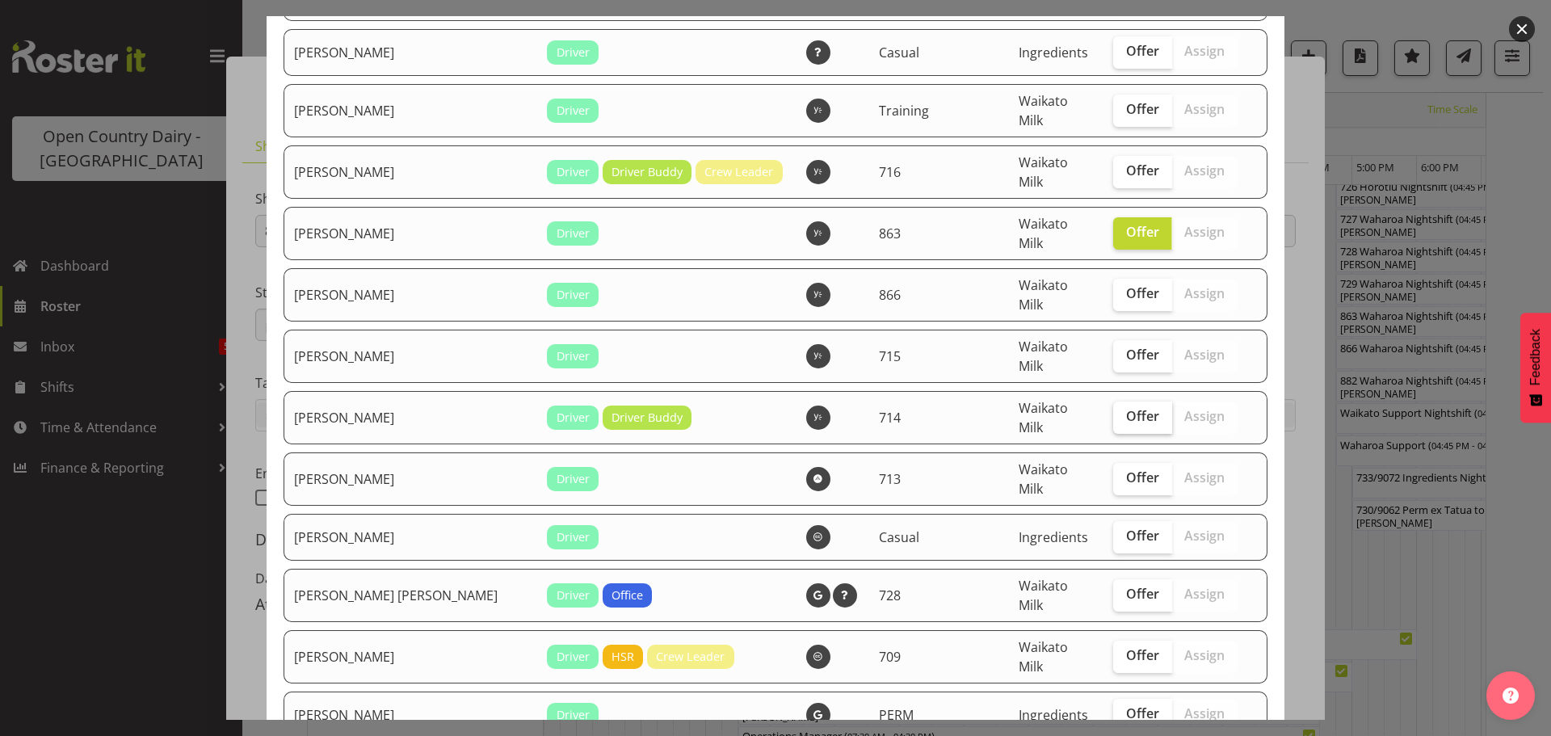
click at [1126, 408] on span "Offer" at bounding box center [1142, 416] width 33 height 16
click at [1113, 411] on input "Offer" at bounding box center [1118, 416] width 11 height 11
checkbox input "true"
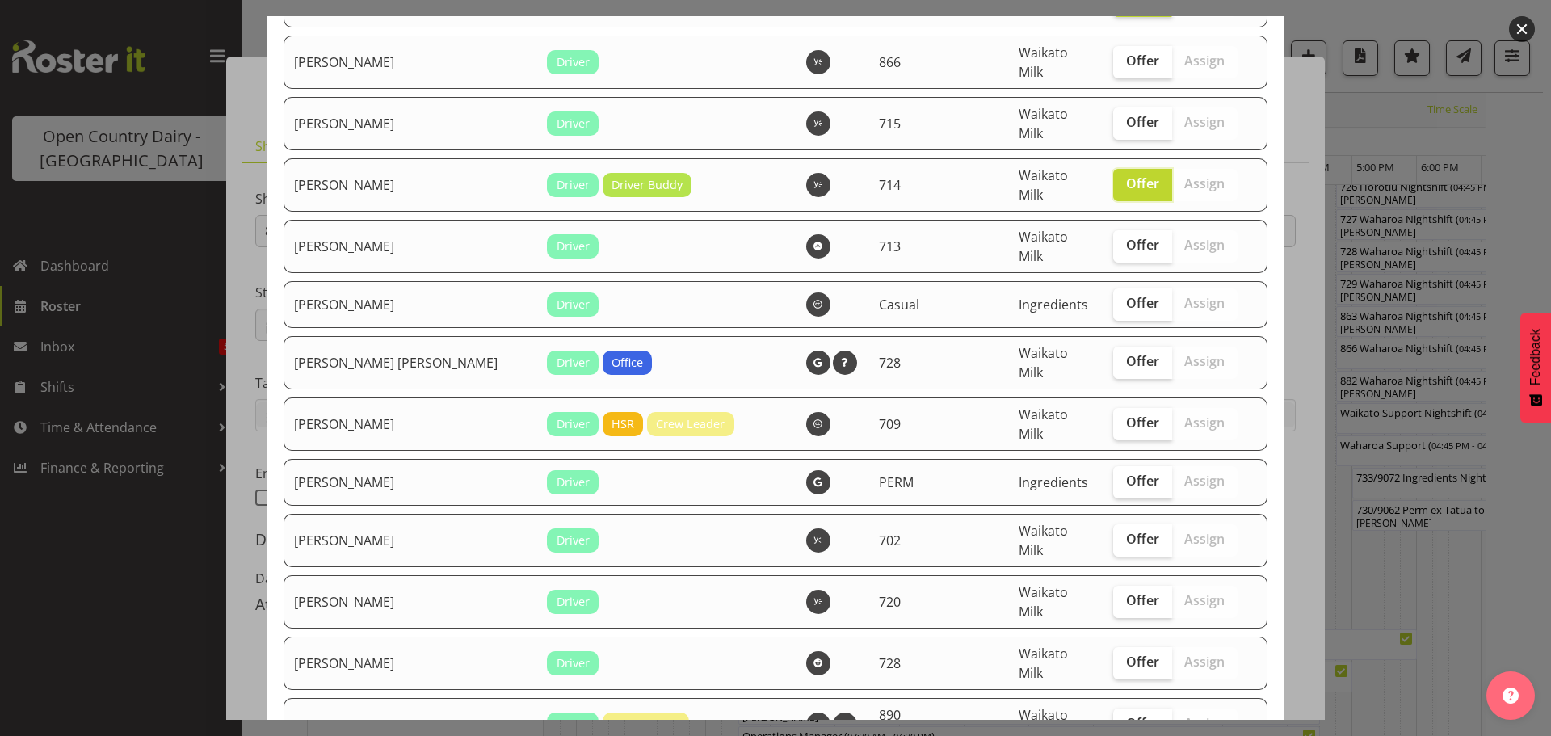
scroll to position [1615, 0]
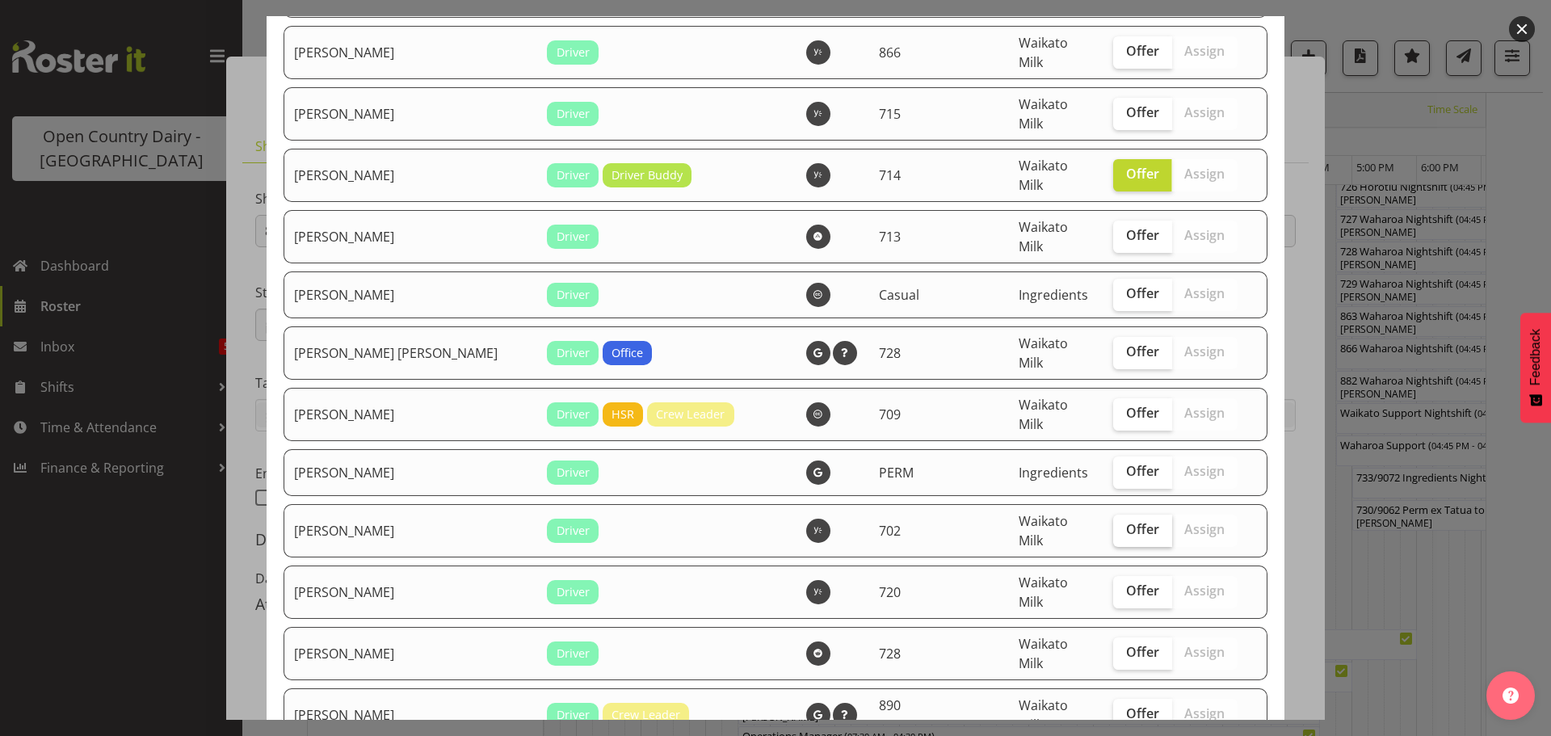
click at [1126, 521] on span "Offer" at bounding box center [1142, 529] width 33 height 16
click at [1113, 524] on input "Offer" at bounding box center [1118, 529] width 11 height 11
checkbox input "true"
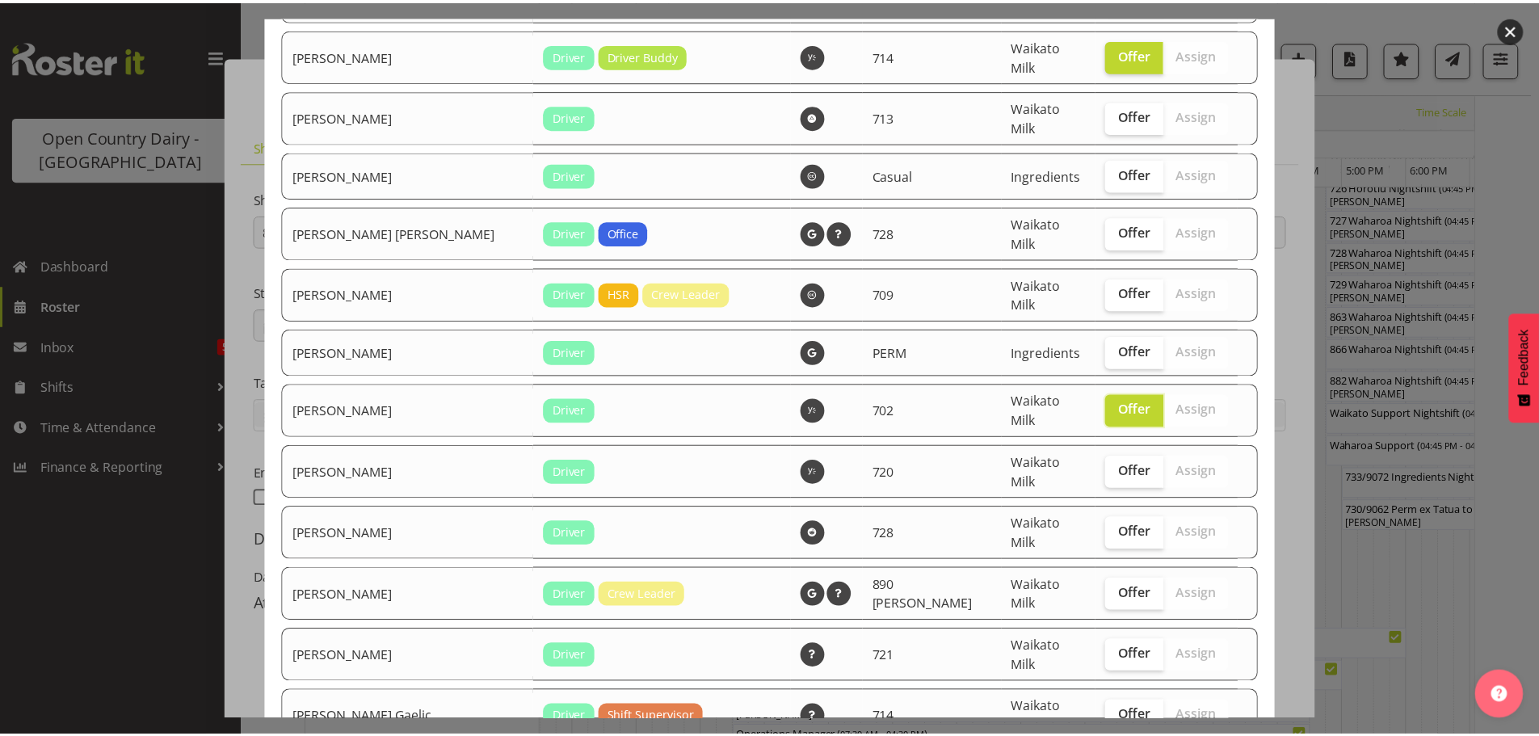
scroll to position [1751, 0]
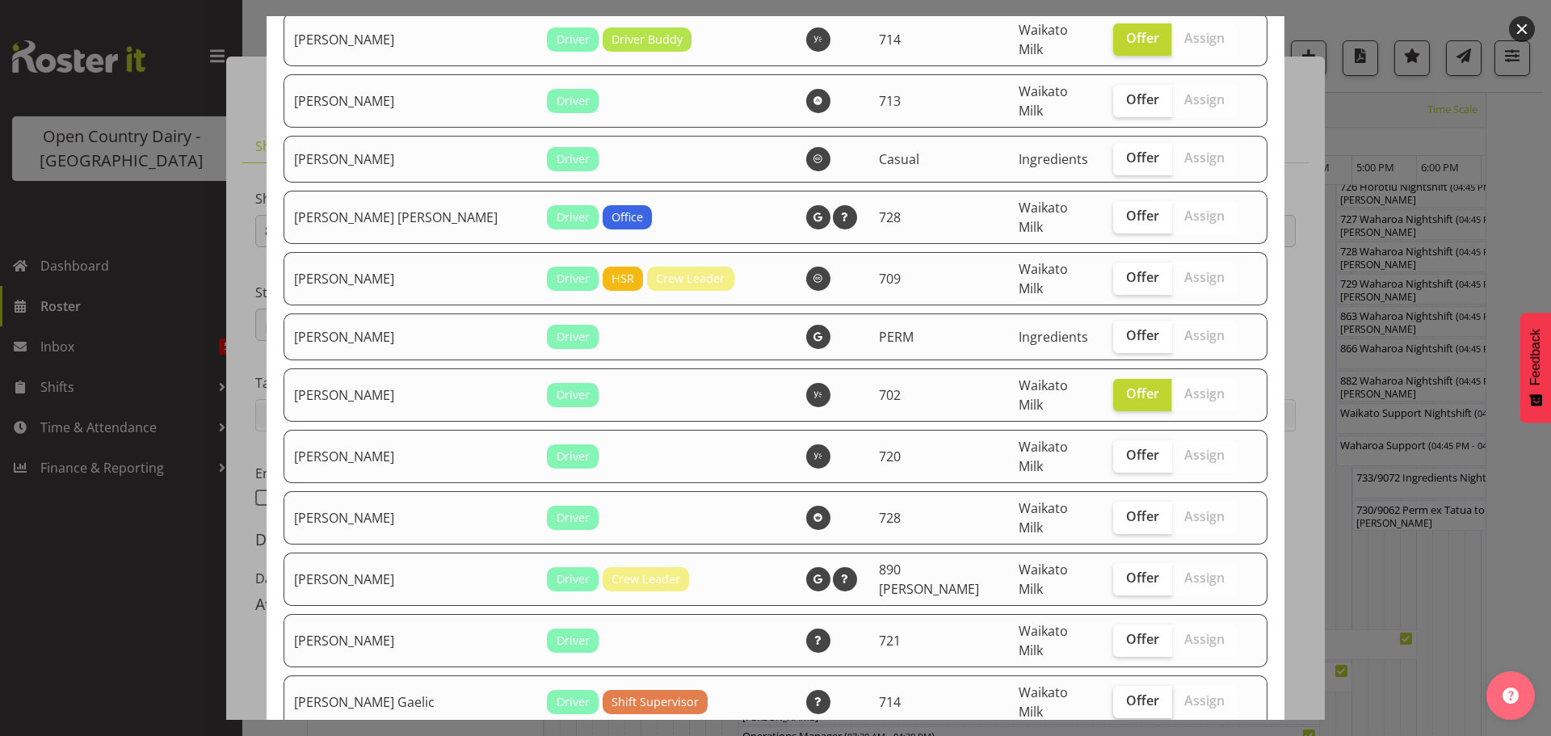
click at [1126, 692] on span "Offer" at bounding box center [1142, 700] width 33 height 16
click at [1119, 695] on input "Offer" at bounding box center [1118, 700] width 11 height 11
checkbox input "true"
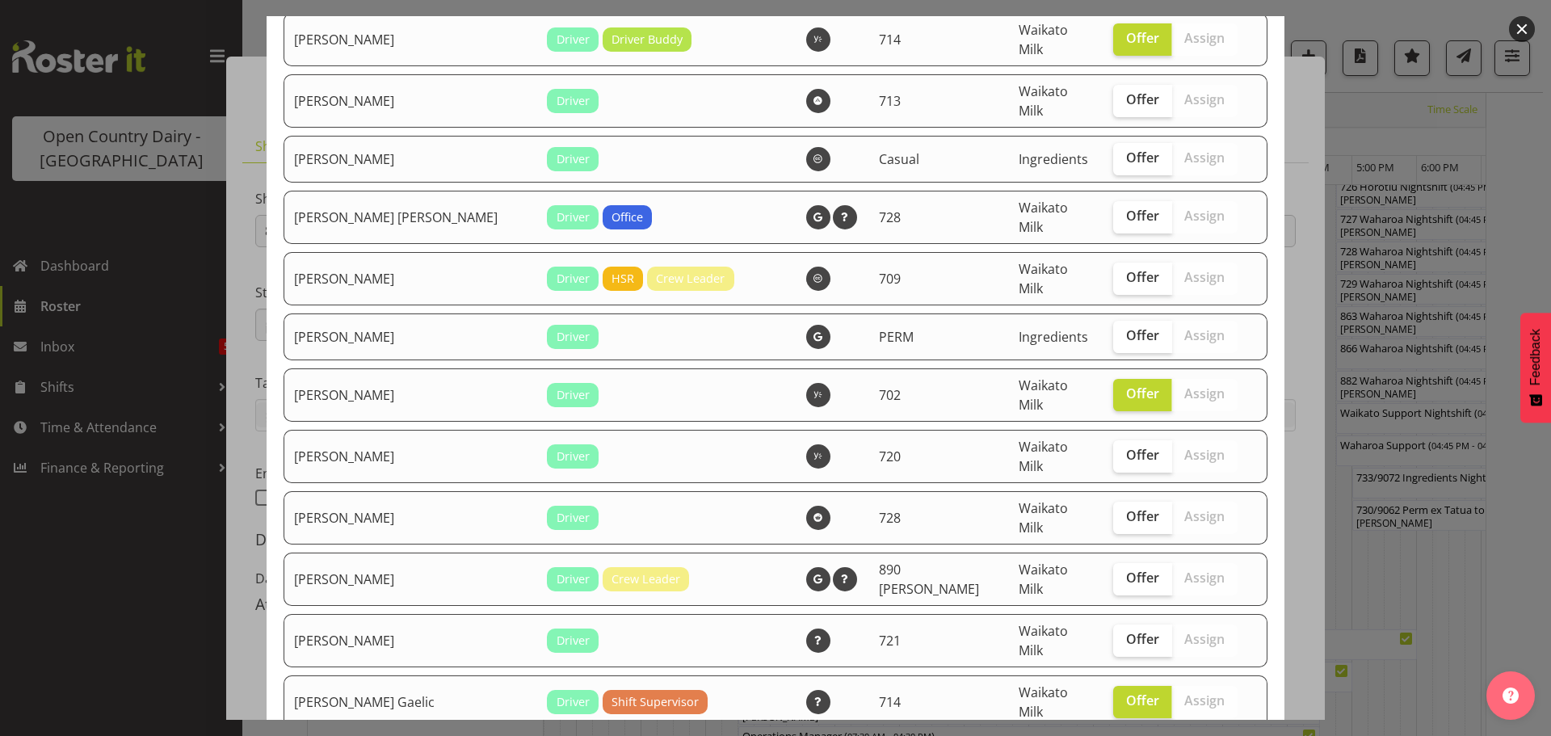
checkbox input "true"
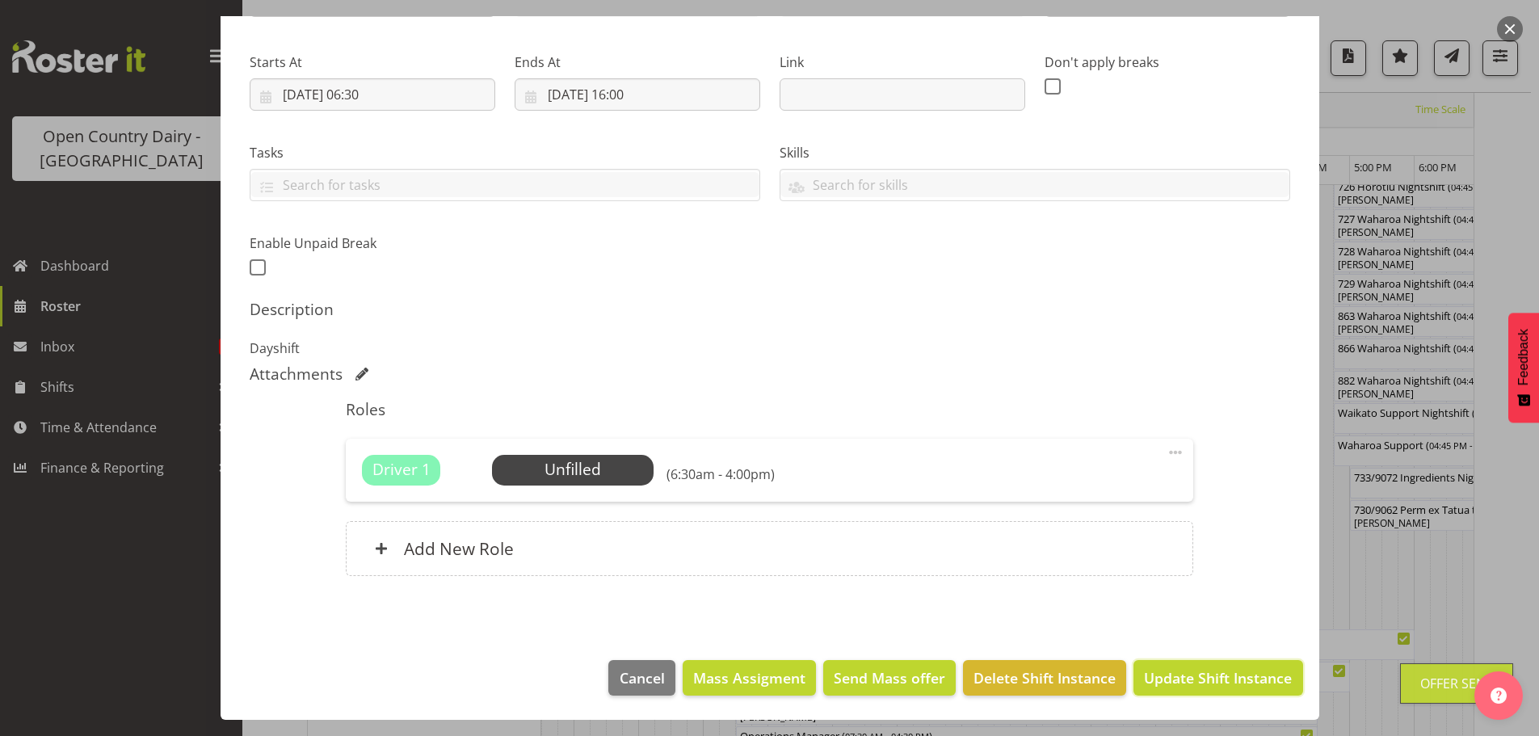
click at [1188, 677] on span "Update Shift Instance" at bounding box center [1218, 677] width 148 height 21
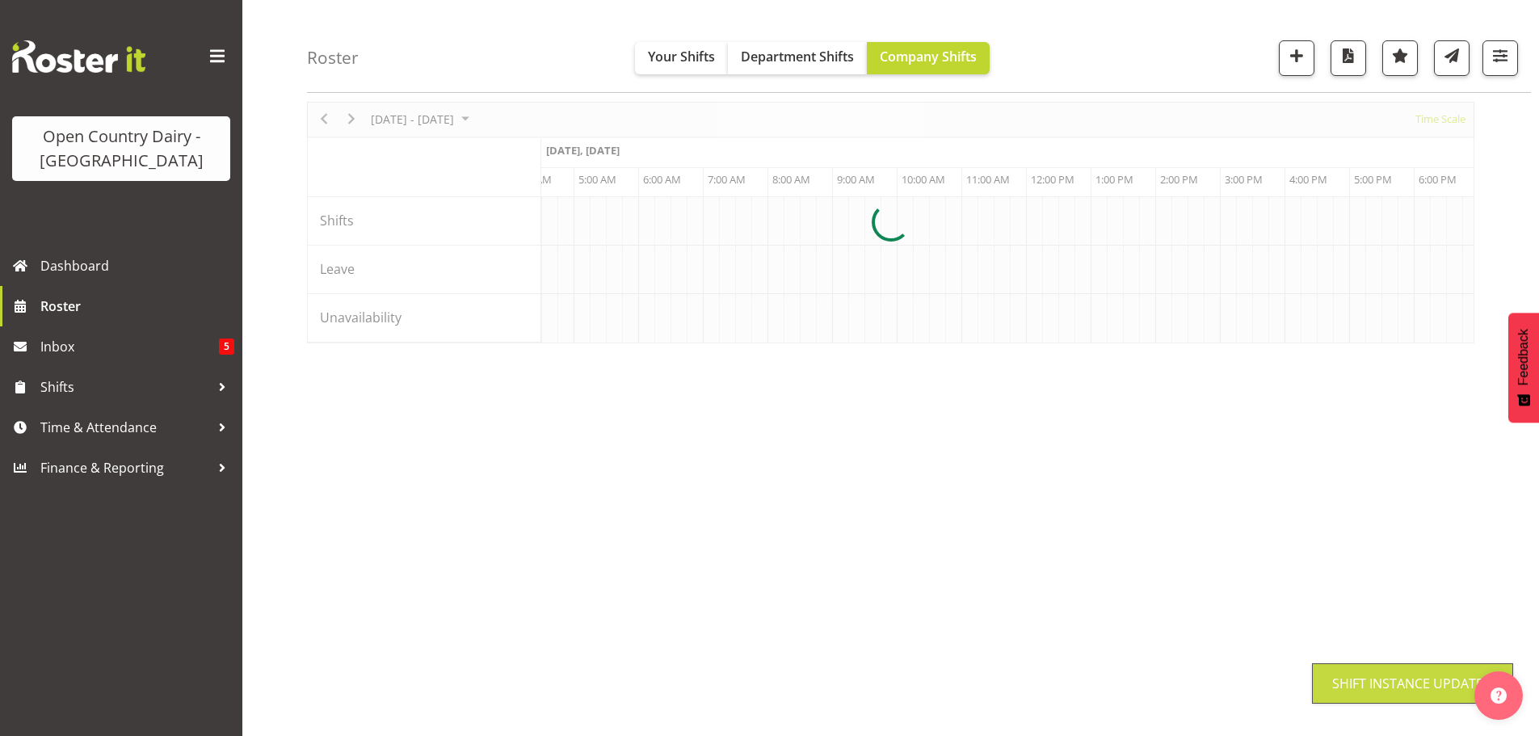
scroll to position [59, 0]
